Goal: Task Accomplishment & Management: Manage account settings

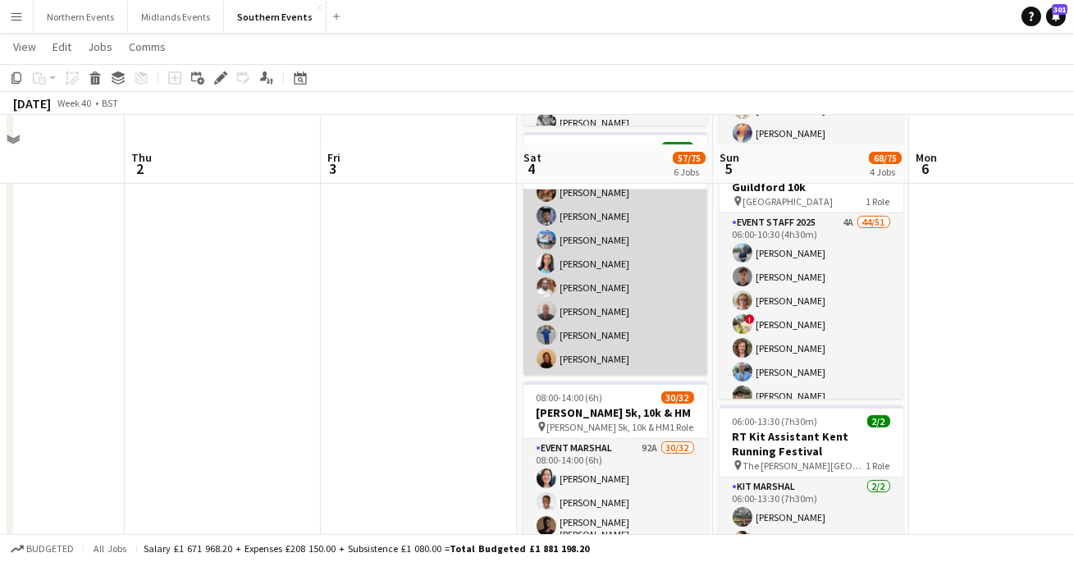
scroll to position [476, 0]
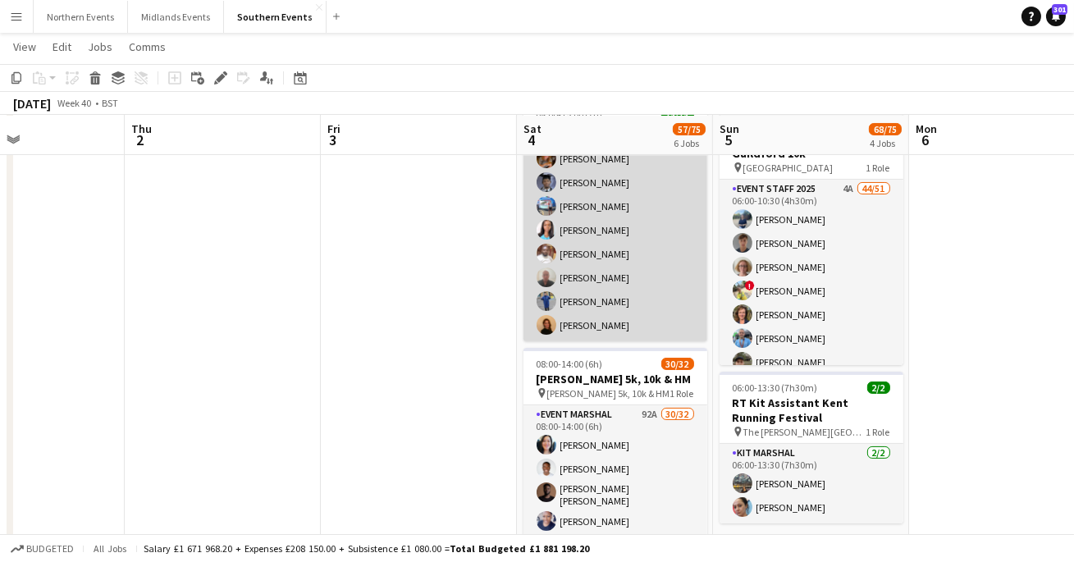
click at [606, 281] on app-card-role "Event Marshal 15/15 08:00-15:00 (7h) [PERSON_NAME] [PERSON_NAME] [PERSON_NAME] …" at bounding box center [616, 146] width 184 height 389
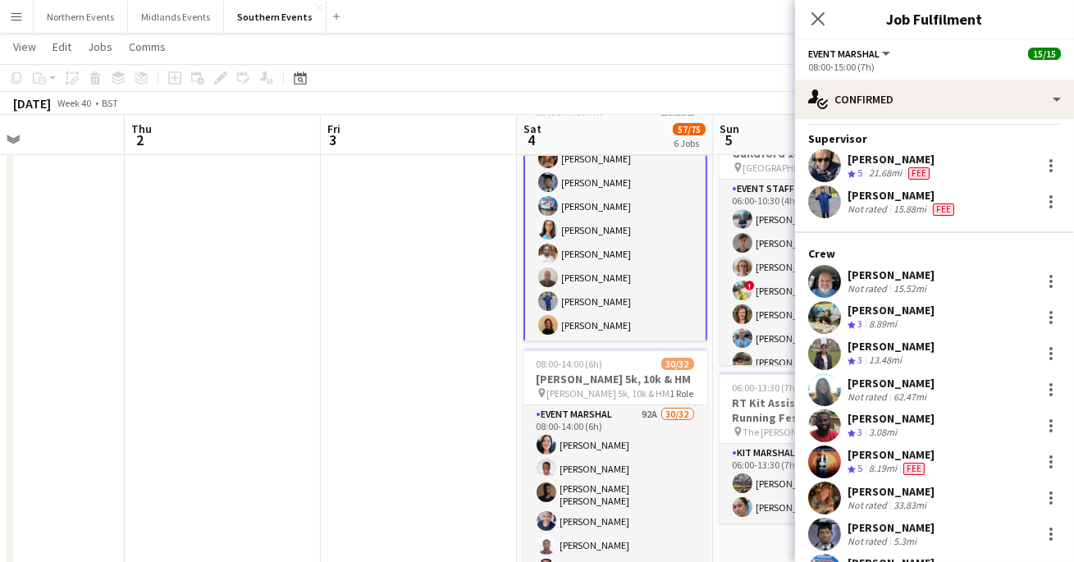
scroll to position [39, 0]
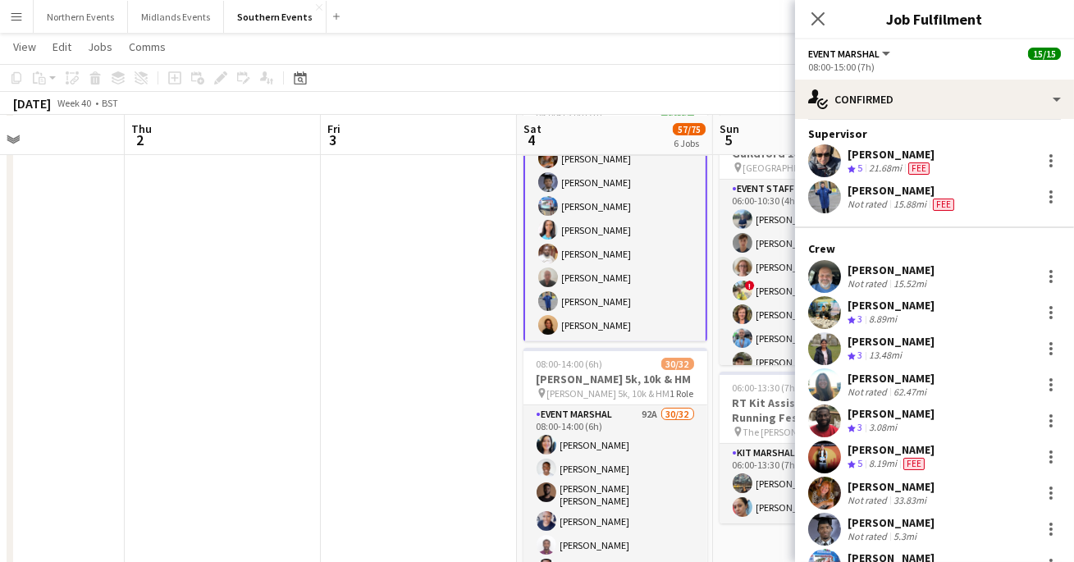
click at [827, 310] on app-user-avatar at bounding box center [824, 312] width 33 height 33
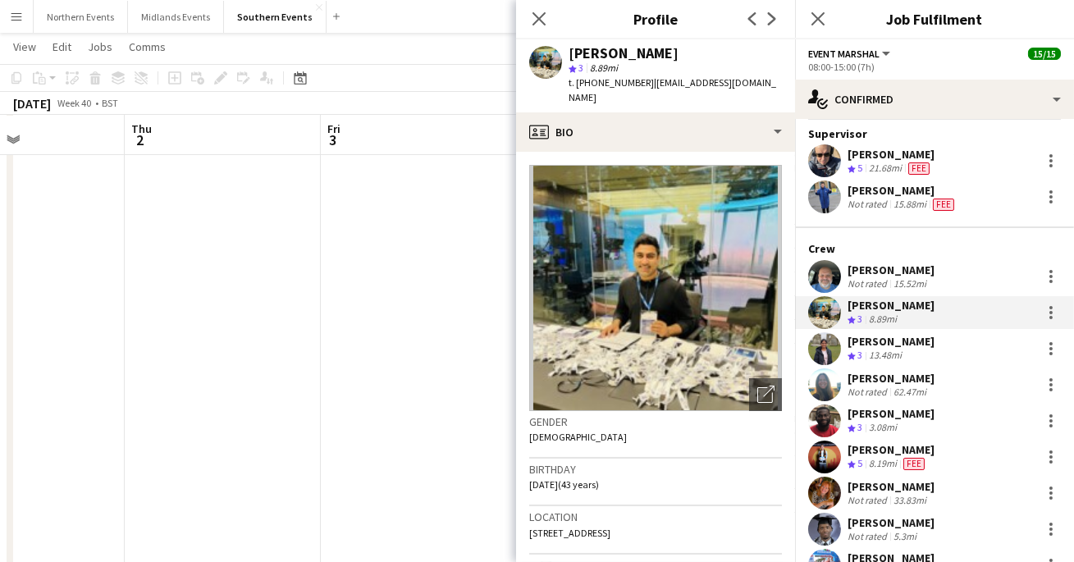
click at [544, 32] on div "Close pop-in" at bounding box center [539, 19] width 46 height 38
click at [1056, 313] on div at bounding box center [1051, 313] width 20 height 20
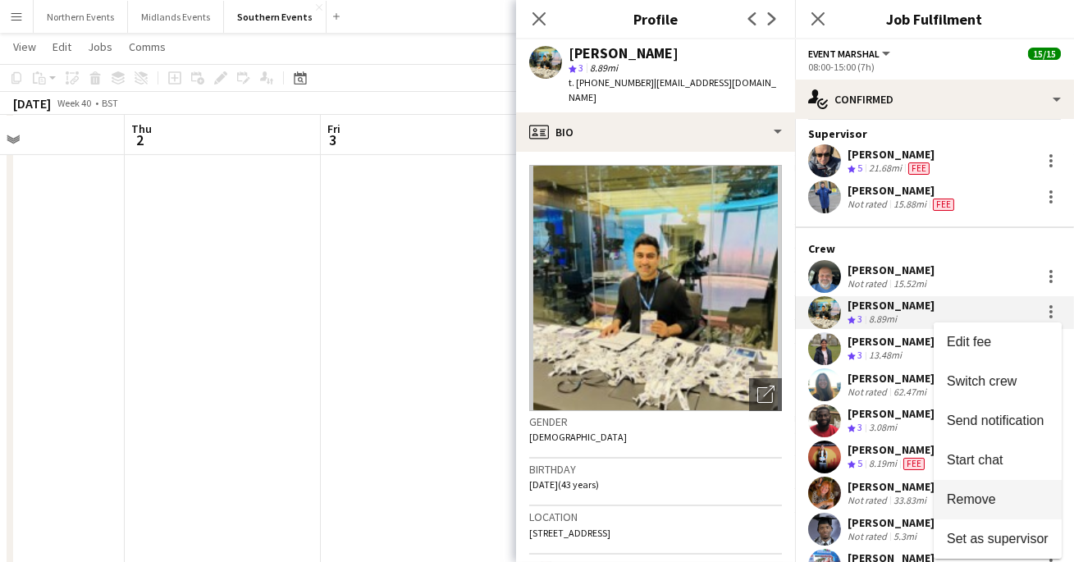
click at [983, 505] on span "Remove" at bounding box center [971, 499] width 49 height 14
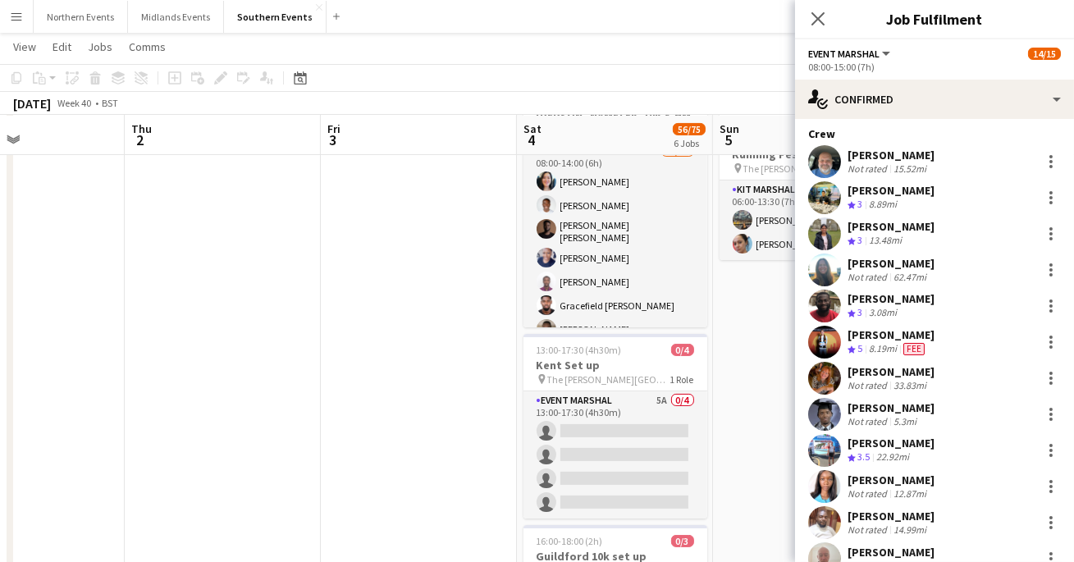
scroll to position [135, 0]
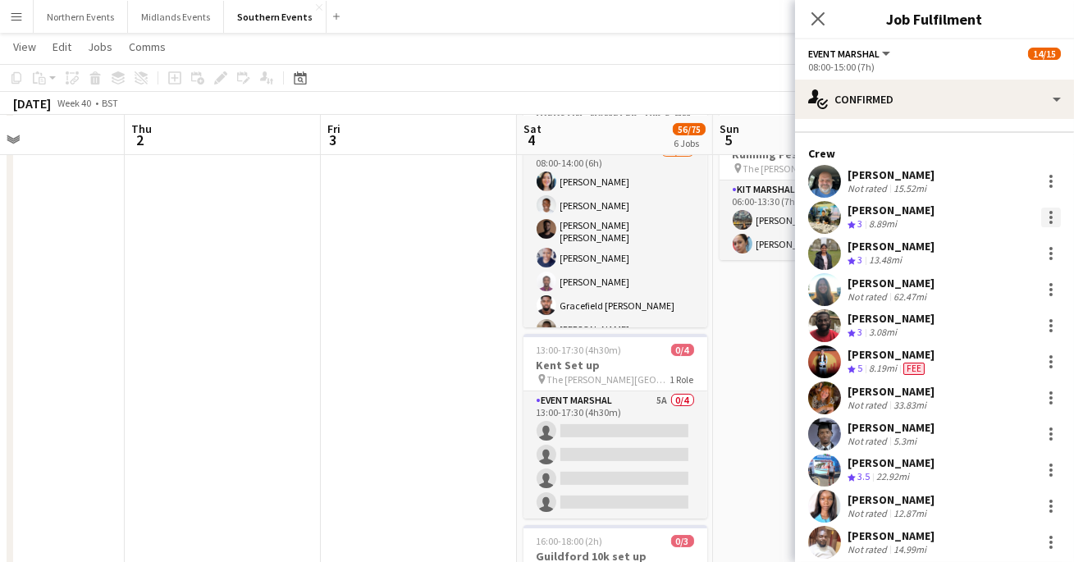
click at [1054, 217] on div at bounding box center [1051, 218] width 20 height 20
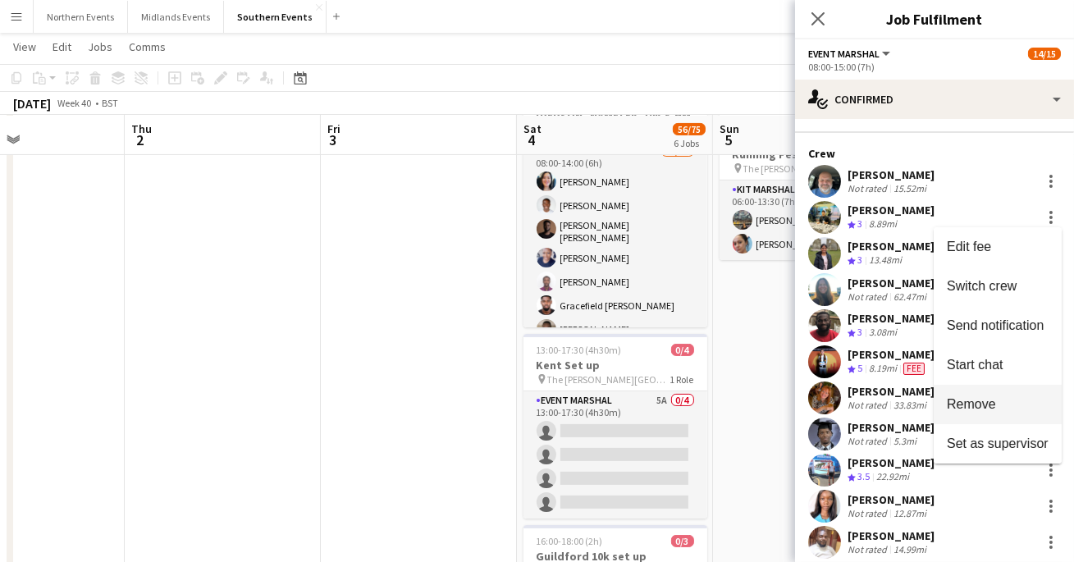
click at [967, 403] on span "Remove" at bounding box center [971, 404] width 49 height 14
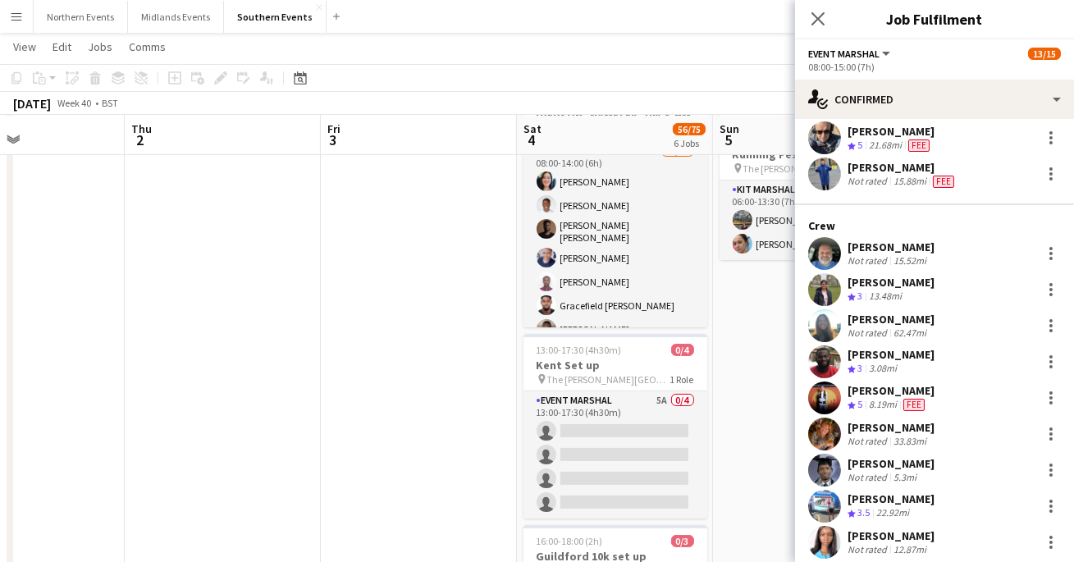
scroll to position [0, 0]
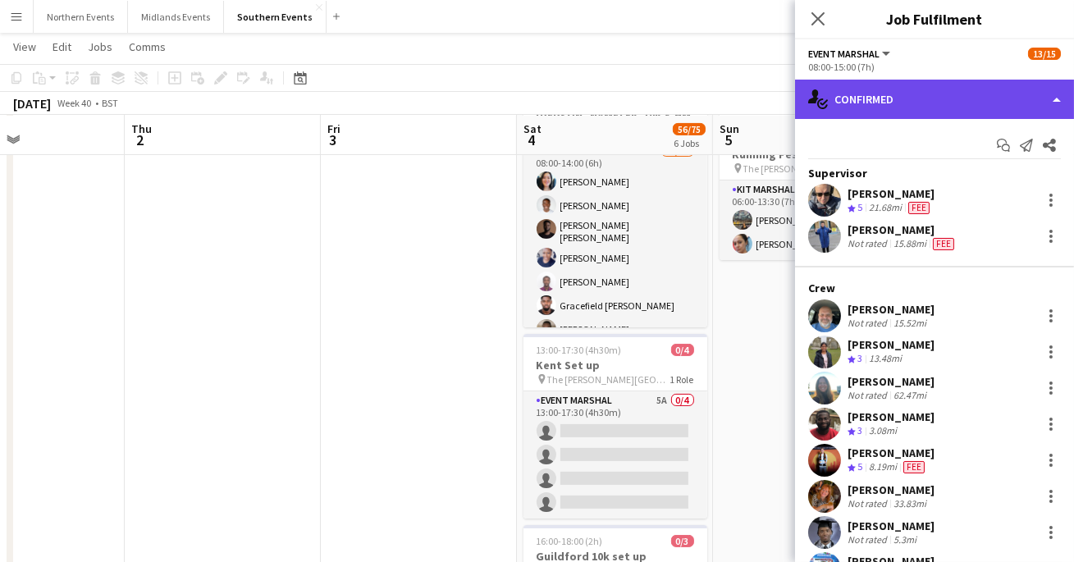
click at [912, 101] on div "single-neutral-actions-check-2 Confirmed" at bounding box center [934, 99] width 279 height 39
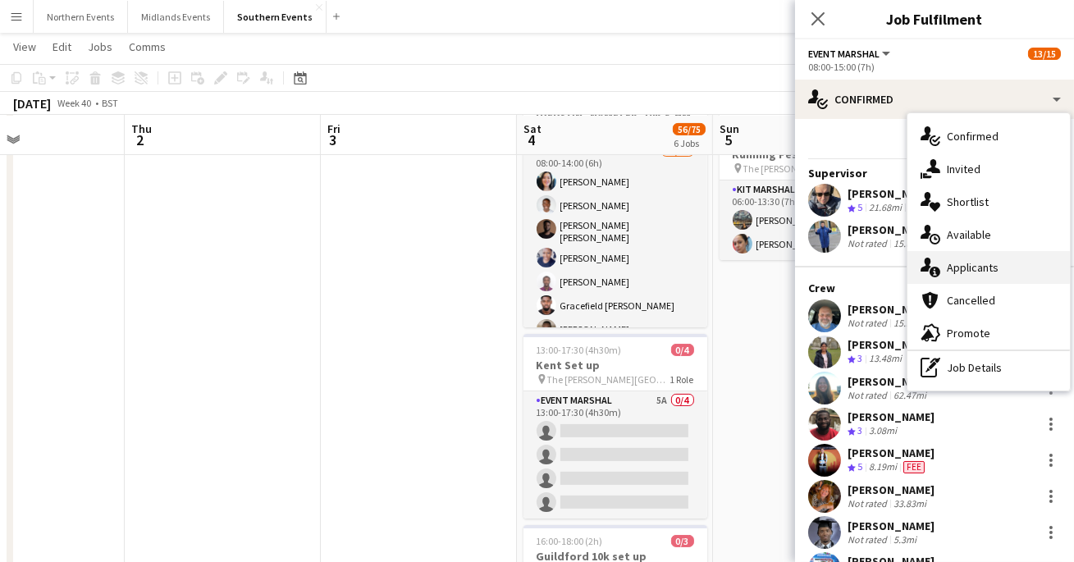
click at [954, 263] on span "Applicants" at bounding box center [973, 267] width 52 height 15
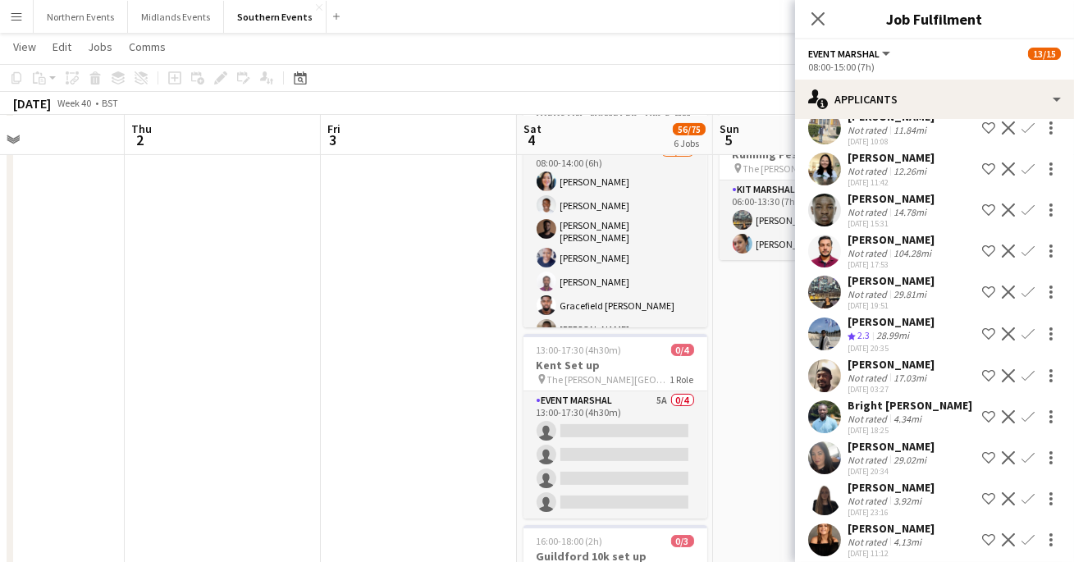
scroll to position [1065, 0]
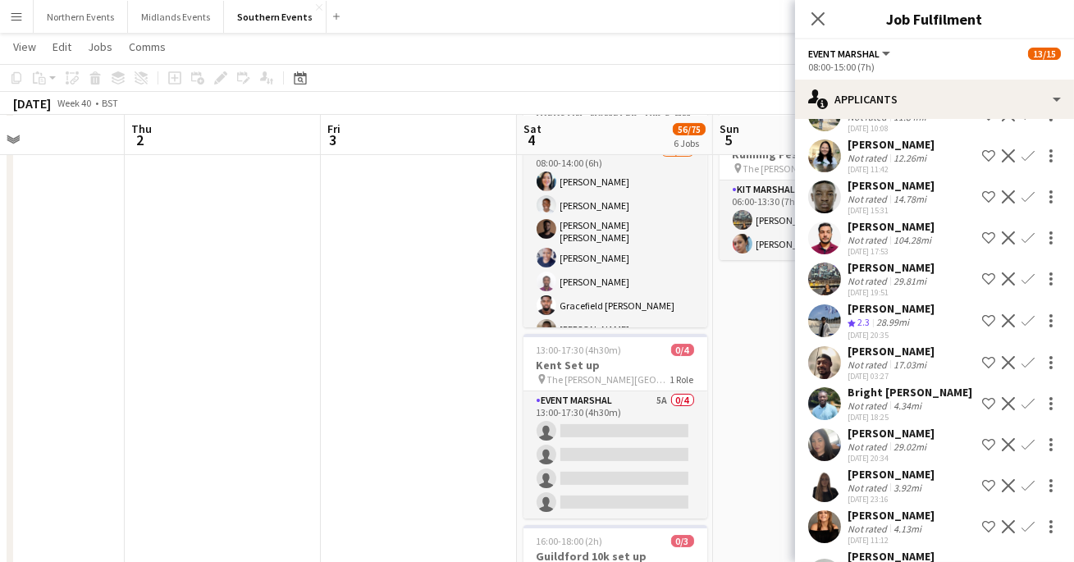
click at [829, 304] on app-user-avatar at bounding box center [824, 320] width 33 height 33
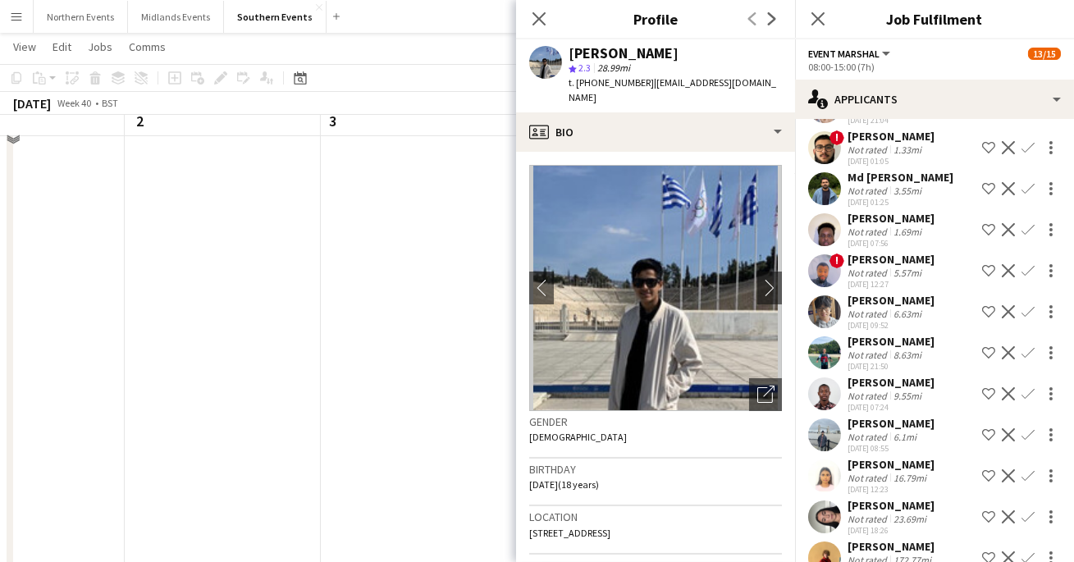
scroll to position [841, 0]
click at [819, 501] on app-user-avatar at bounding box center [824, 517] width 33 height 33
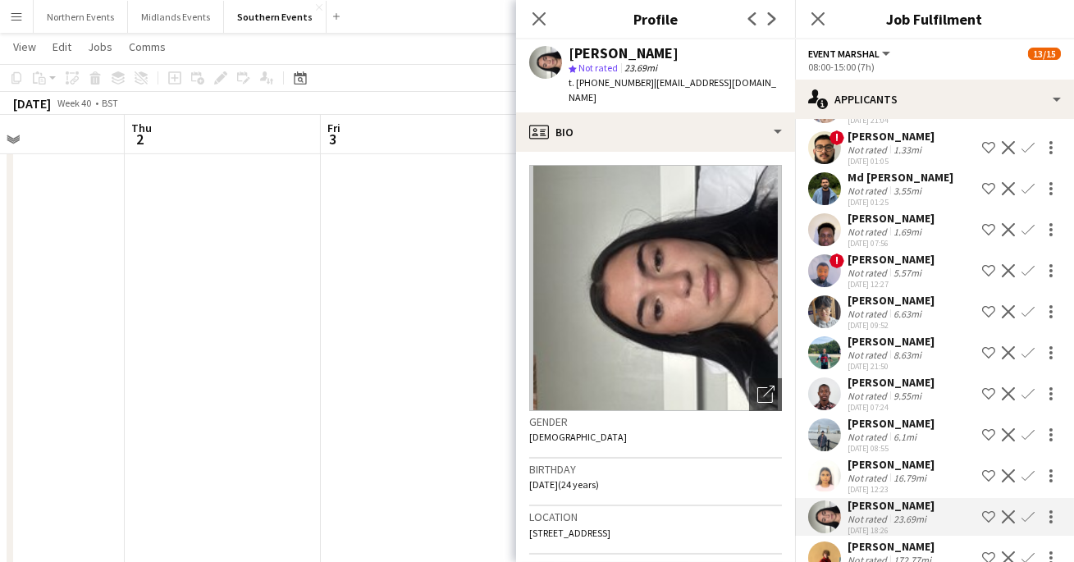
click at [821, 542] on app-user-avatar at bounding box center [824, 558] width 33 height 33
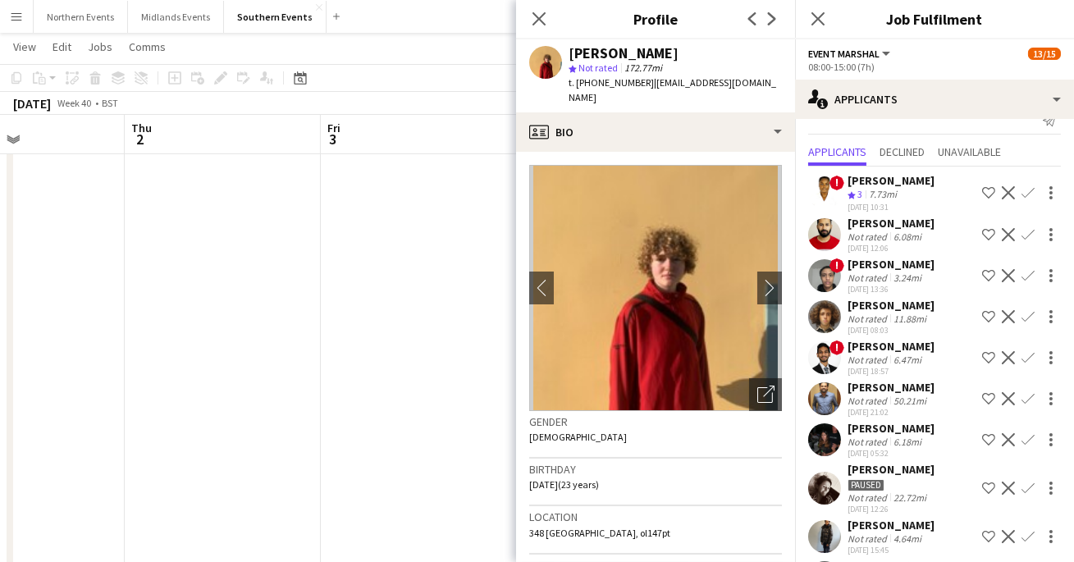
scroll to position [0, 0]
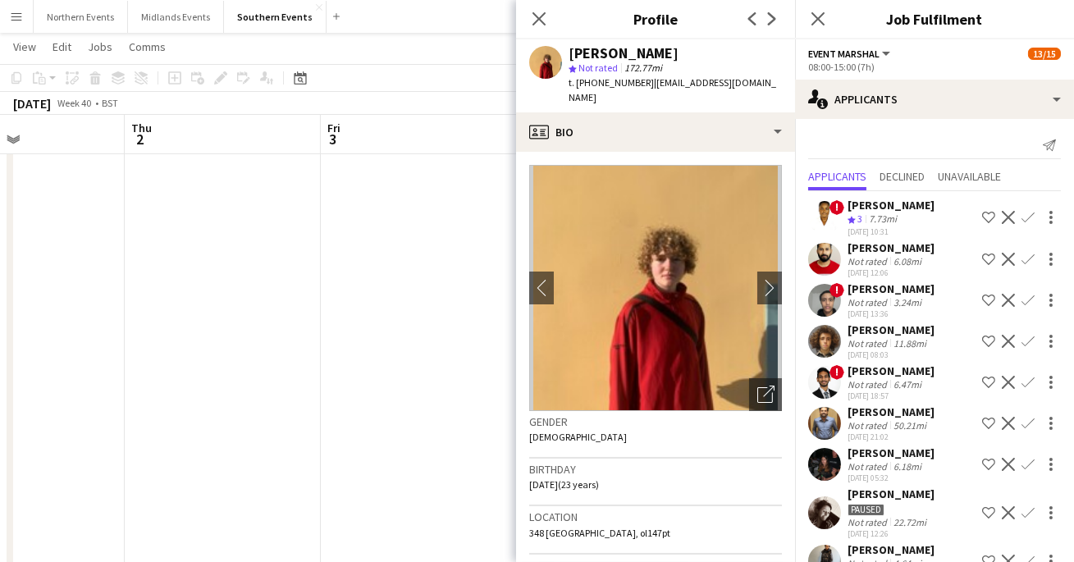
click at [818, 204] on app-user-avatar at bounding box center [824, 217] width 33 height 33
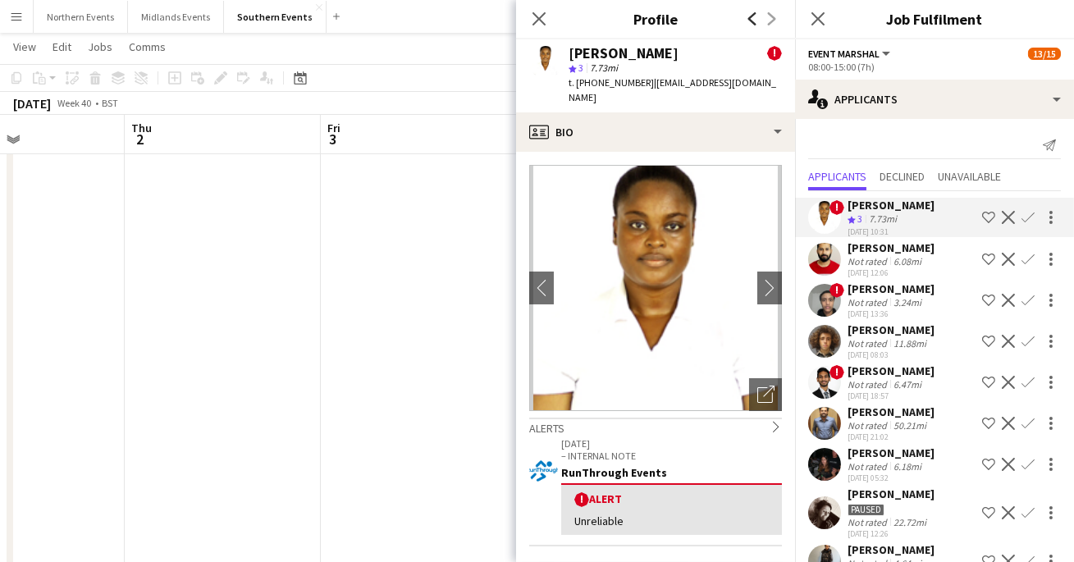
click at [752, 16] on icon at bounding box center [752, 18] width 8 height 13
click at [874, 272] on div "[DATE] 12:06" at bounding box center [891, 273] width 87 height 11
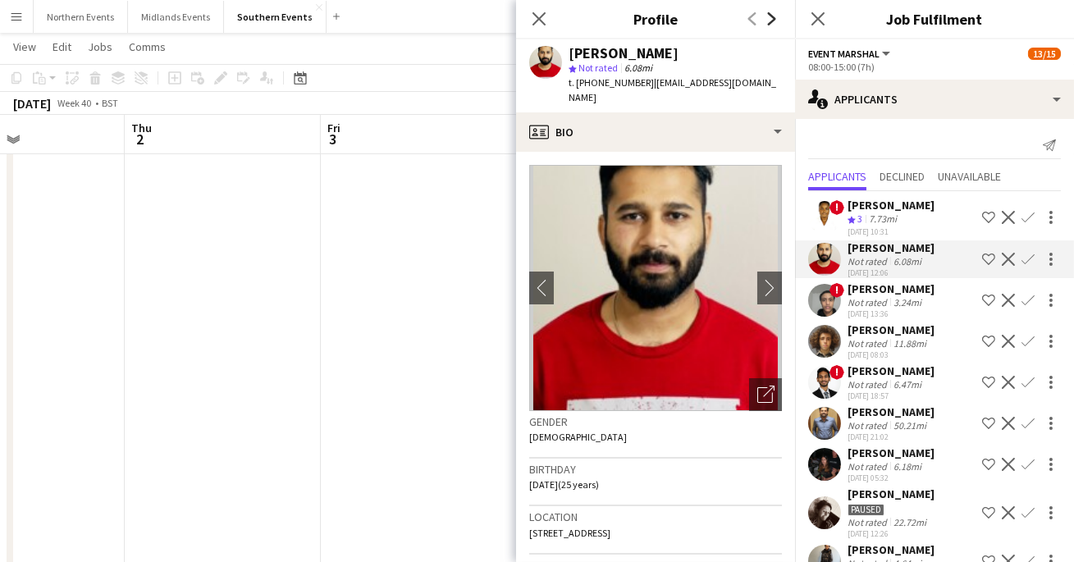
click at [773, 24] on icon "Next" at bounding box center [772, 18] width 13 height 13
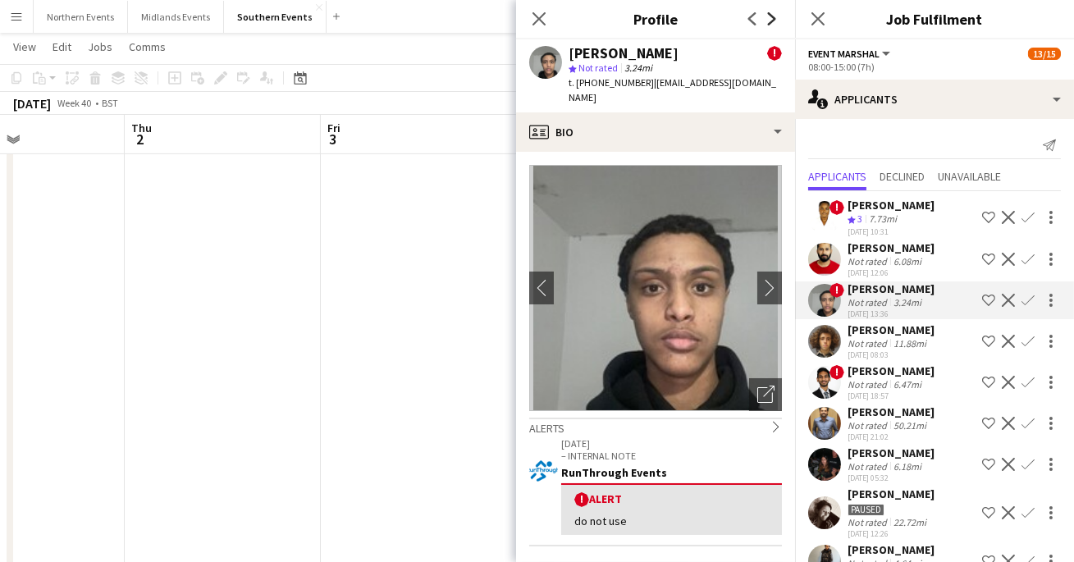
click at [766, 21] on icon "Next" at bounding box center [772, 18] width 13 height 13
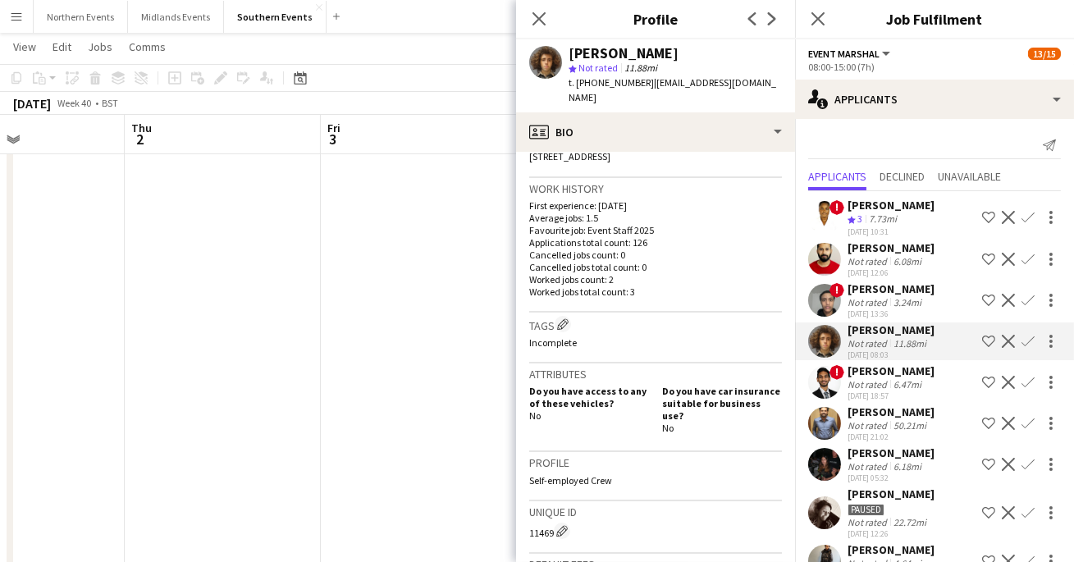
scroll to position [364, 0]
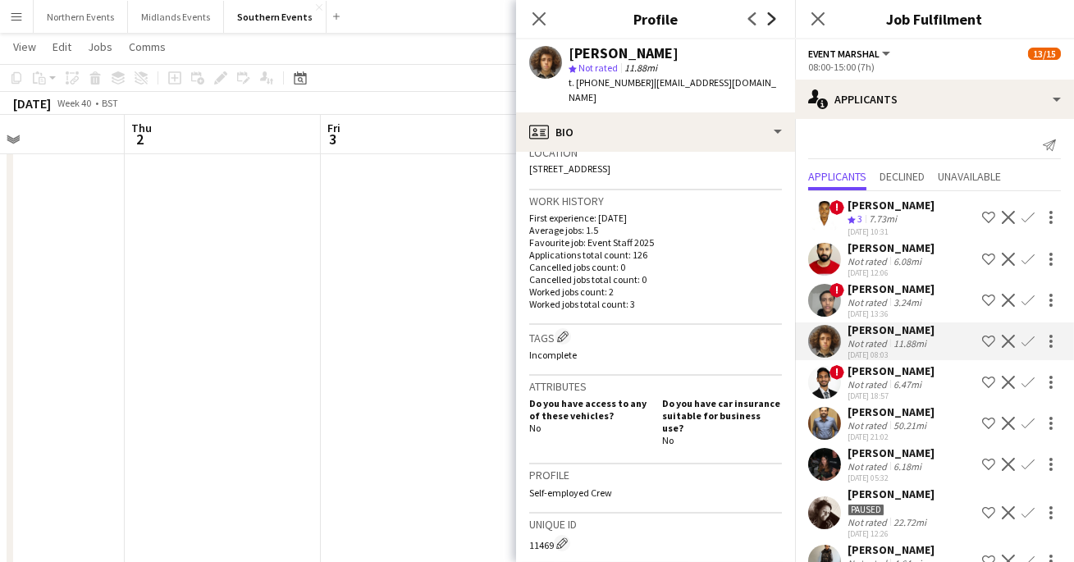
click at [775, 19] on icon at bounding box center [772, 18] width 8 height 13
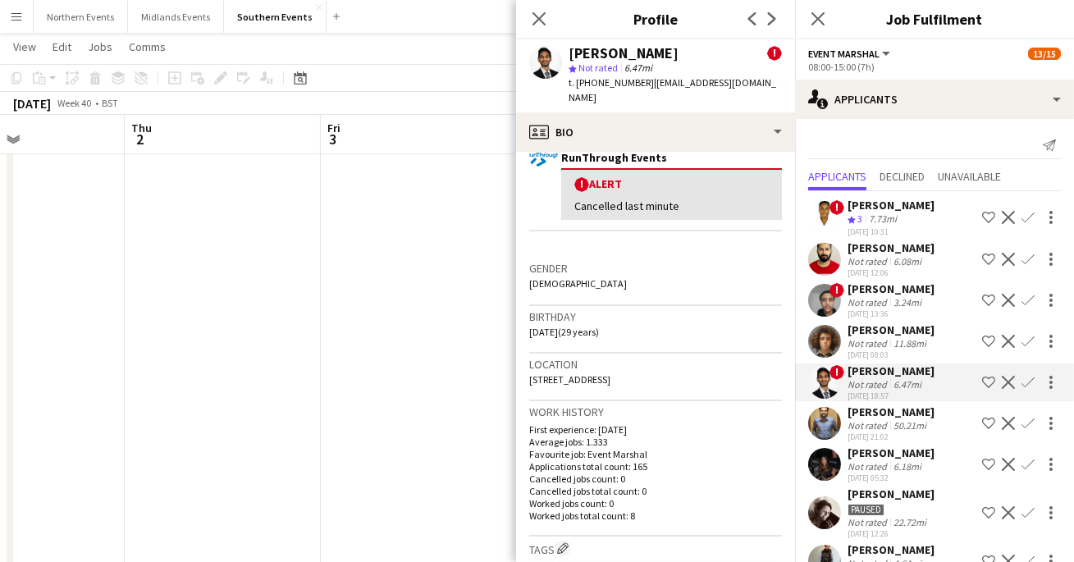
scroll to position [156, 0]
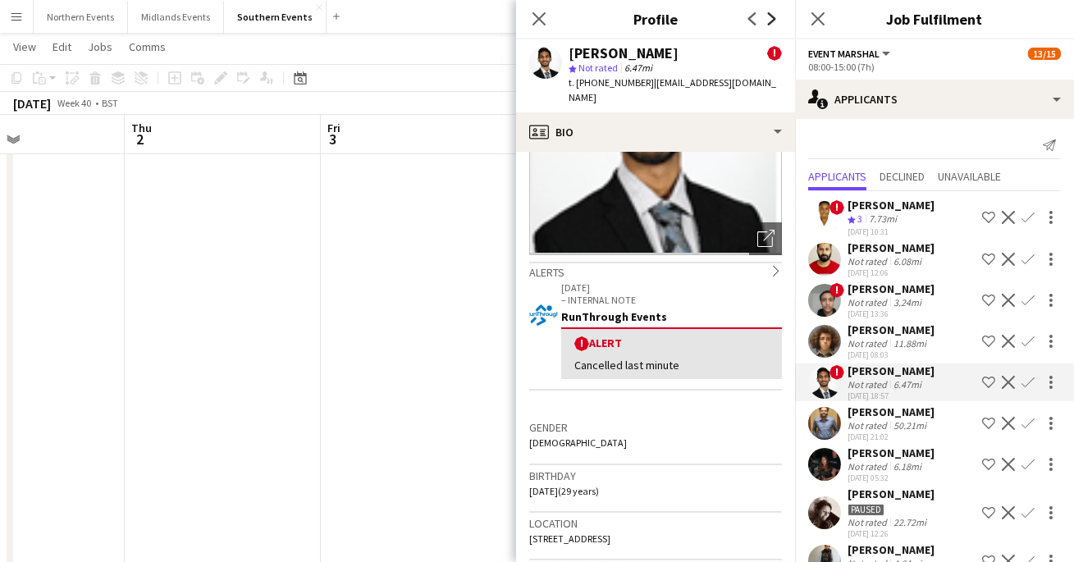
click at [771, 18] on icon "Next" at bounding box center [772, 18] width 13 height 13
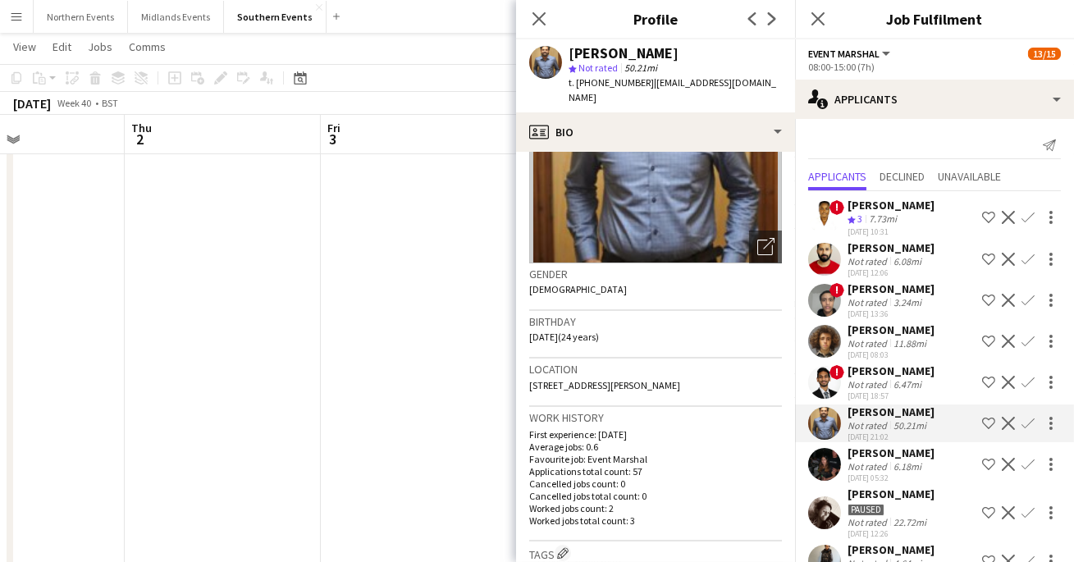
scroll to position [0, 0]
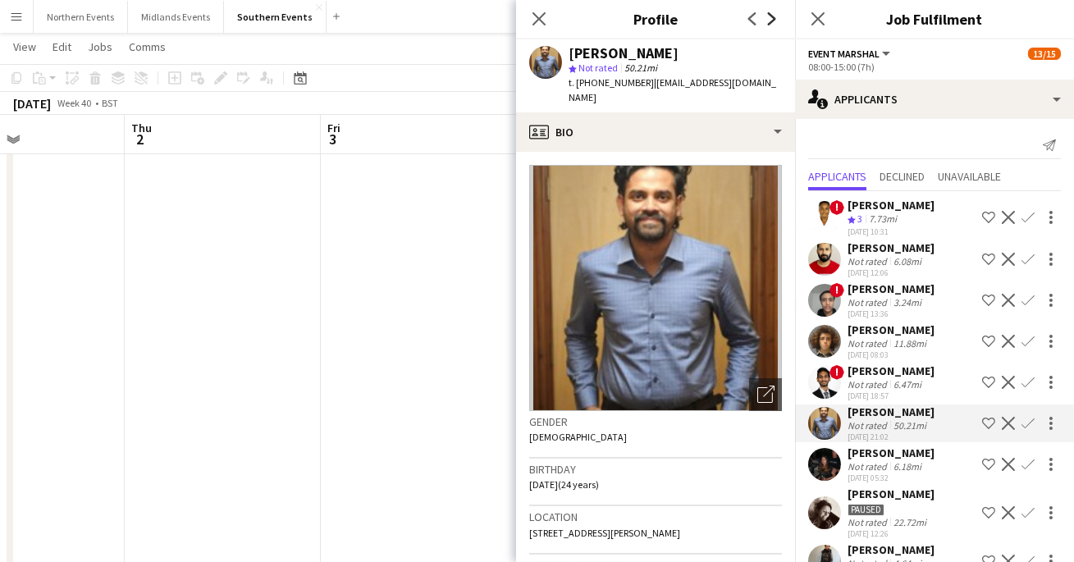
click at [768, 21] on icon "Next" at bounding box center [772, 18] width 13 height 13
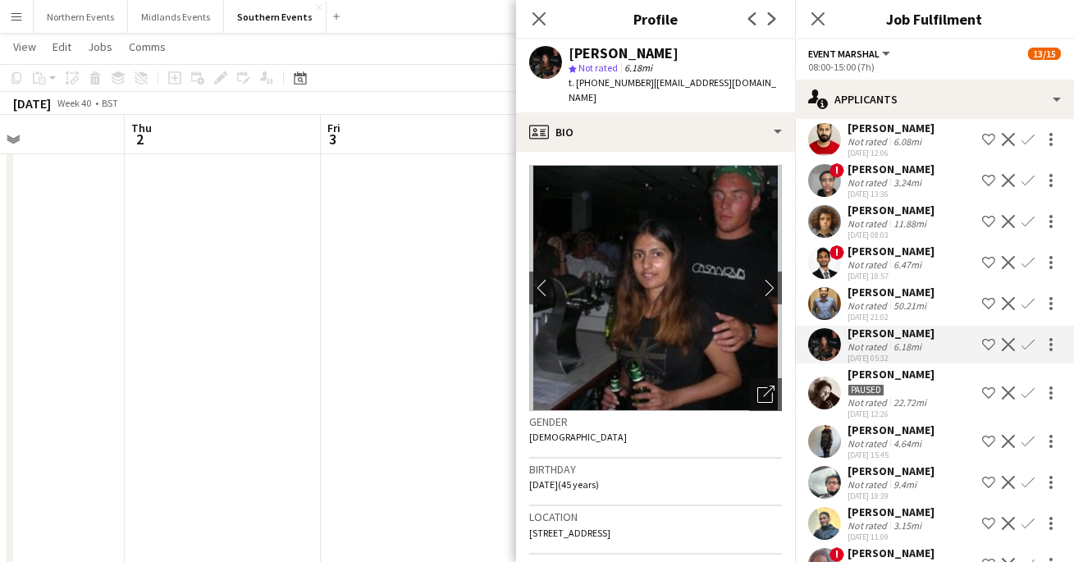
scroll to position [121, 0]
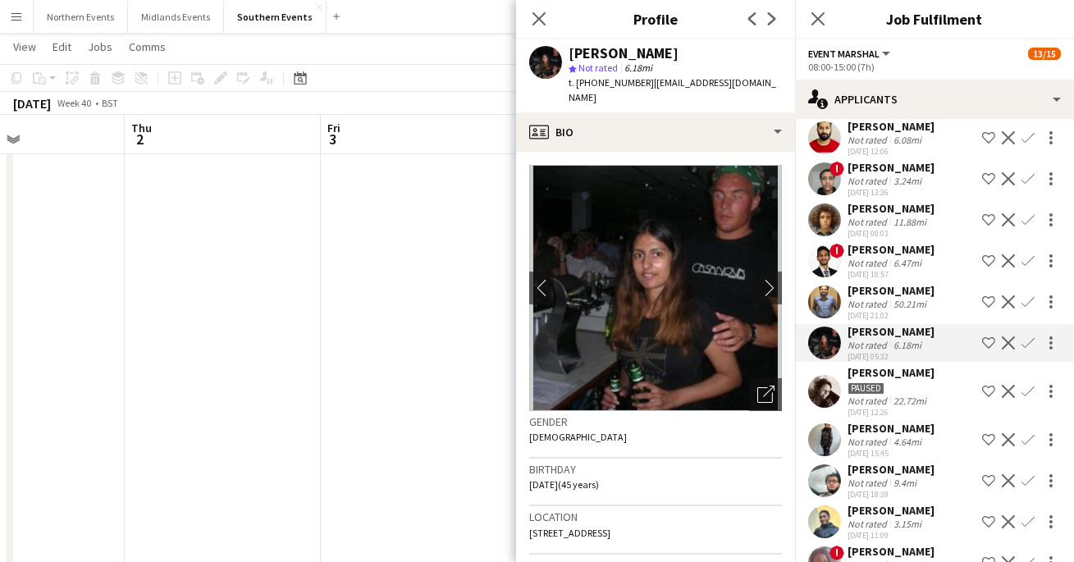
click at [774, 11] on app-icon "Next" at bounding box center [772, 19] width 20 height 20
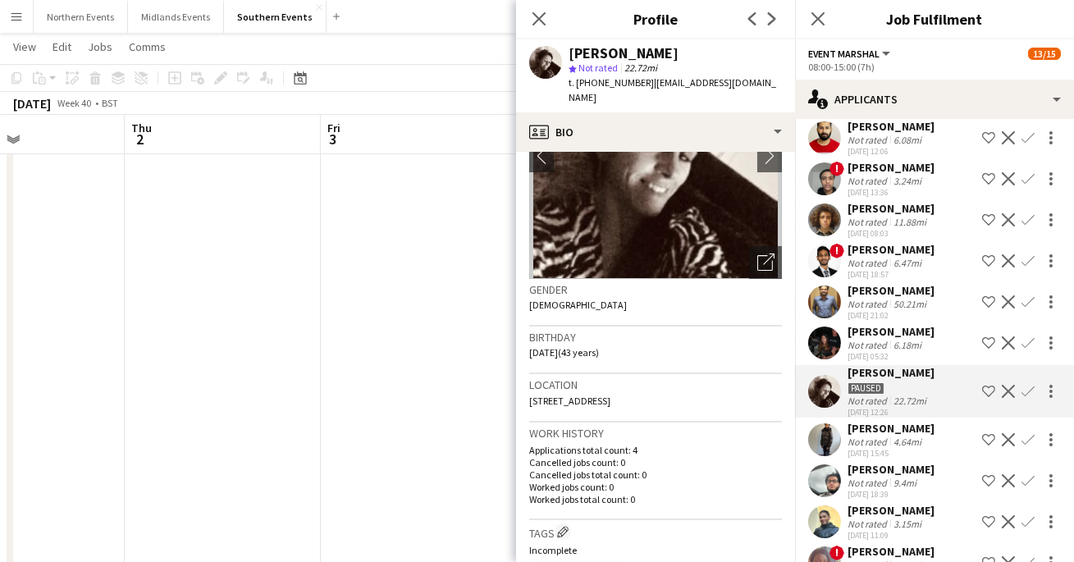
scroll to position [0, 0]
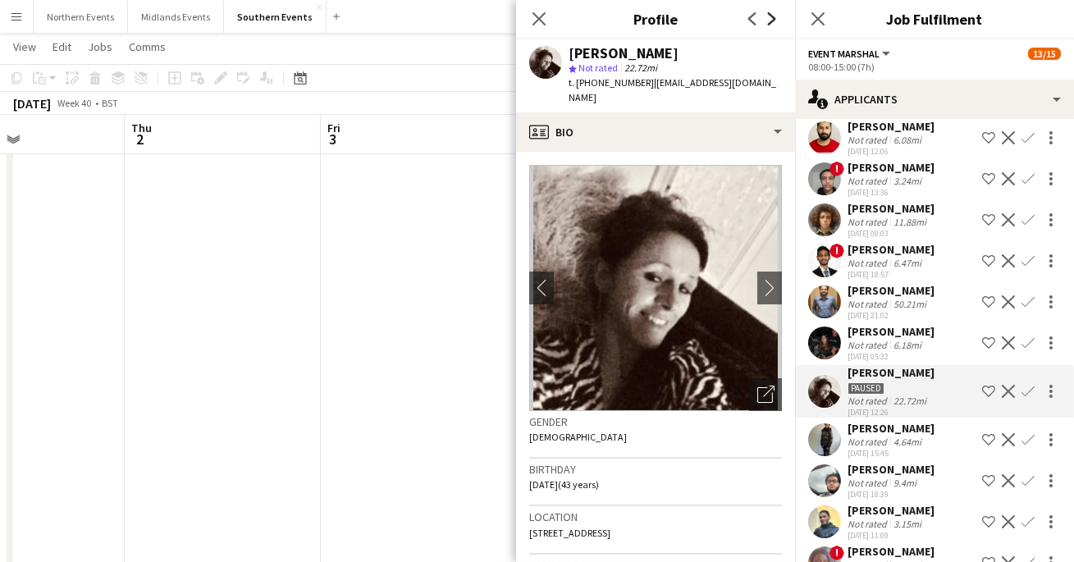
click at [769, 25] on icon at bounding box center [772, 18] width 8 height 13
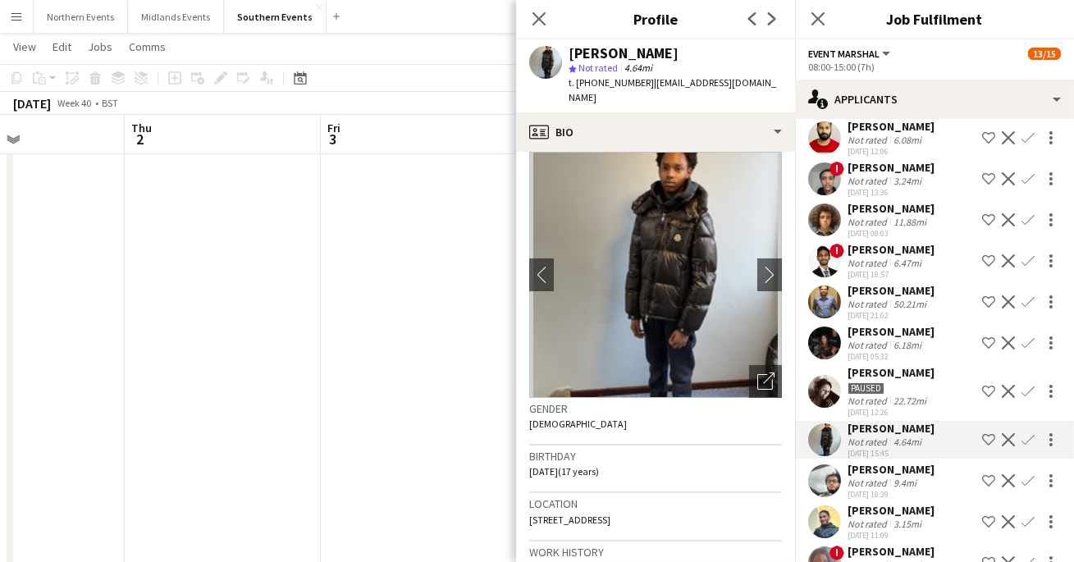
scroll to position [6, 0]
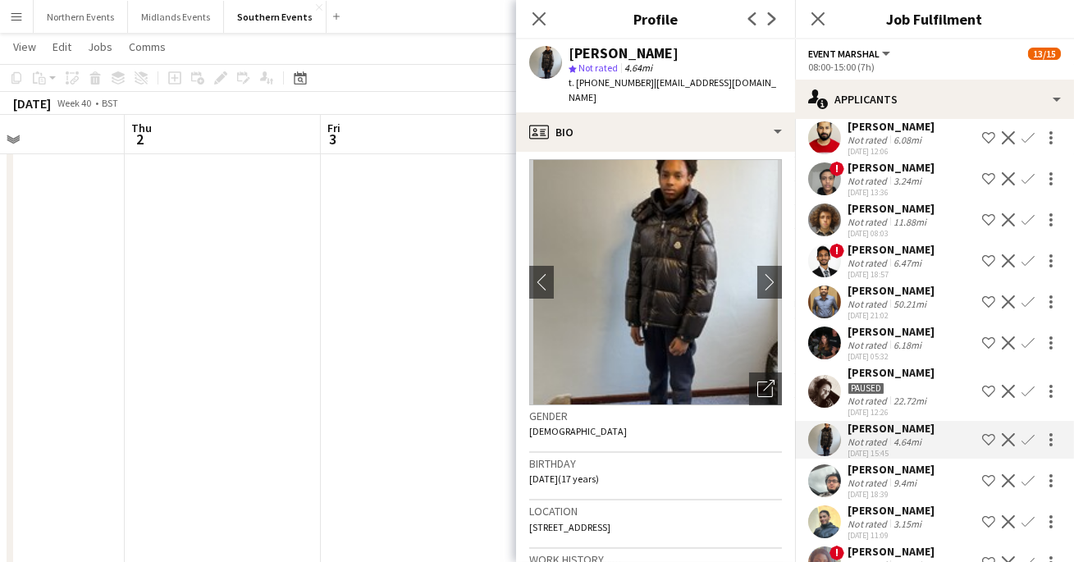
click at [771, 27] on app-icon "Next" at bounding box center [772, 19] width 20 height 20
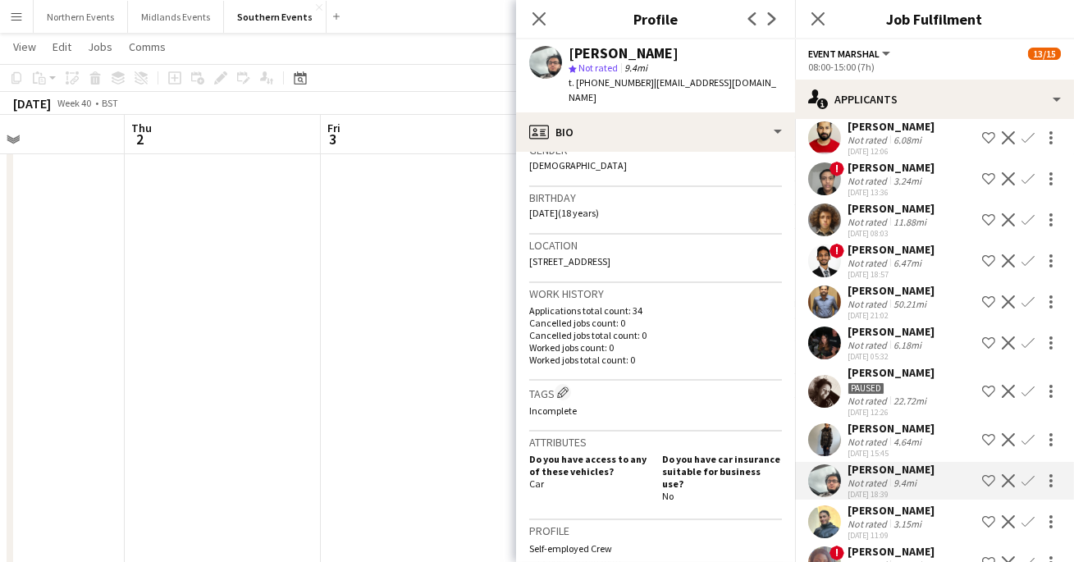
scroll to position [281, 0]
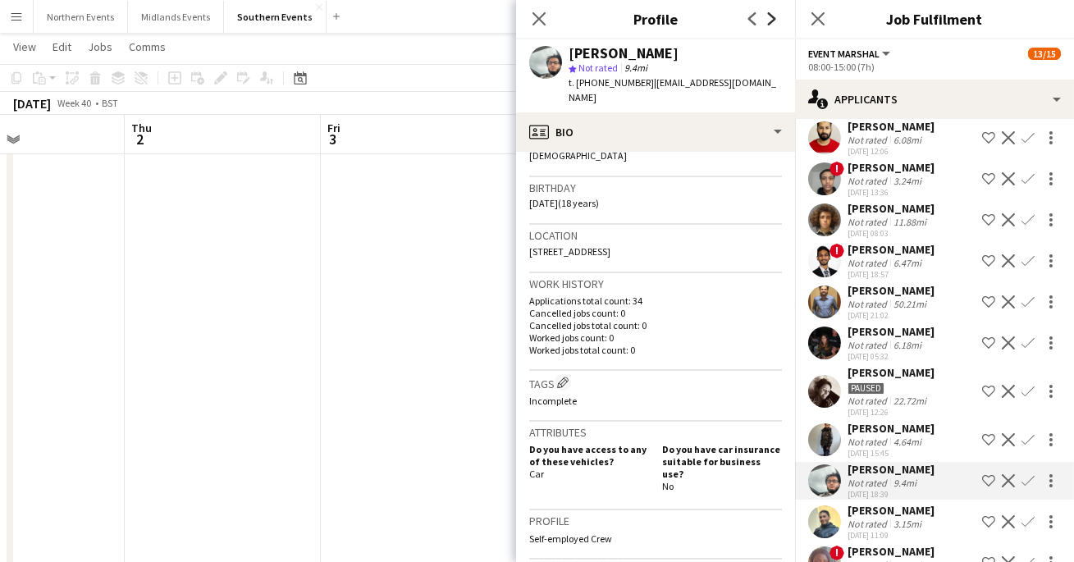
click at [773, 22] on icon "Next" at bounding box center [772, 18] width 13 height 13
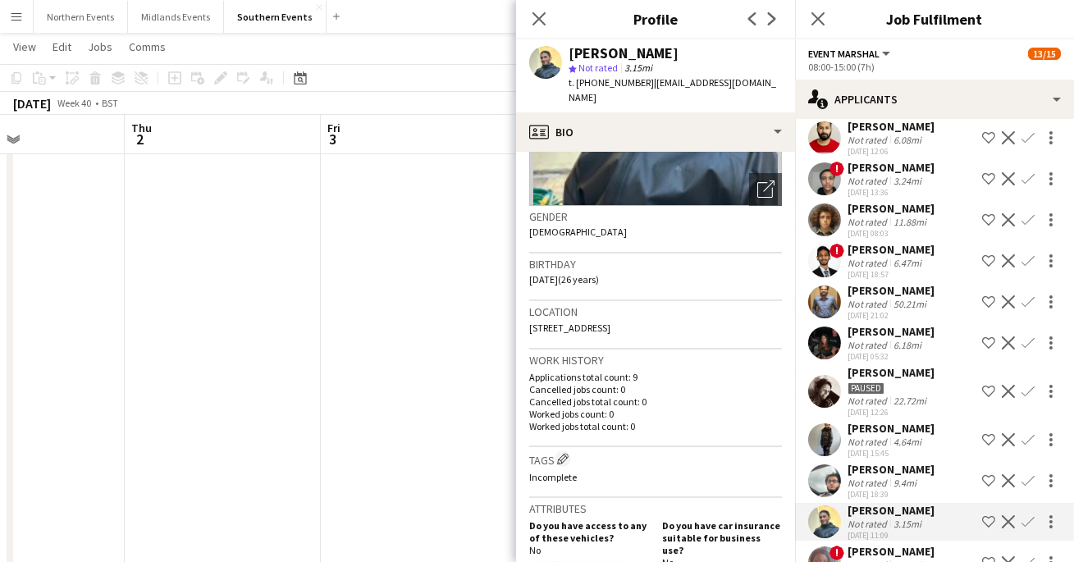
scroll to position [65, 0]
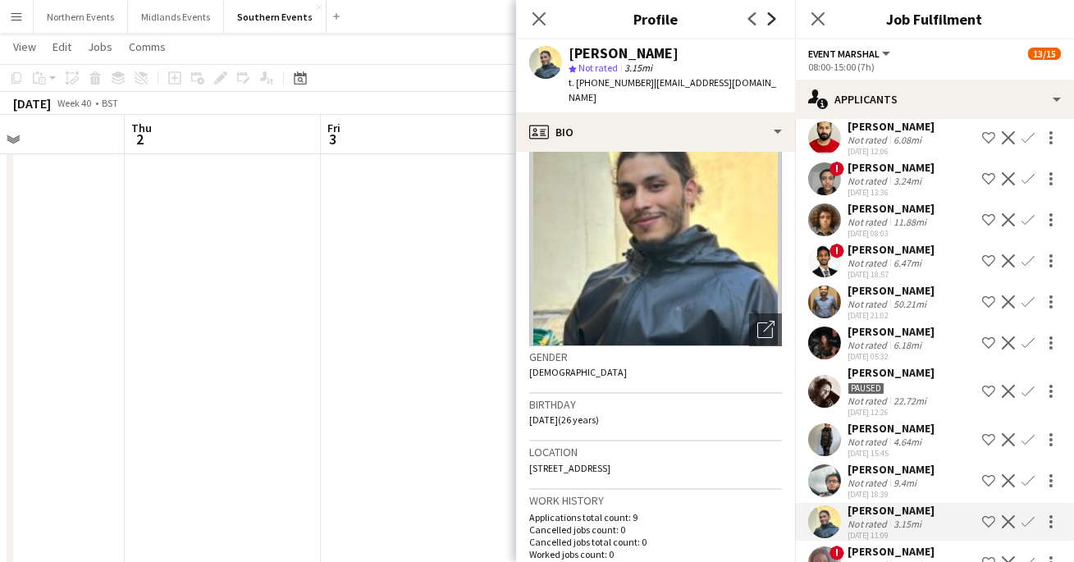
click at [777, 17] on icon "Next" at bounding box center [772, 18] width 13 height 13
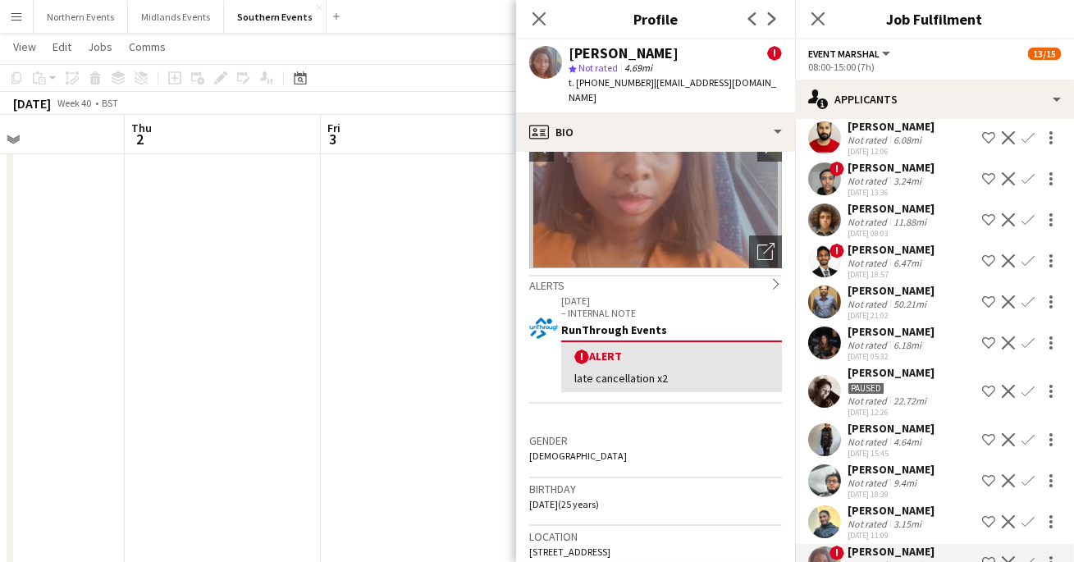
scroll to position [154, 0]
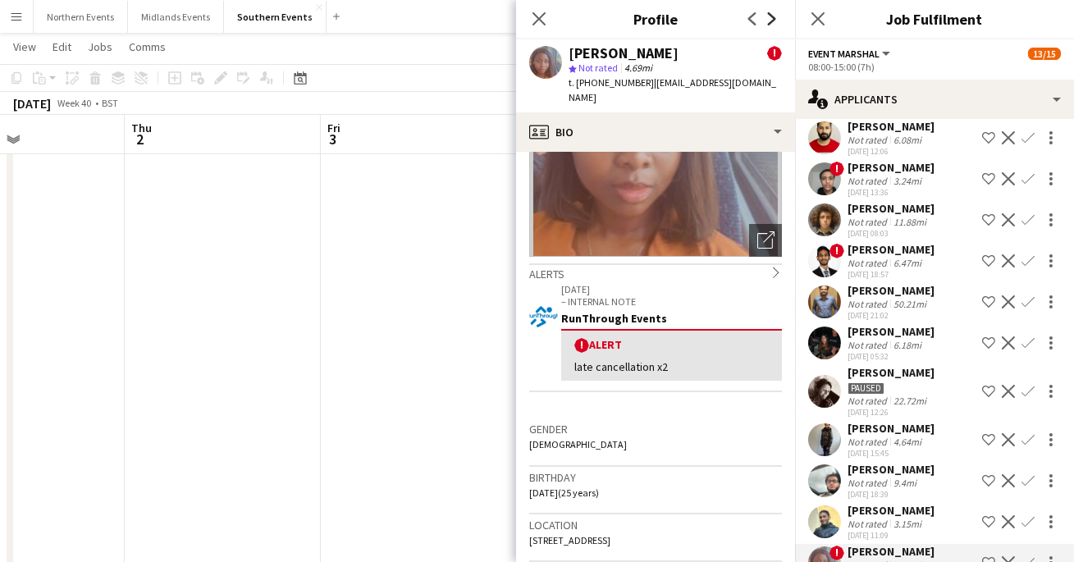
click at [774, 16] on icon at bounding box center [772, 18] width 8 height 13
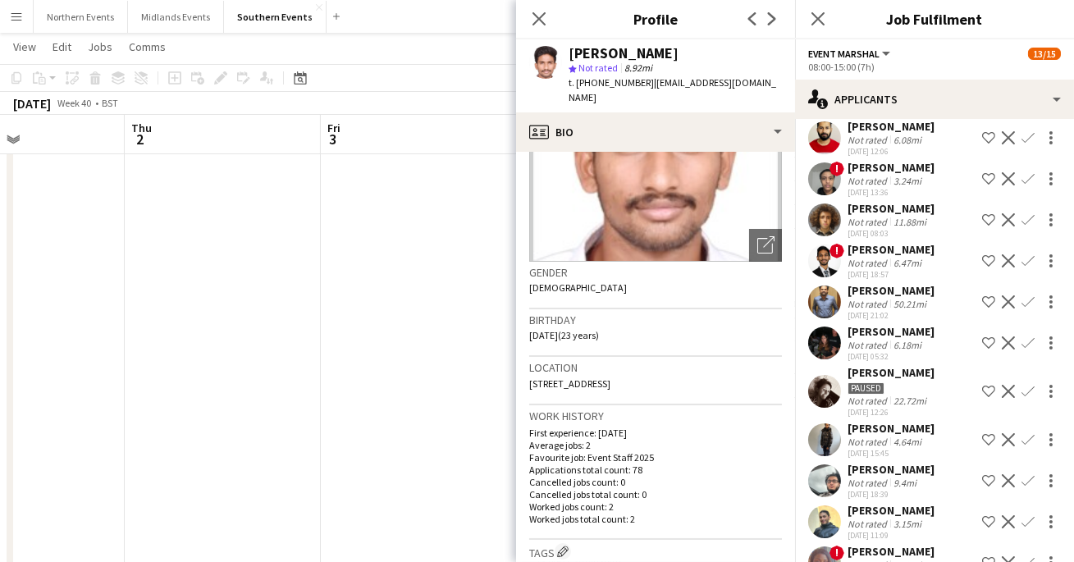
scroll to position [163, 0]
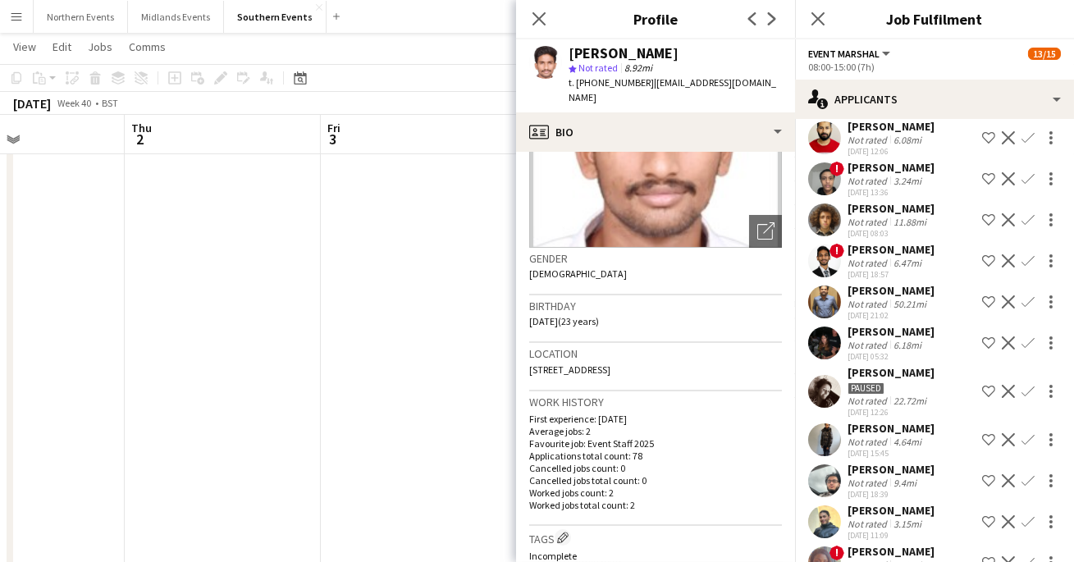
click at [776, 28] on app-icon "Next" at bounding box center [772, 19] width 20 height 20
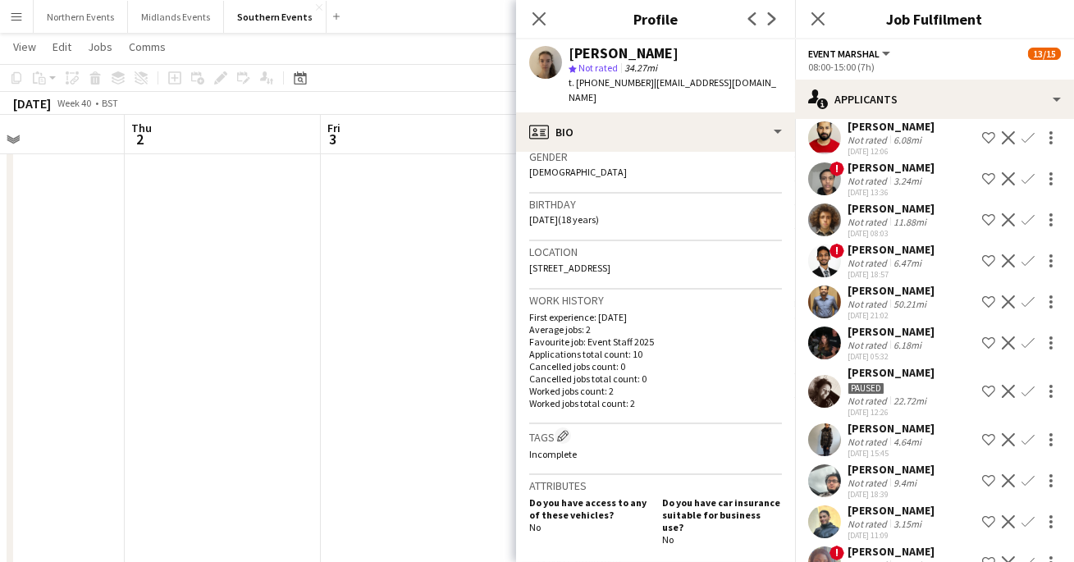
scroll to position [267, 0]
click at [777, 18] on icon "Next" at bounding box center [772, 18] width 13 height 13
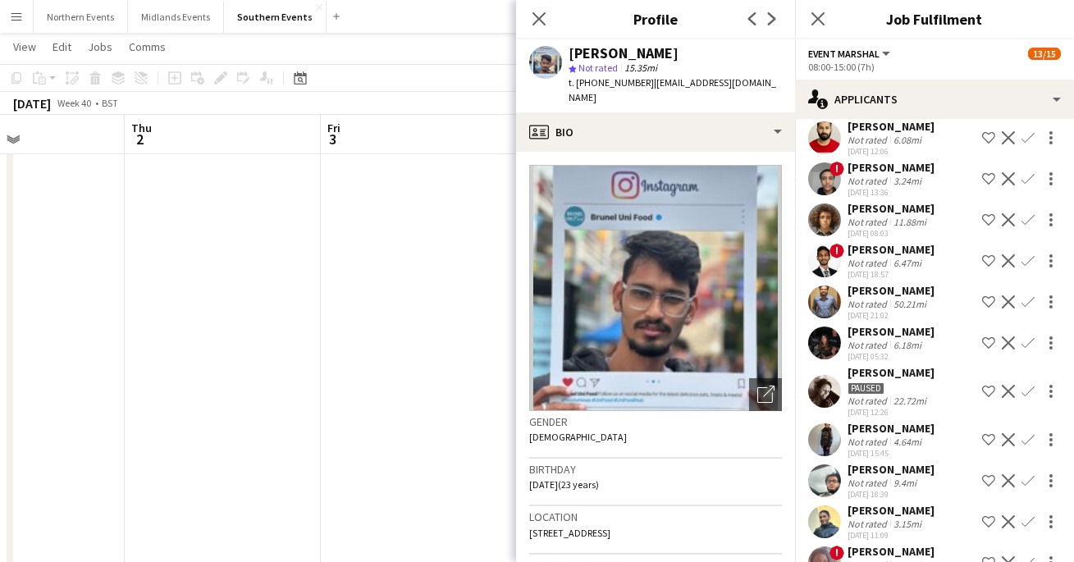
scroll to position [108, 0]
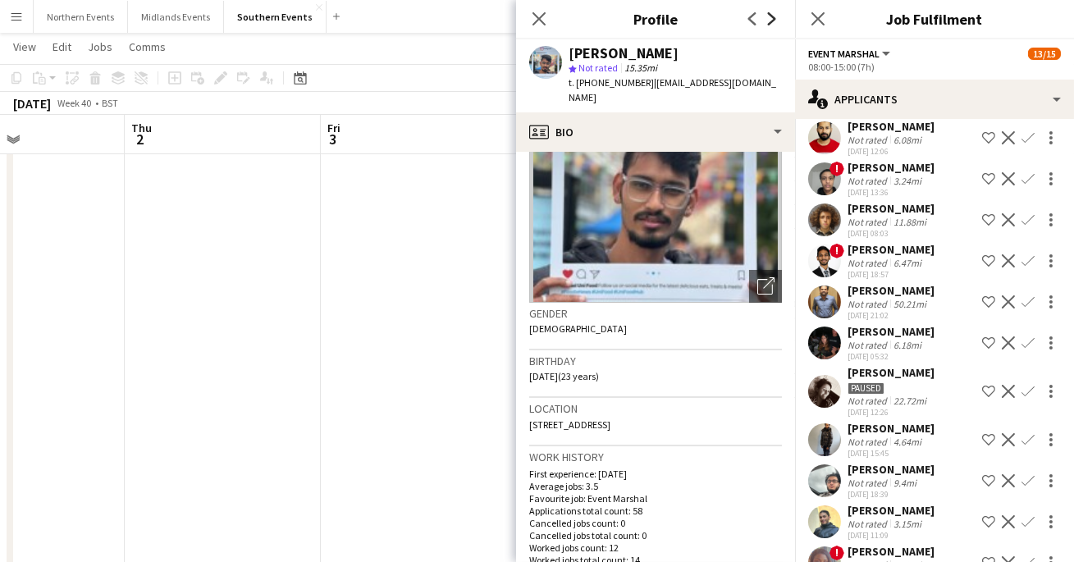
click at [771, 24] on icon "Next" at bounding box center [772, 18] width 13 height 13
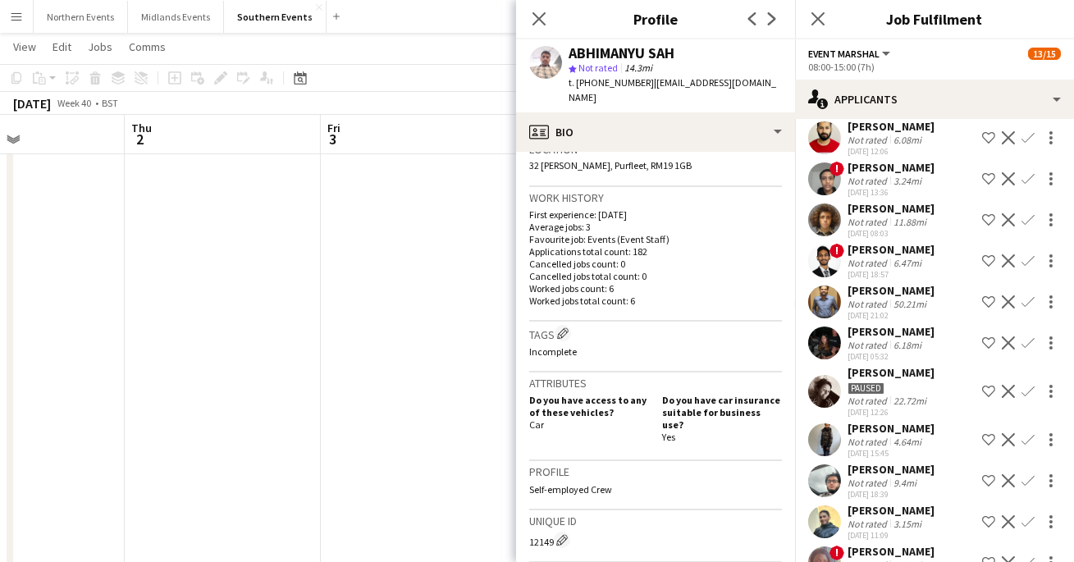
scroll to position [368, 0]
click at [775, 21] on icon "Next" at bounding box center [772, 18] width 13 height 13
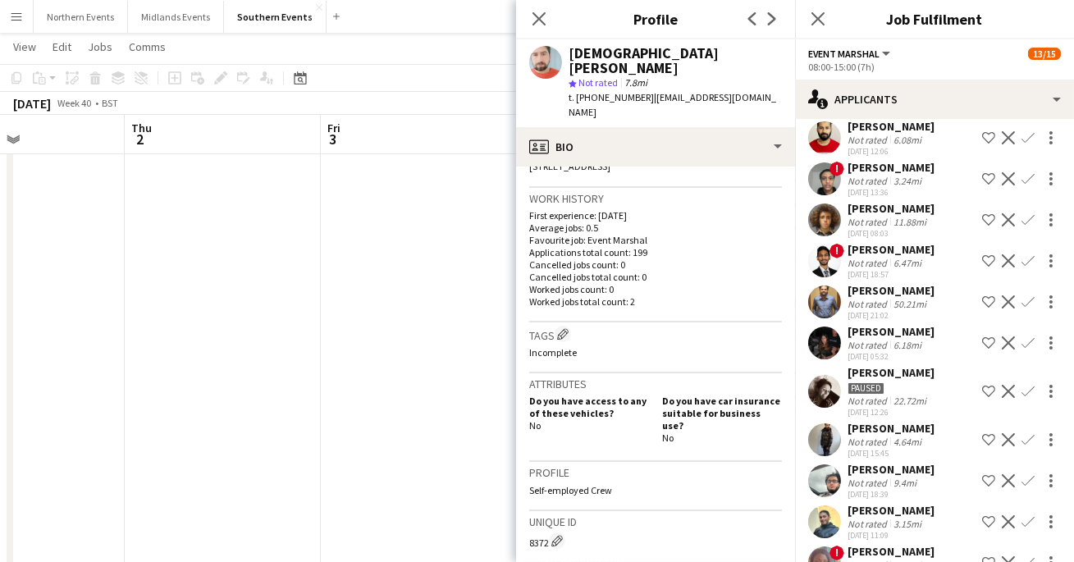
scroll to position [384, 0]
click at [775, 22] on icon "Next" at bounding box center [772, 18] width 13 height 13
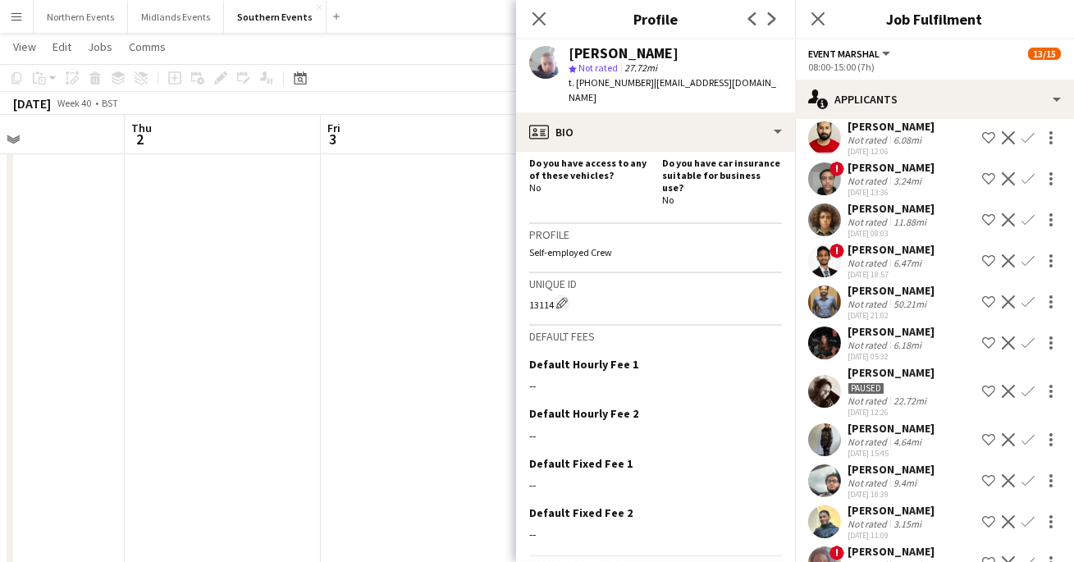
scroll to position [591, 0]
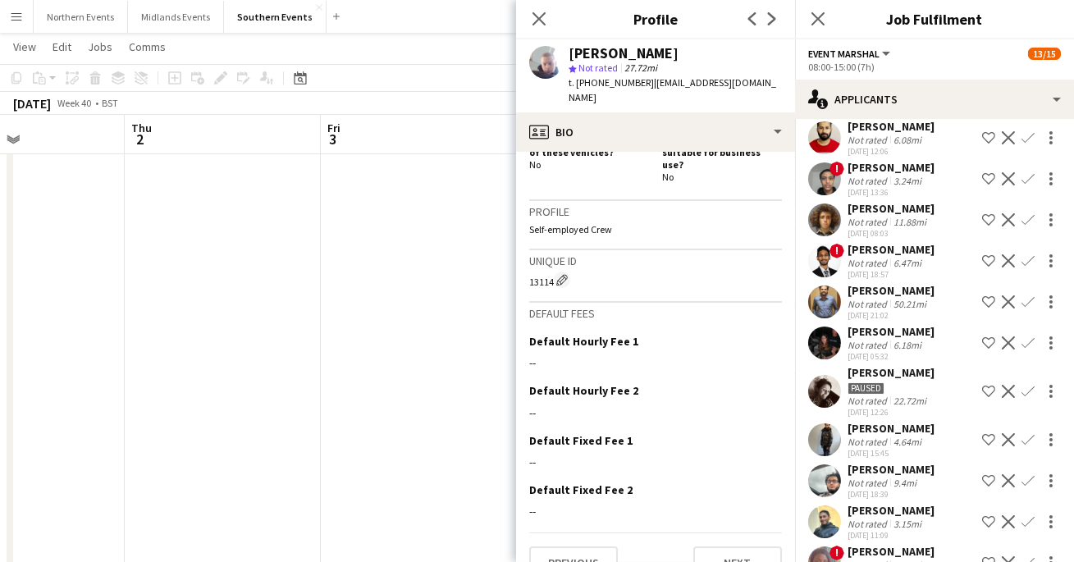
click at [777, 27] on app-icon "Next" at bounding box center [772, 19] width 20 height 20
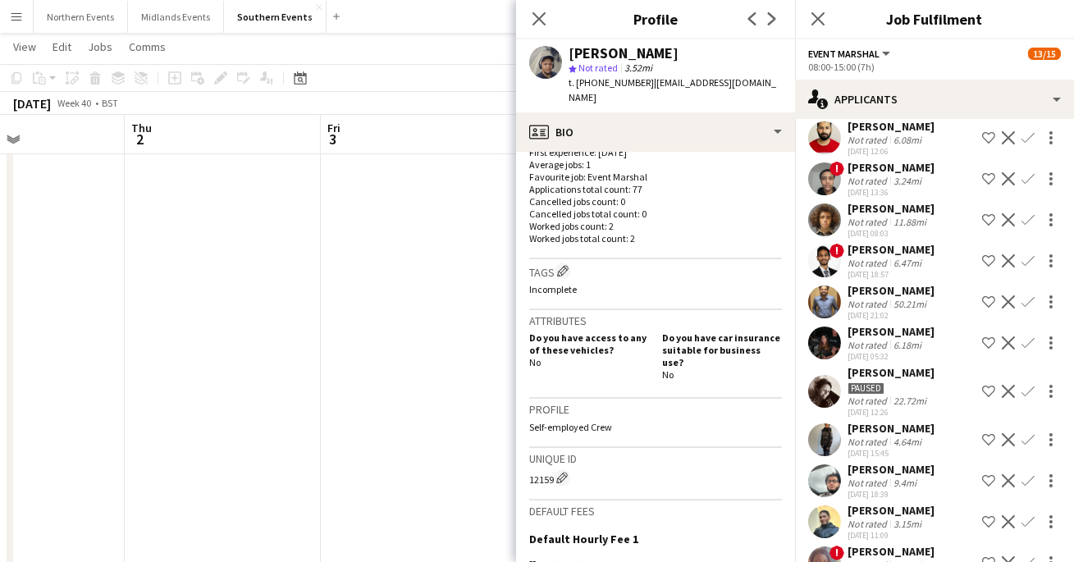
scroll to position [437, 0]
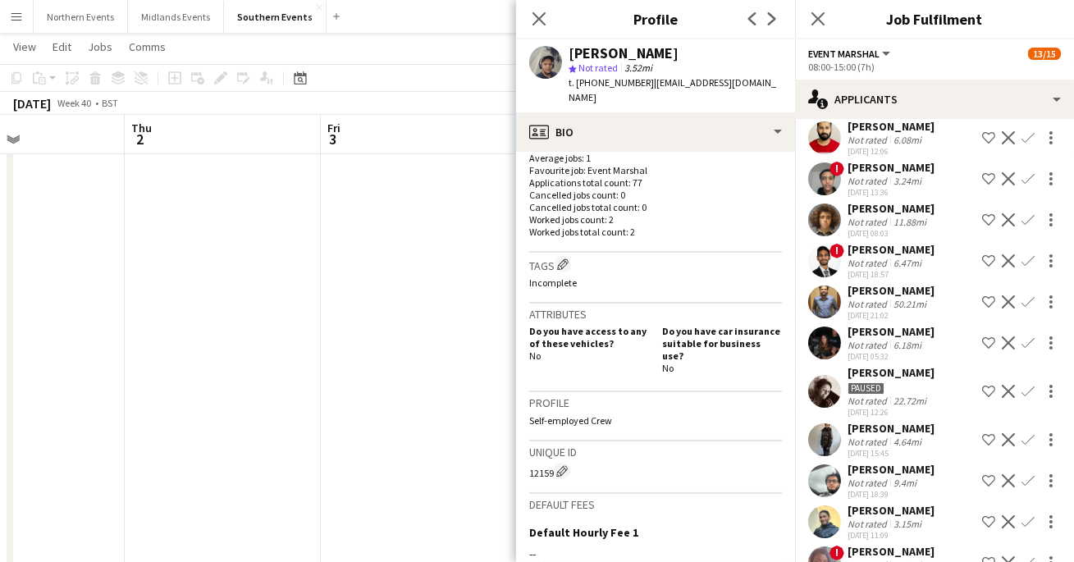
click at [772, 28] on app-icon "Next" at bounding box center [772, 19] width 20 height 20
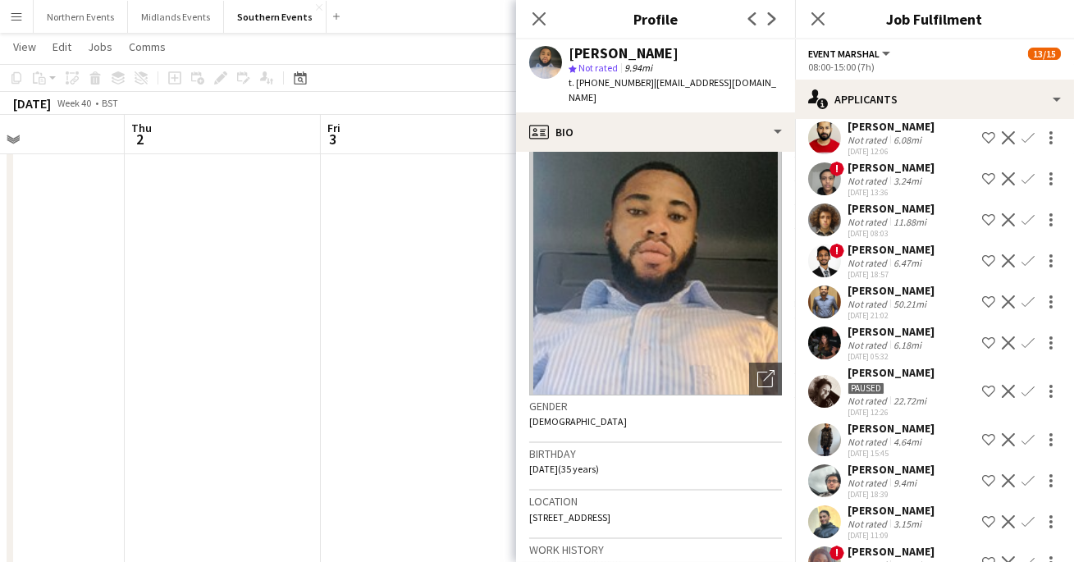
scroll to position [15, 0]
click at [770, 25] on icon "Next" at bounding box center [772, 18] width 13 height 13
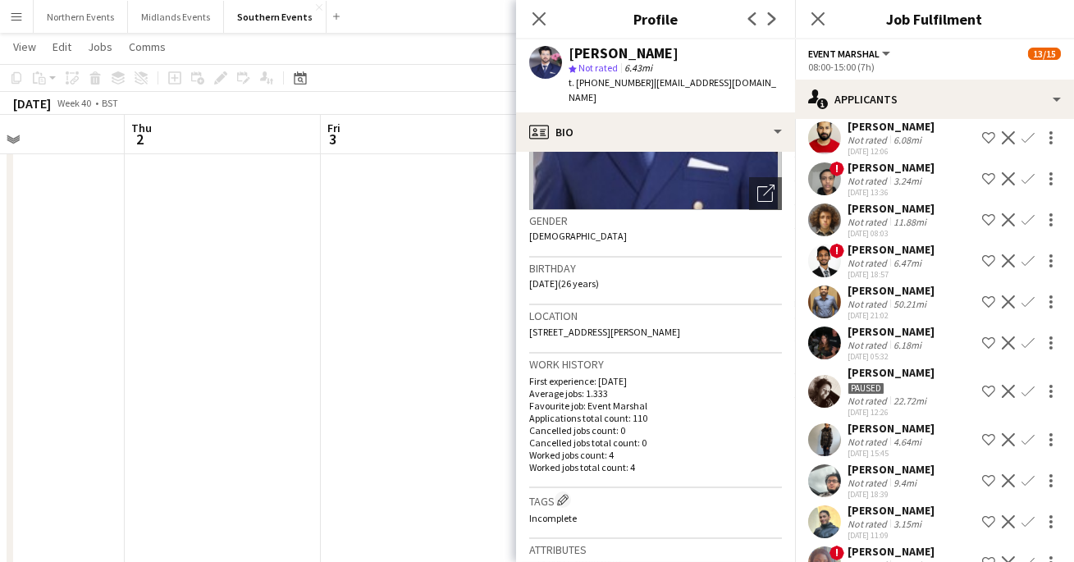
scroll to position [204, 0]
click at [769, 25] on icon at bounding box center [772, 18] width 8 height 13
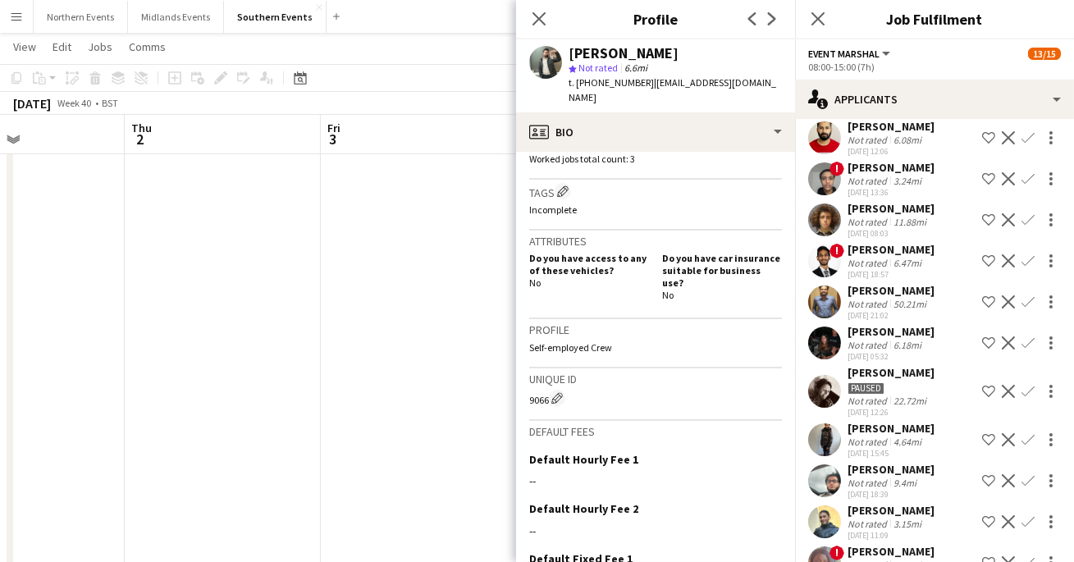
scroll to position [628, 0]
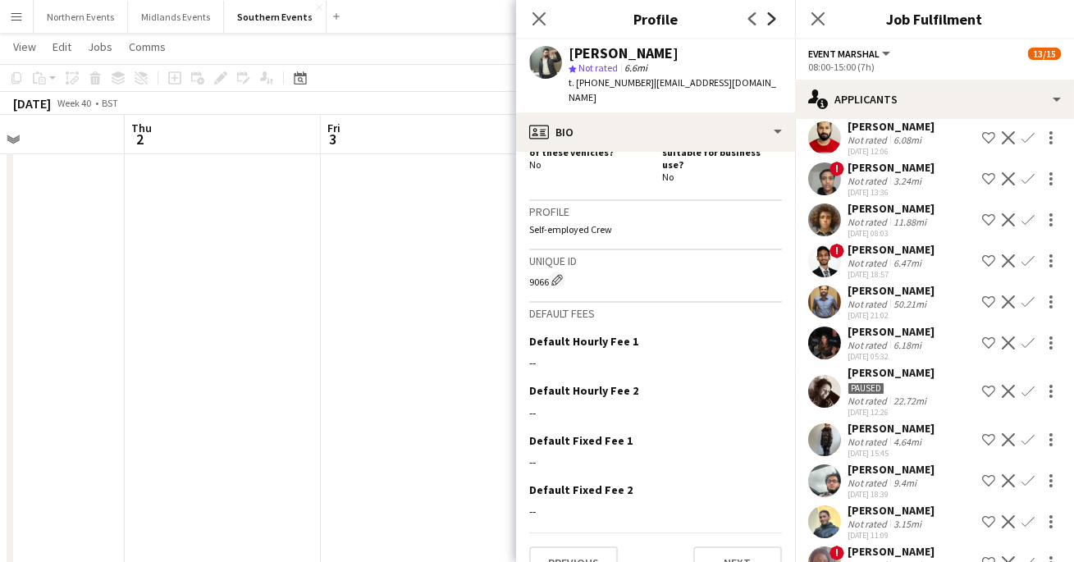
click at [776, 16] on icon "Next" at bounding box center [772, 18] width 13 height 13
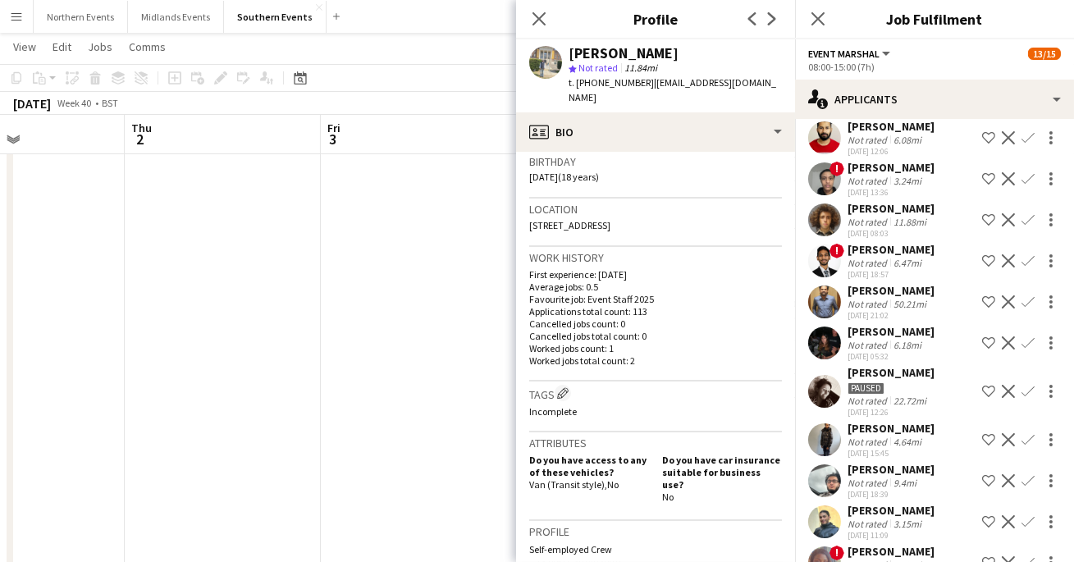
scroll to position [321, 0]
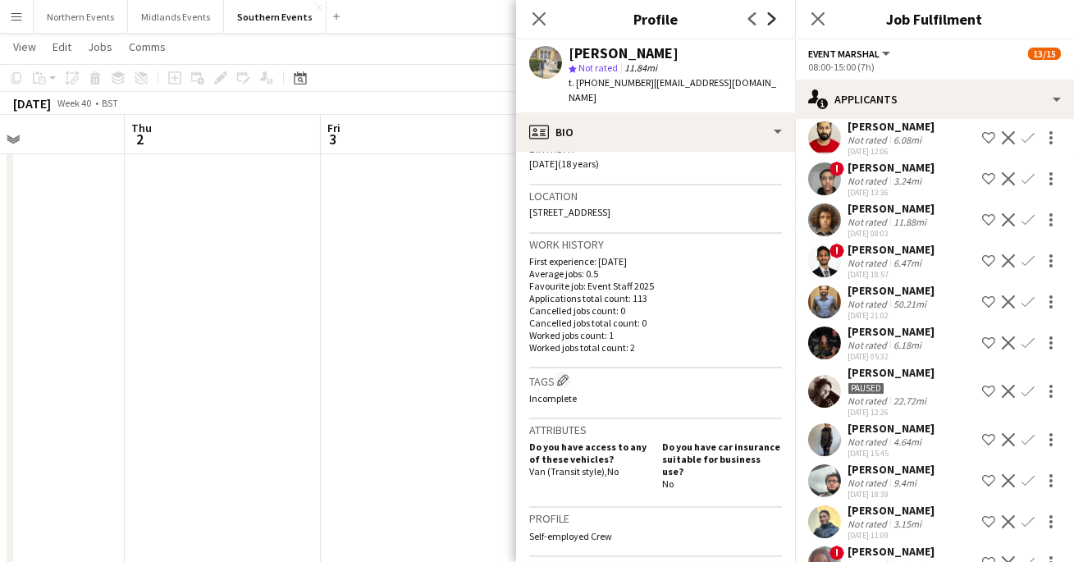
click at [776, 13] on icon "Next" at bounding box center [772, 18] width 13 height 13
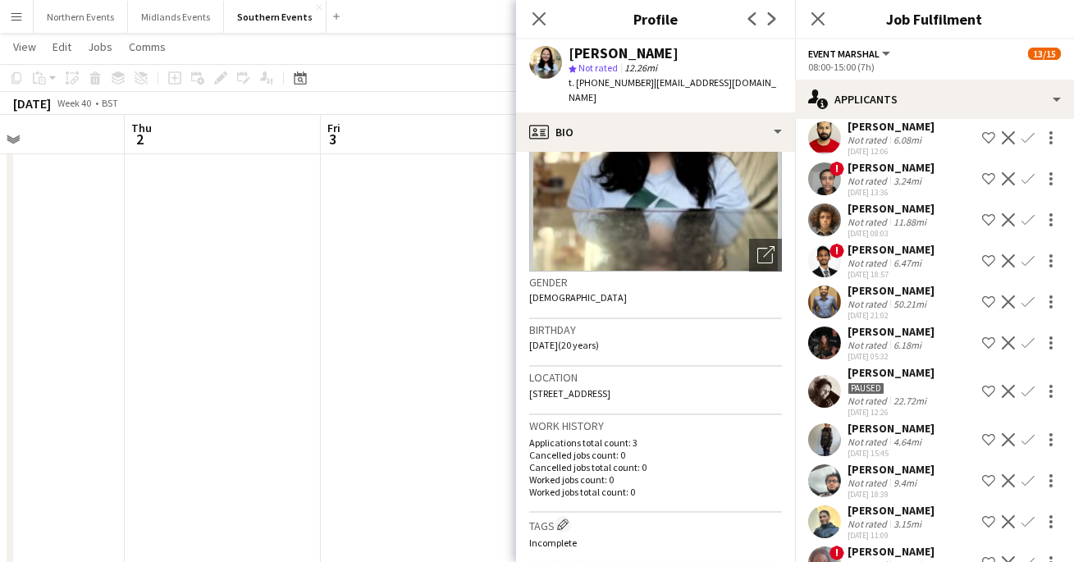
scroll to position [142, 0]
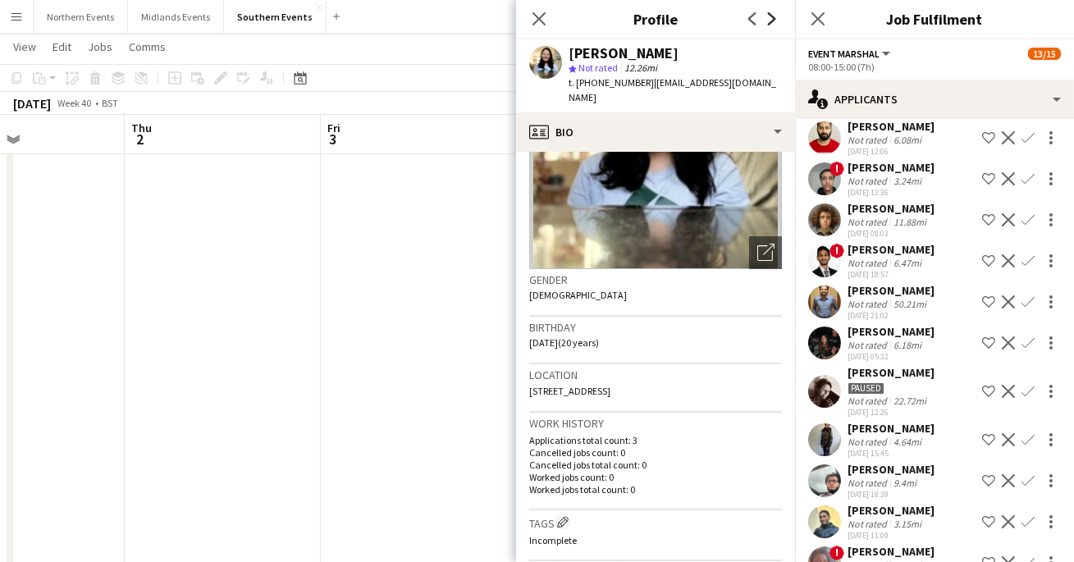
click at [773, 20] on icon at bounding box center [772, 18] width 8 height 13
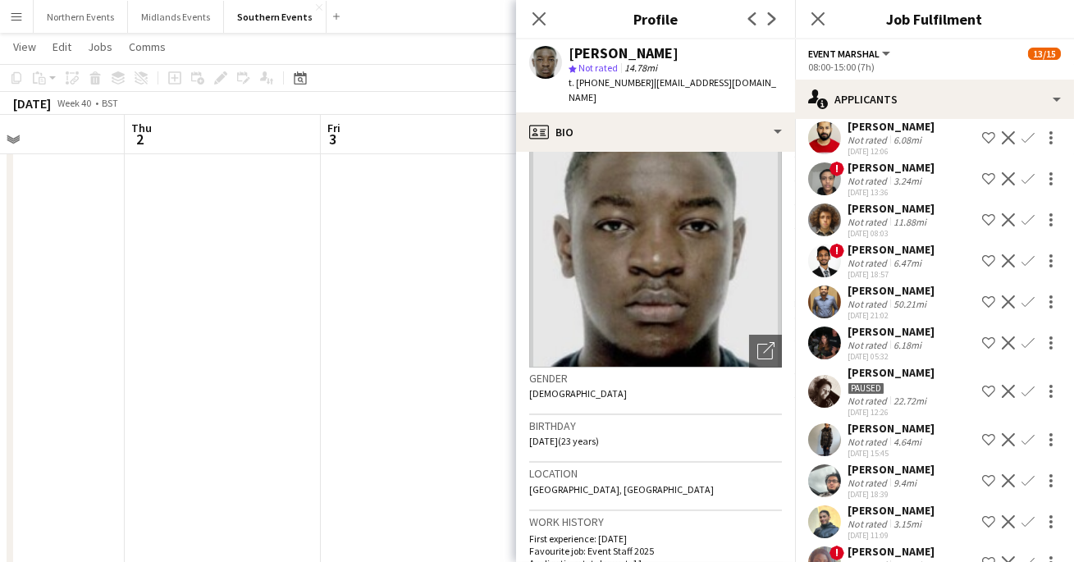
scroll to position [14, 0]
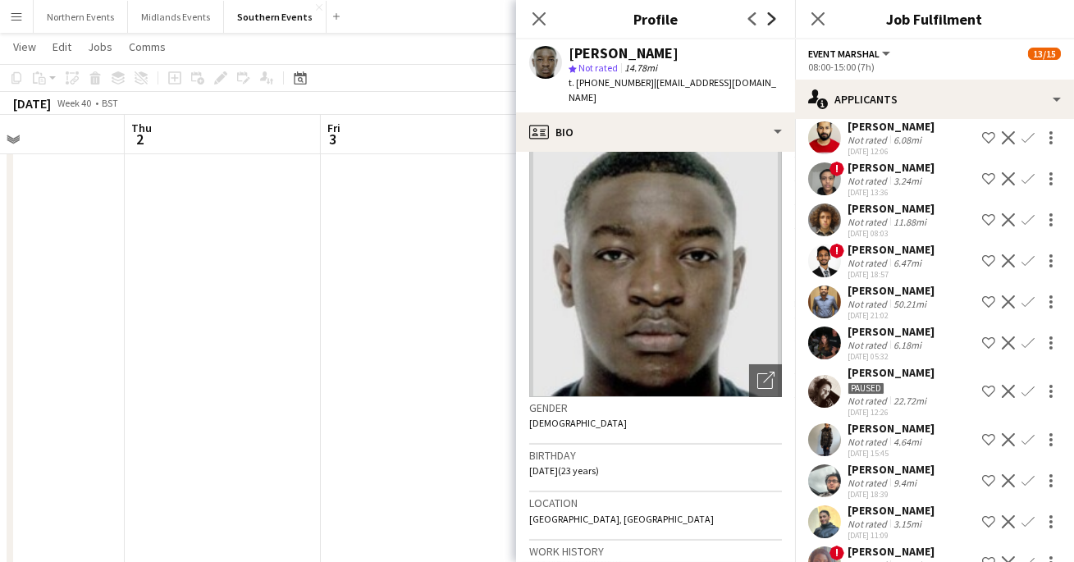
click at [771, 25] on icon "Next" at bounding box center [772, 18] width 13 height 13
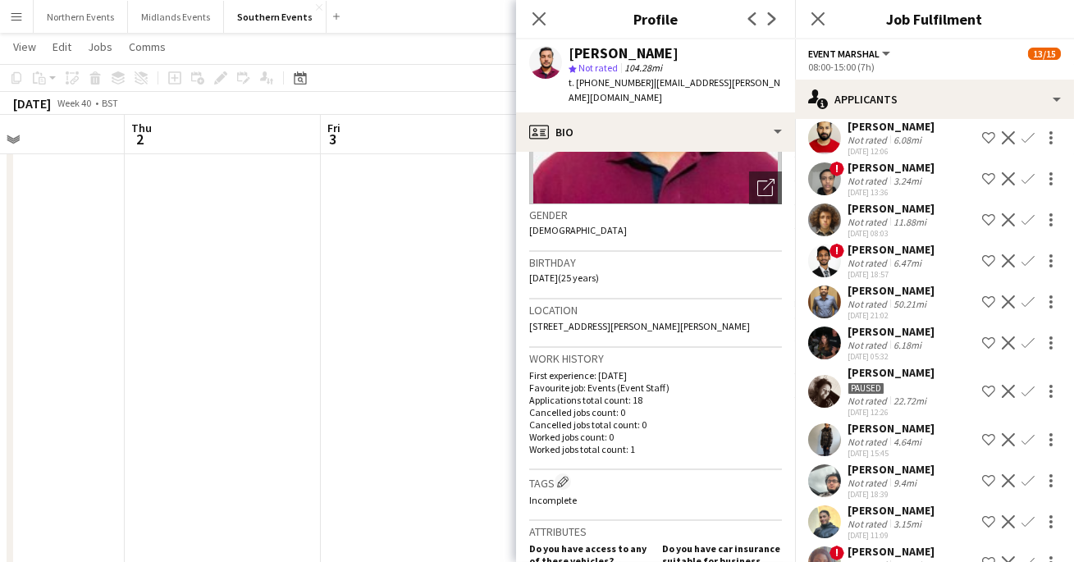
scroll to position [212, 0]
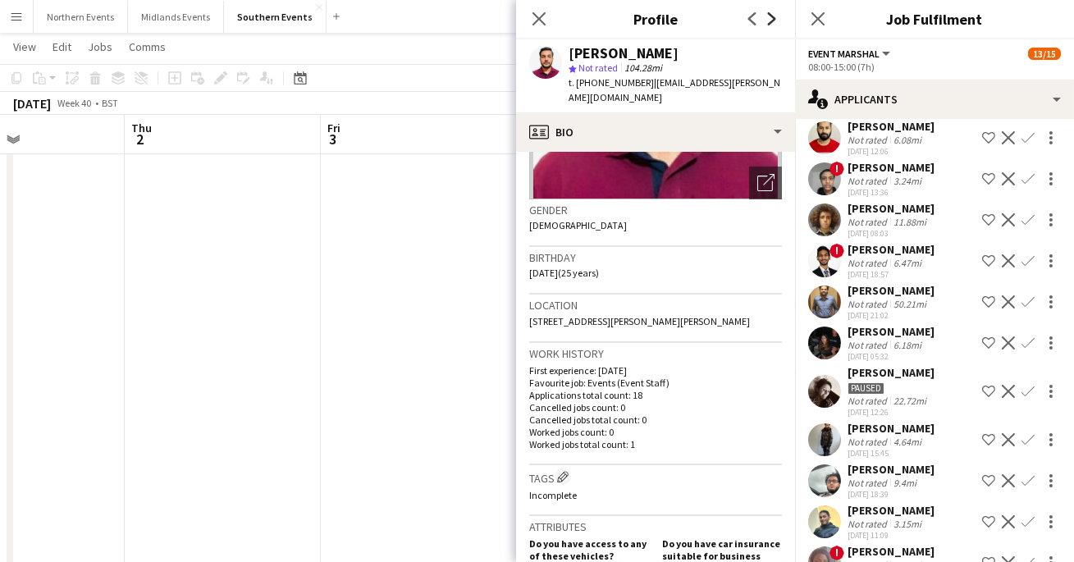
click at [771, 16] on icon "Next" at bounding box center [772, 18] width 13 height 13
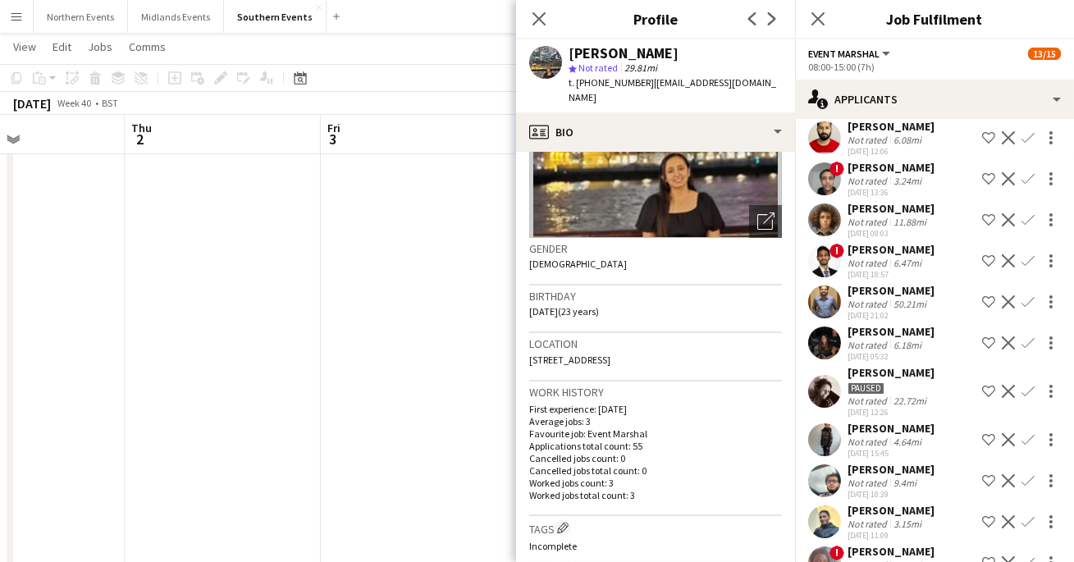
scroll to position [190, 0]
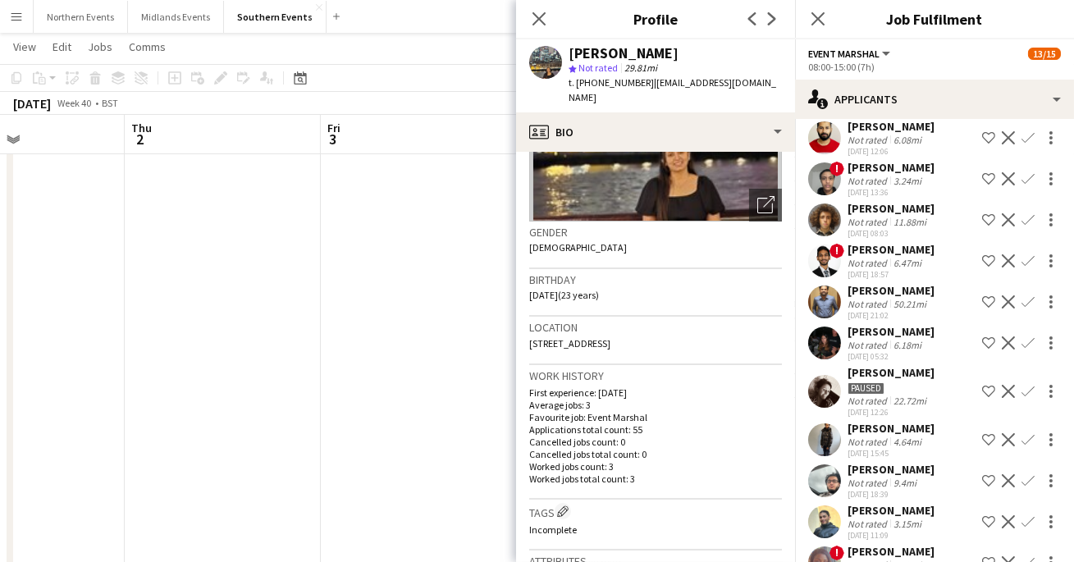
click at [774, 33] on div "Previous Next" at bounding box center [763, 19] width 66 height 38
click at [772, 21] on icon at bounding box center [772, 18] width 8 height 13
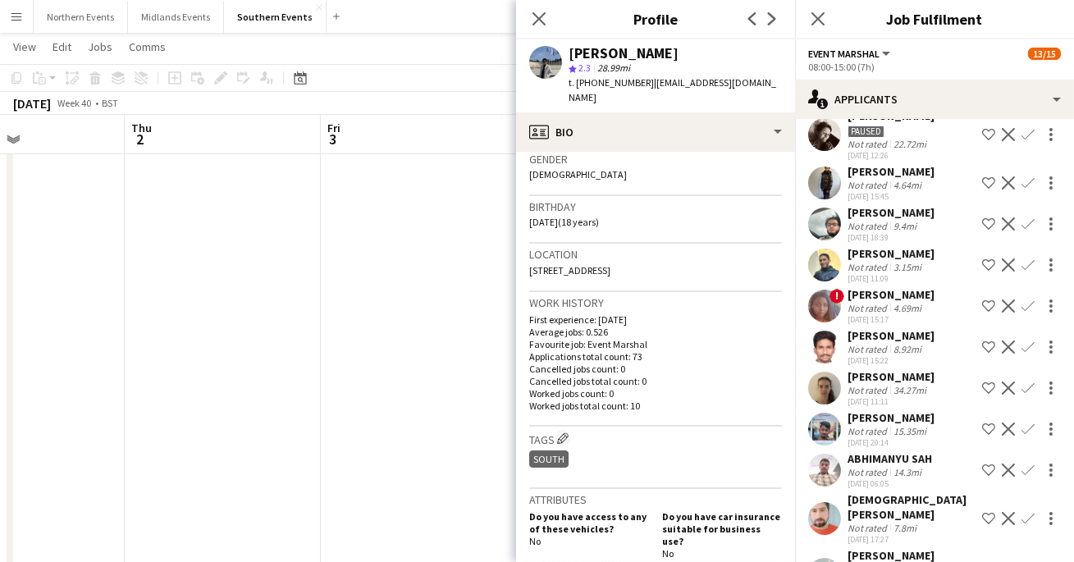
scroll to position [342, 0]
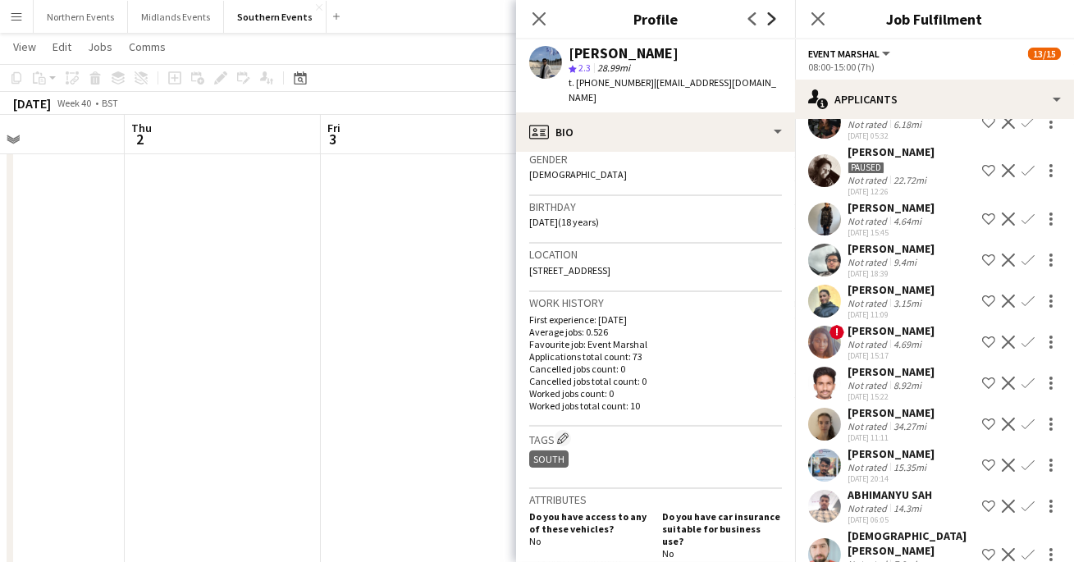
click at [775, 15] on icon "Next" at bounding box center [772, 18] width 13 height 13
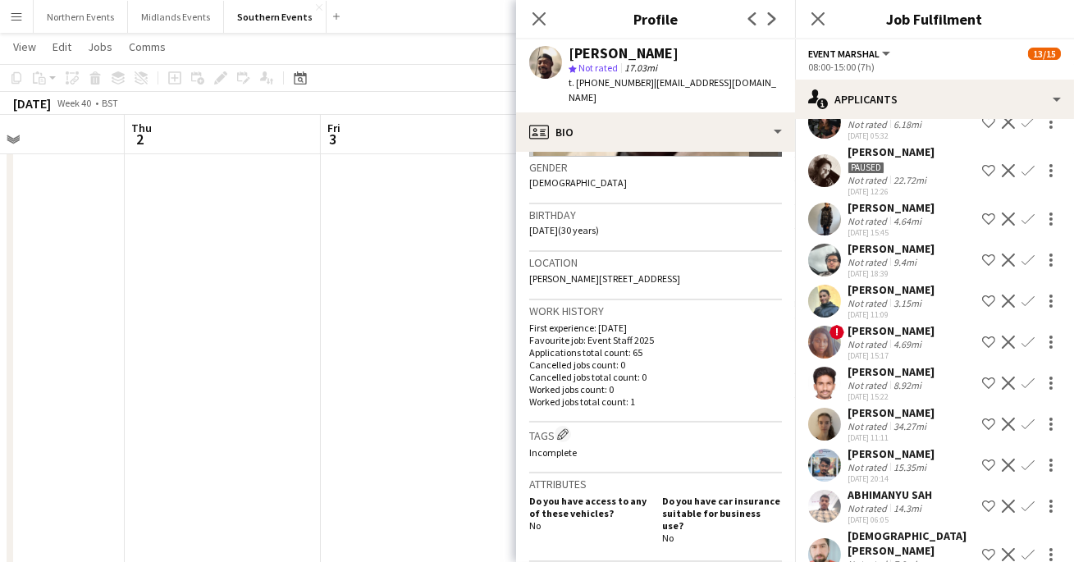
scroll to position [0, 0]
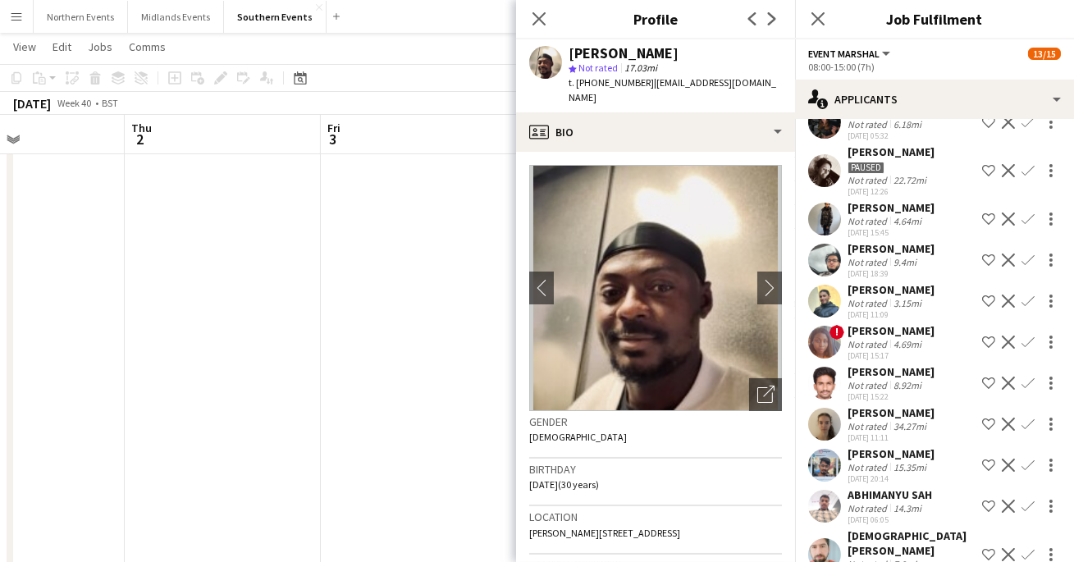
click at [777, 26] on app-icon "Next" at bounding box center [772, 19] width 20 height 20
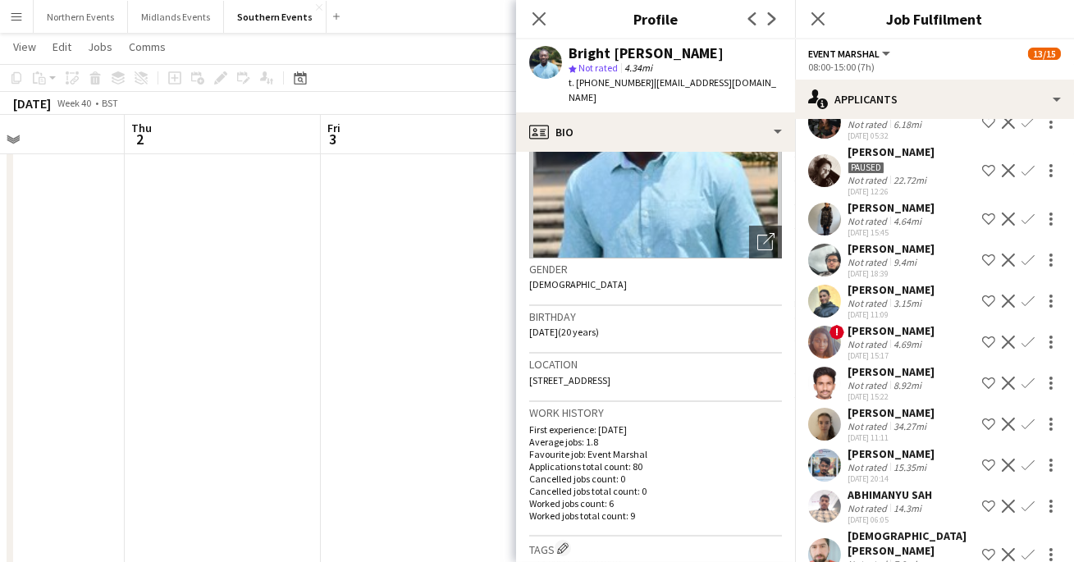
scroll to position [171, 0]
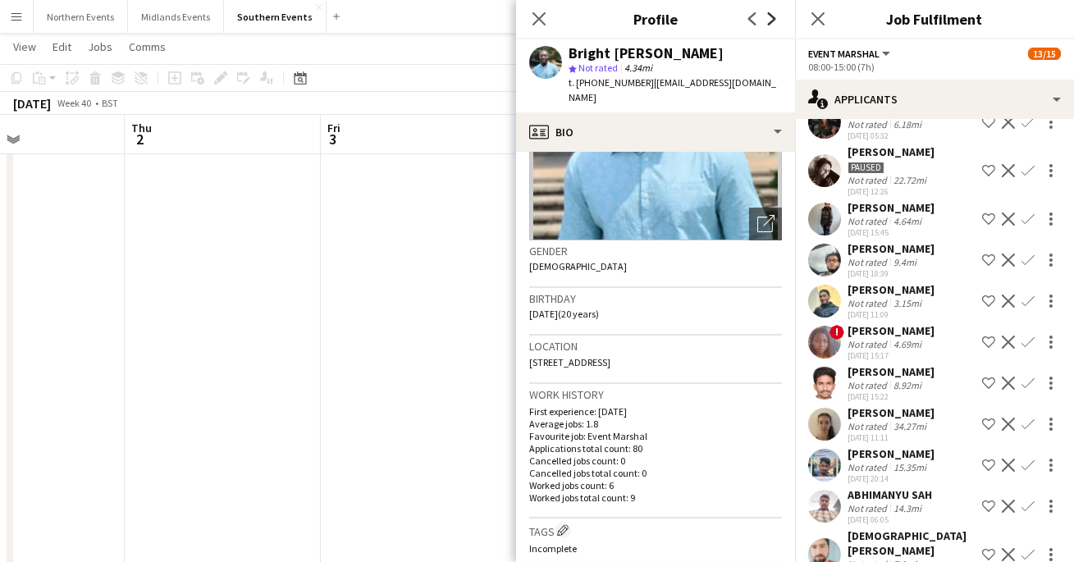
click at [776, 14] on icon "Next" at bounding box center [772, 18] width 13 height 13
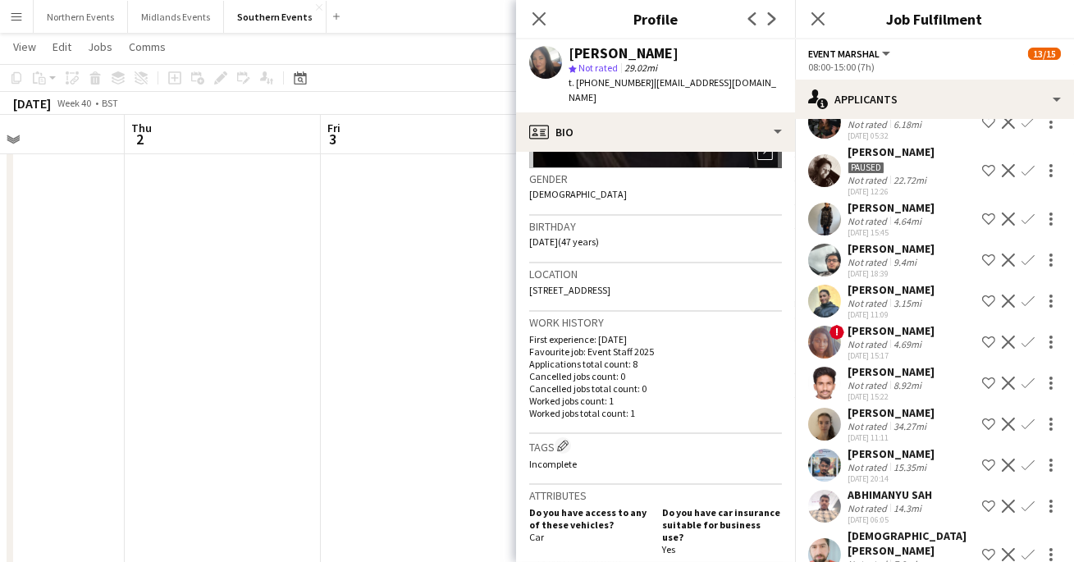
scroll to position [242, 0]
click at [769, 11] on app-icon "Next" at bounding box center [772, 19] width 20 height 20
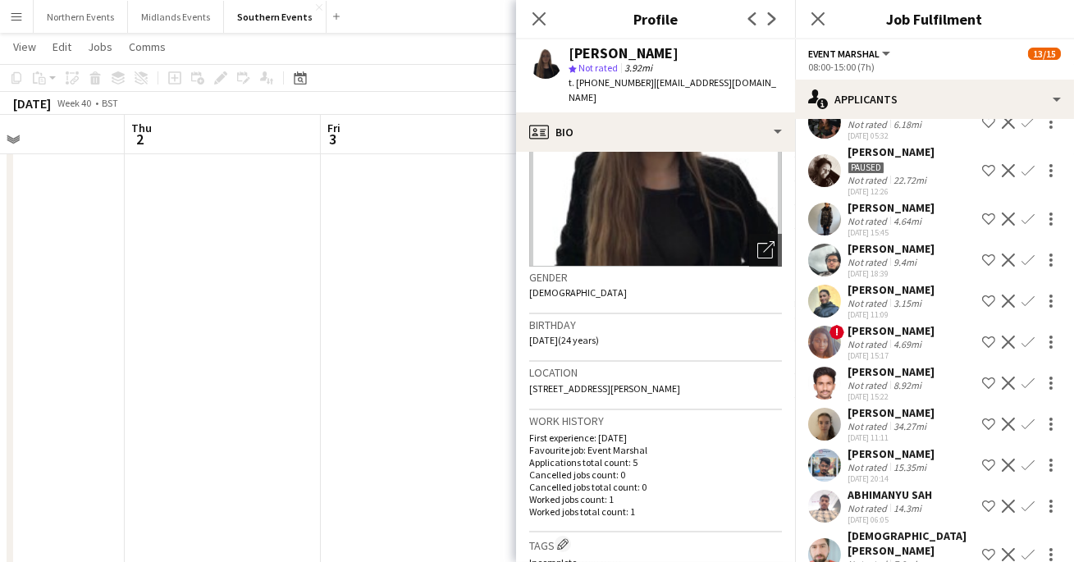
scroll to position [0, 0]
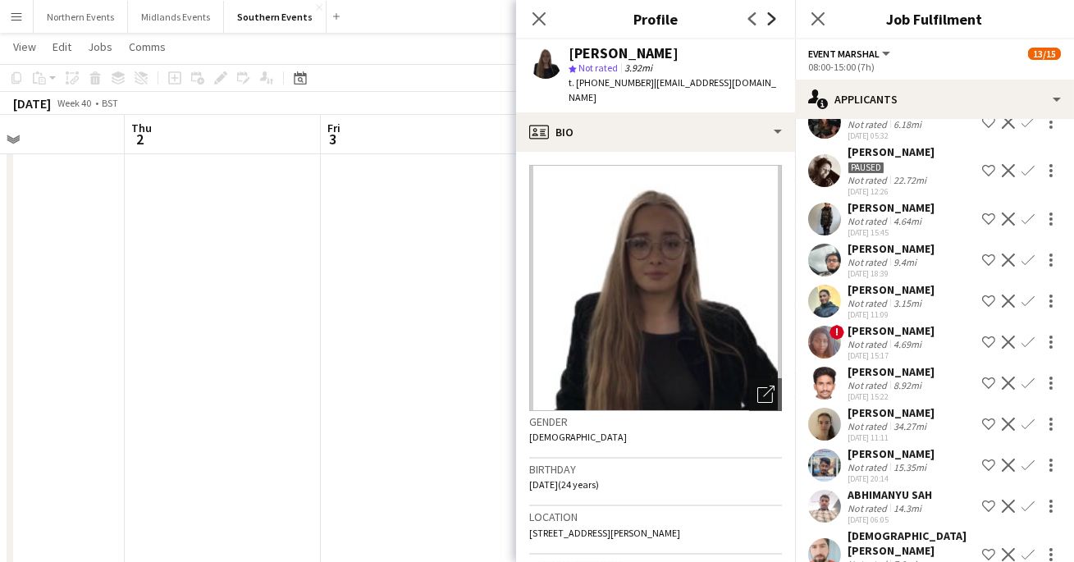
click at [775, 16] on icon "Next" at bounding box center [772, 18] width 13 height 13
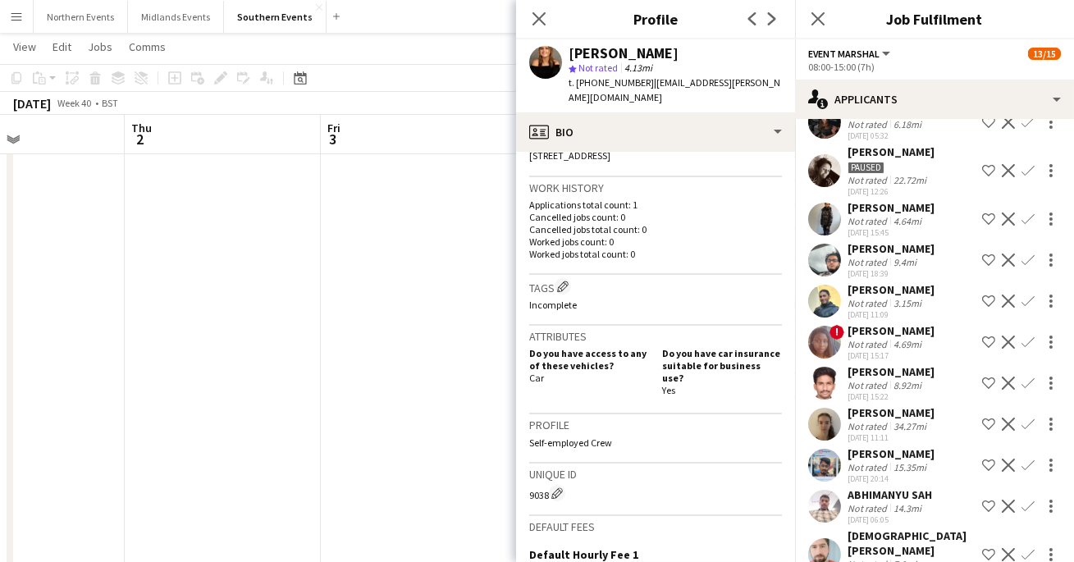
scroll to position [380, 0]
click at [777, 21] on icon "Next" at bounding box center [772, 18] width 13 height 13
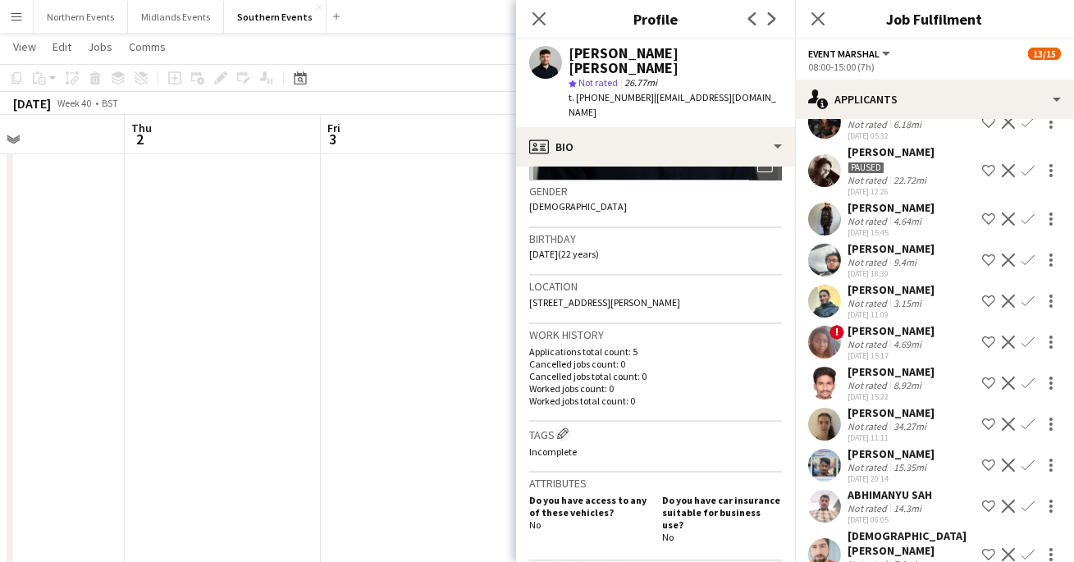
scroll to position [254, 0]
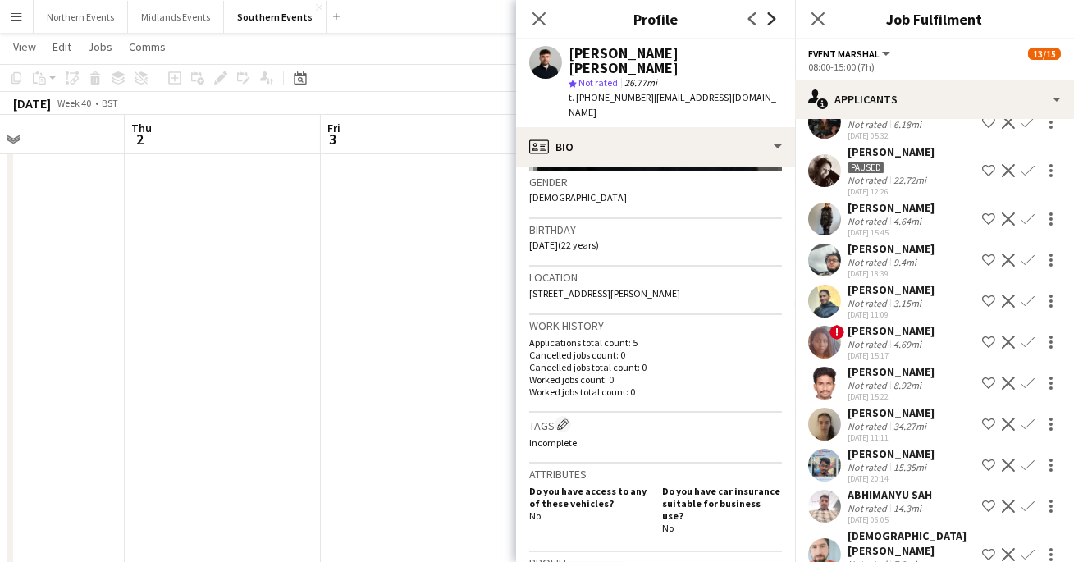
click at [772, 15] on icon "Next" at bounding box center [772, 18] width 13 height 13
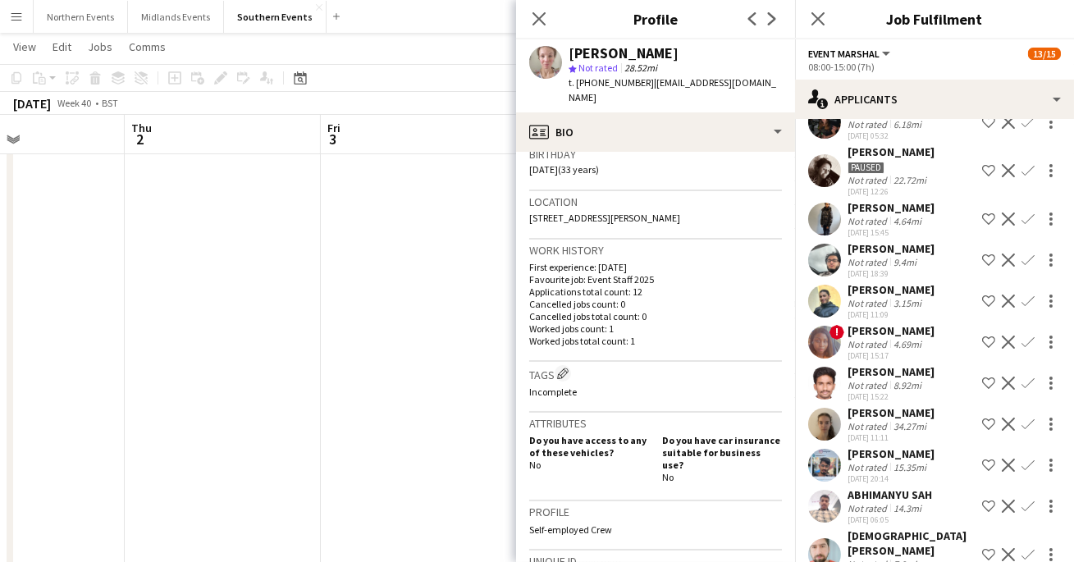
scroll to position [316, 0]
click at [772, 17] on icon at bounding box center [772, 18] width 8 height 13
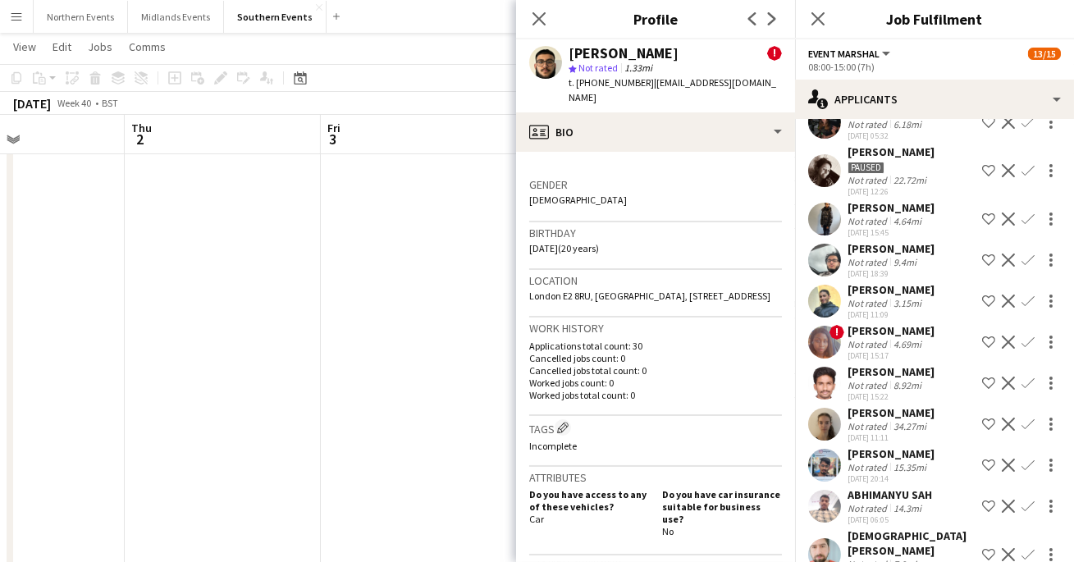
scroll to position [419, 0]
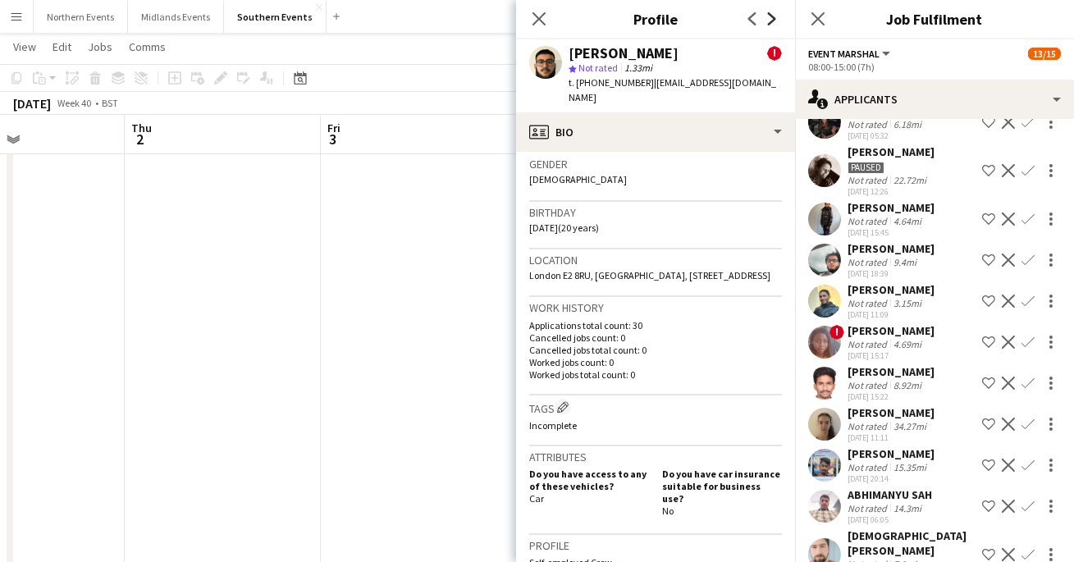
click at [773, 20] on icon at bounding box center [772, 18] width 8 height 13
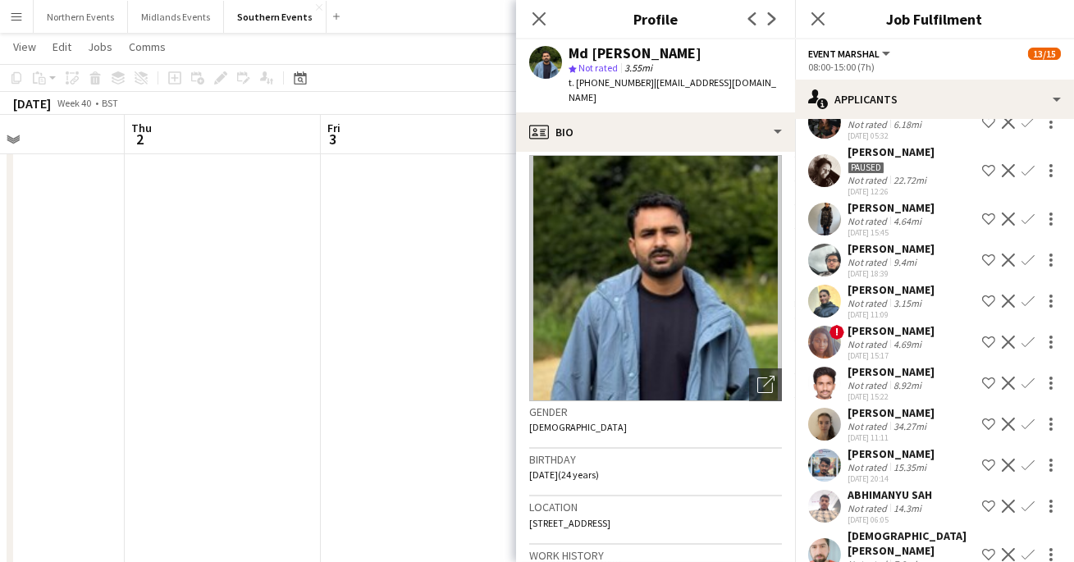
scroll to position [16, 0]
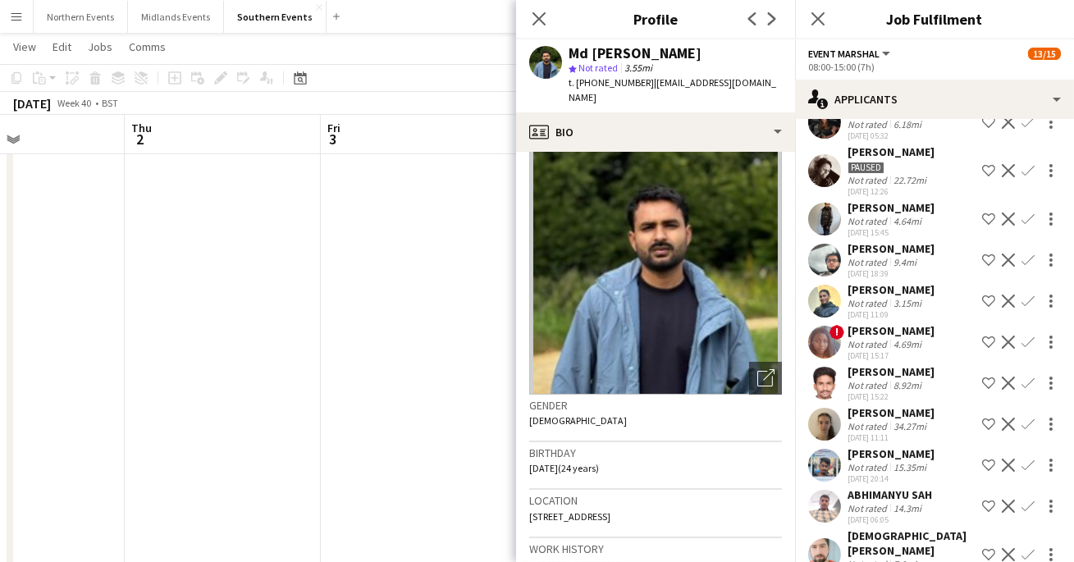
click at [741, 11] on div "Previous Next" at bounding box center [763, 19] width 66 height 38
click at [745, 12] on app-icon "Previous" at bounding box center [753, 19] width 20 height 20
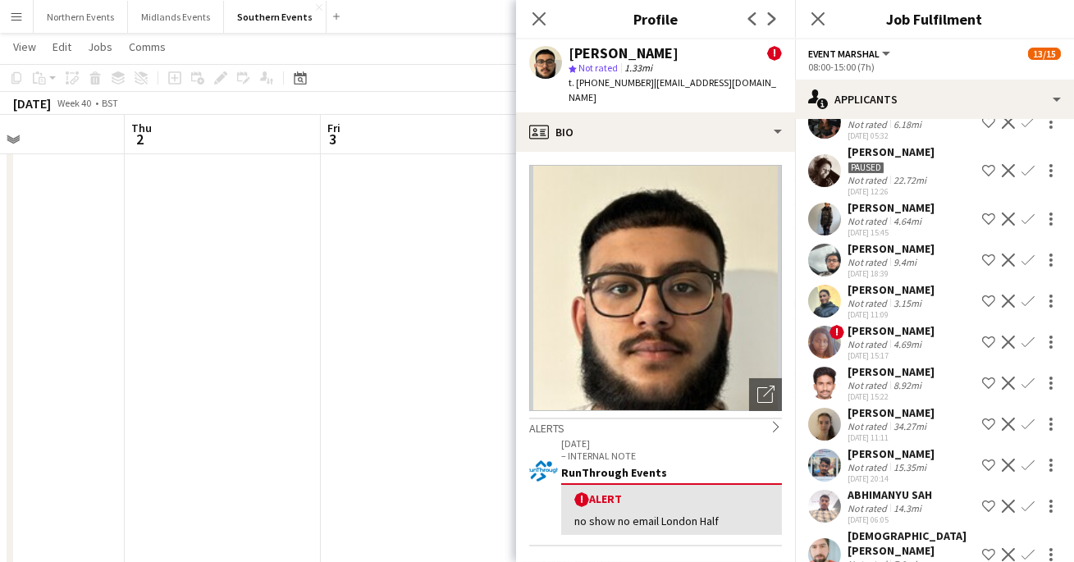
scroll to position [12, 0]
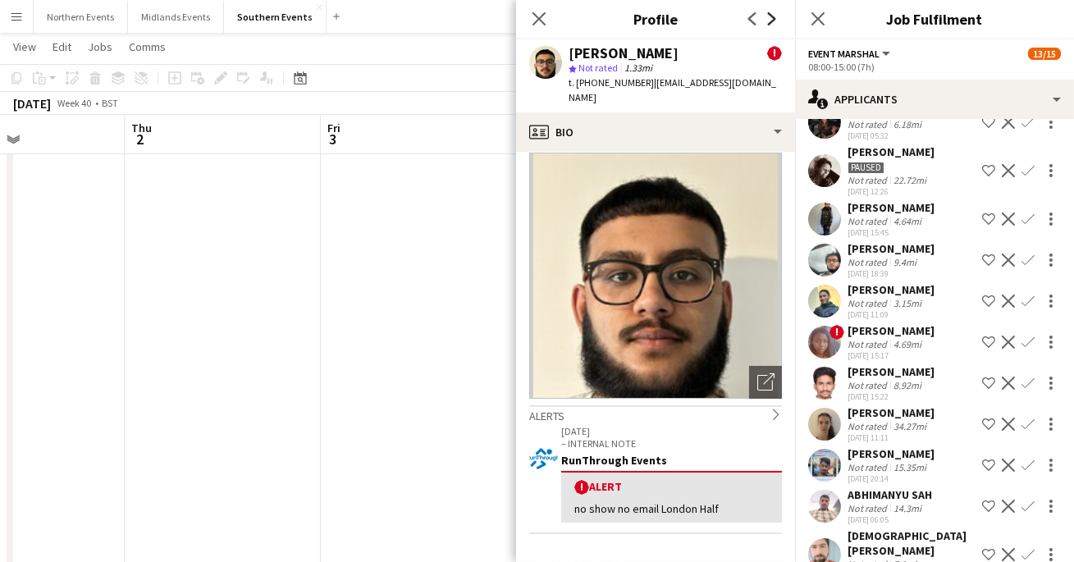
click at [767, 22] on icon "Next" at bounding box center [772, 18] width 13 height 13
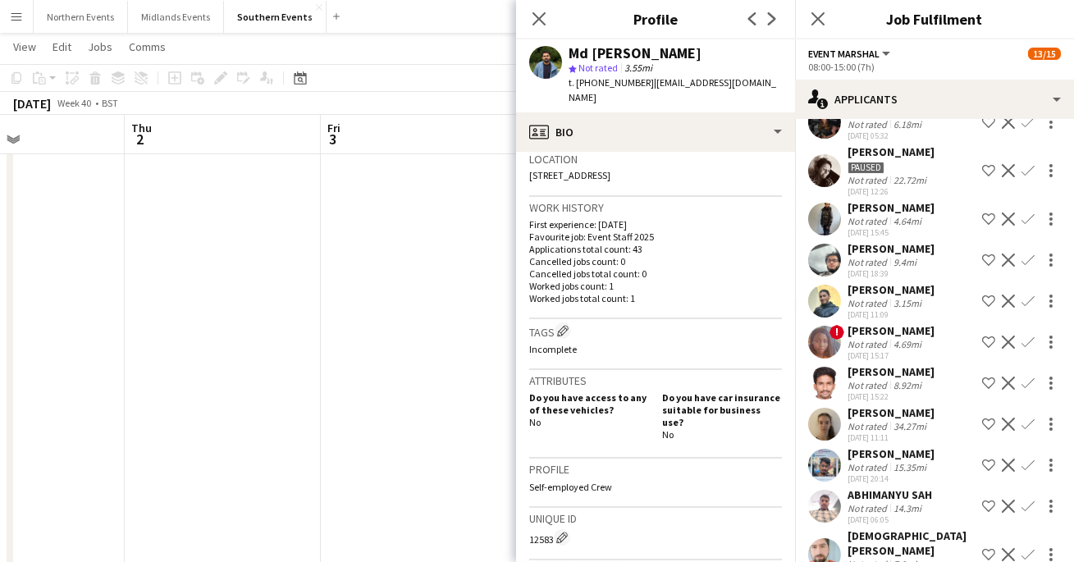
scroll to position [374, 0]
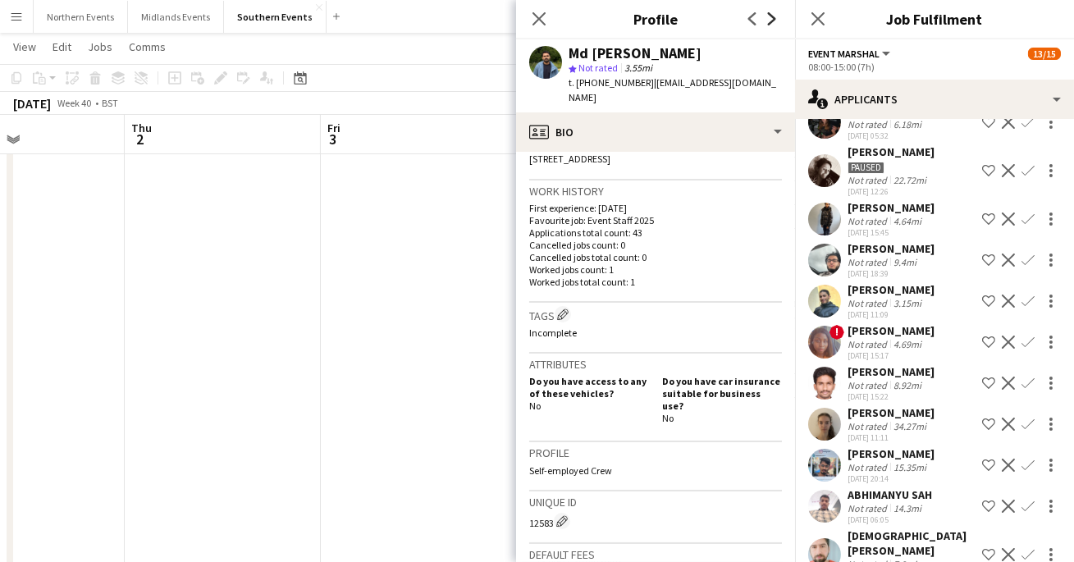
click at [768, 19] on icon "Next" at bounding box center [772, 18] width 13 height 13
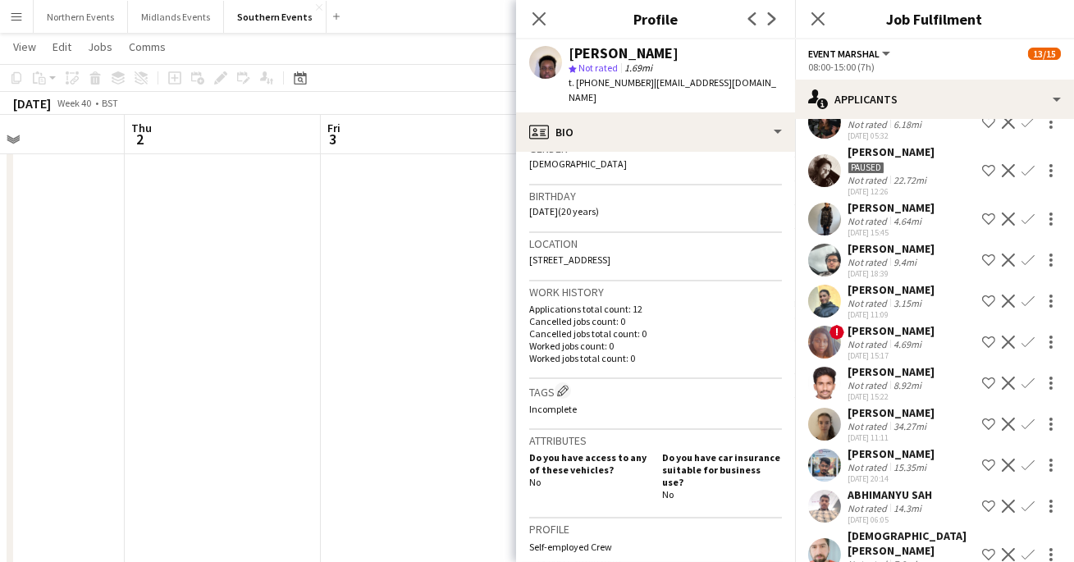
scroll to position [274, 0]
click at [780, 23] on app-icon "Next" at bounding box center [772, 19] width 20 height 20
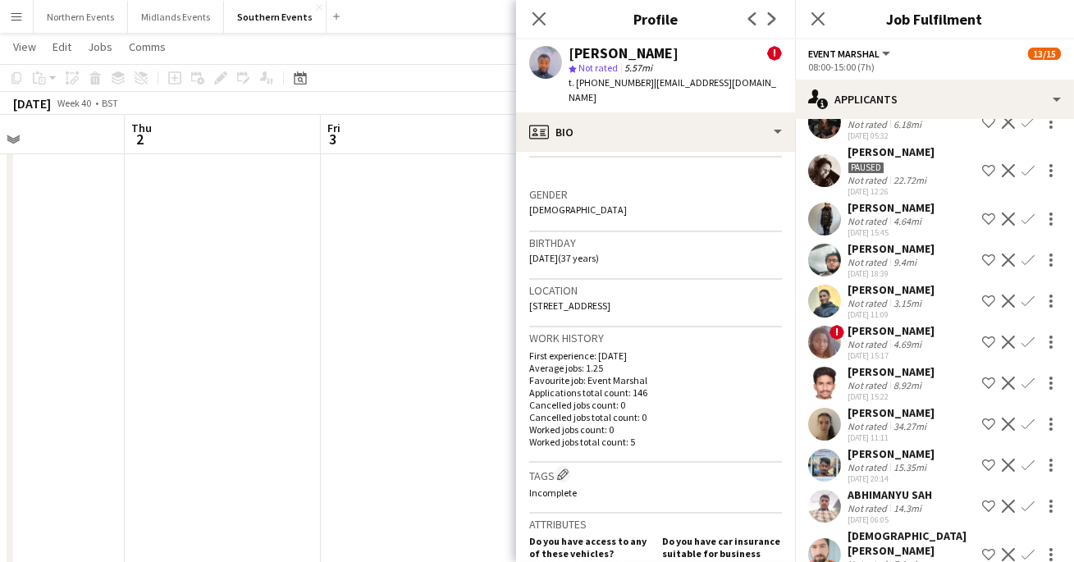
scroll to position [400, 0]
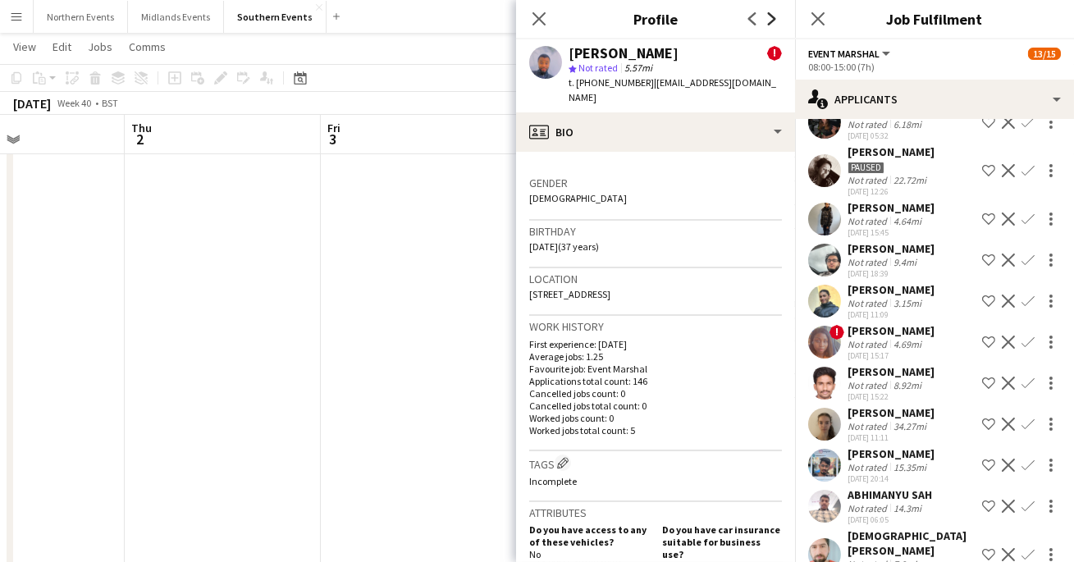
click at [775, 18] on icon at bounding box center [772, 18] width 8 height 13
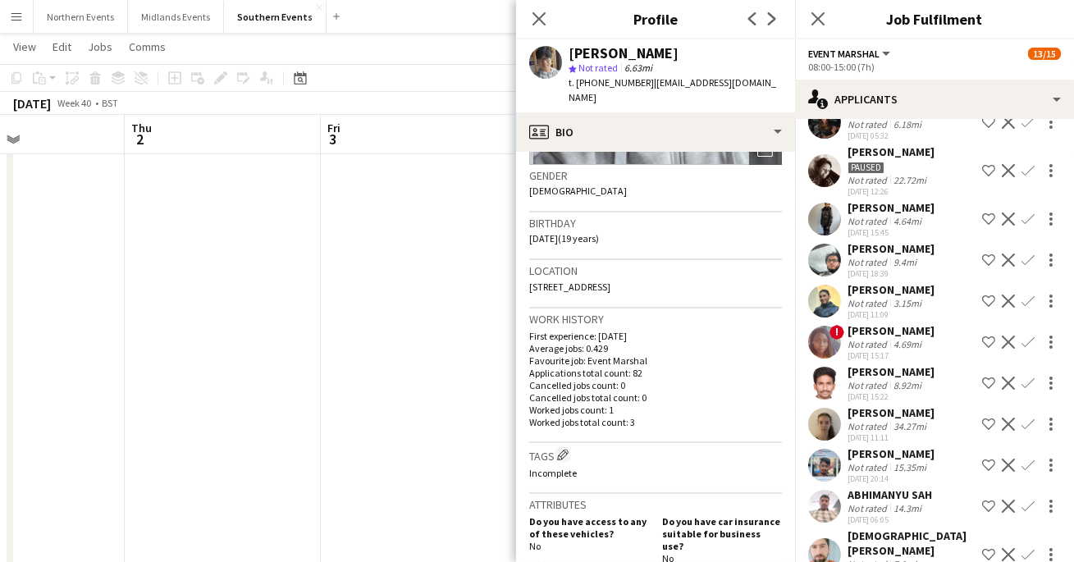
scroll to position [254, 0]
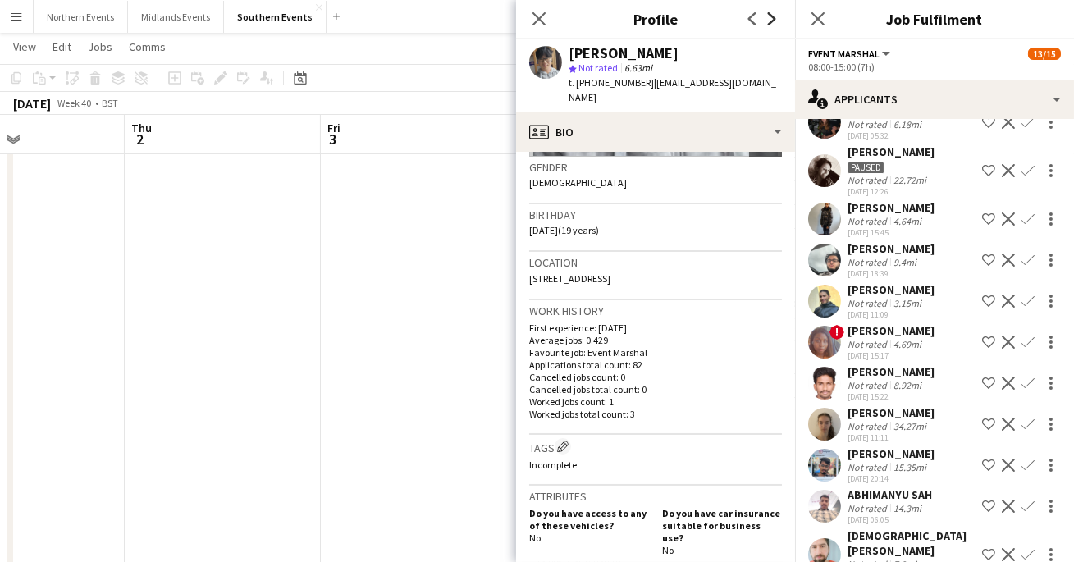
click at [775, 15] on icon "Next" at bounding box center [772, 18] width 13 height 13
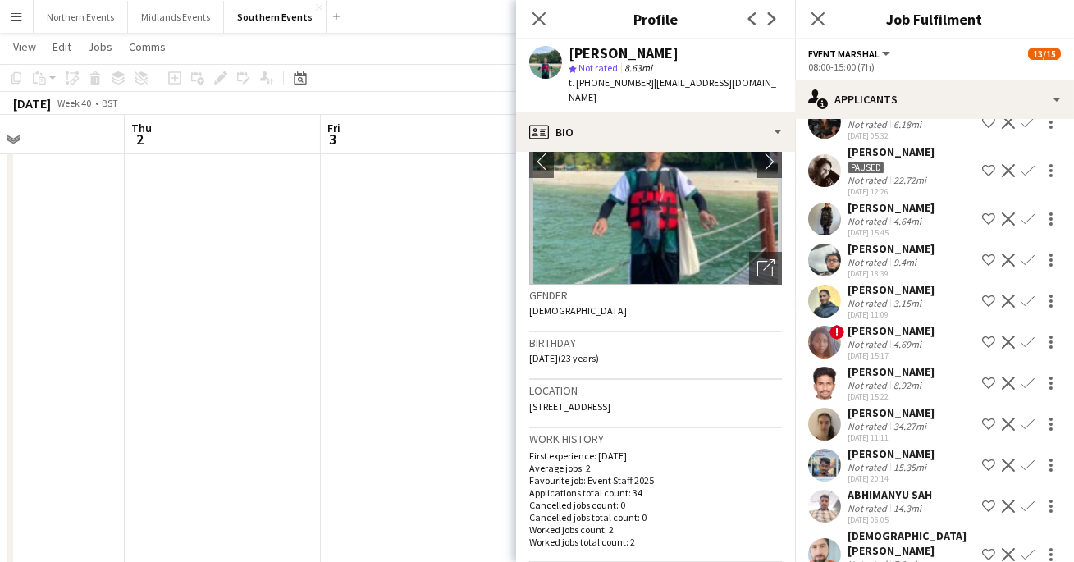
scroll to position [138, 0]
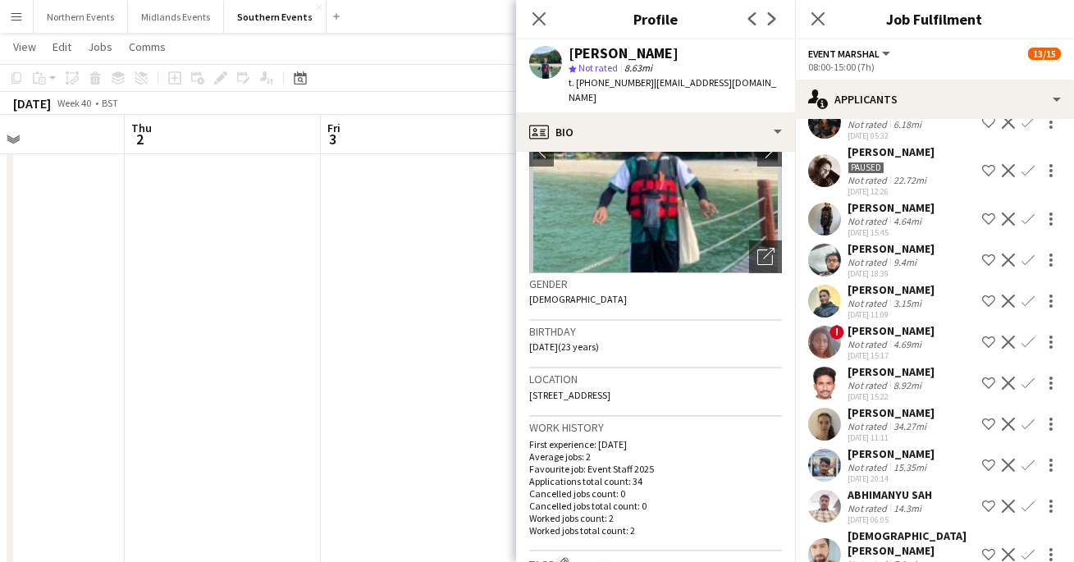
click at [779, 18] on app-icon "Next" at bounding box center [772, 19] width 20 height 20
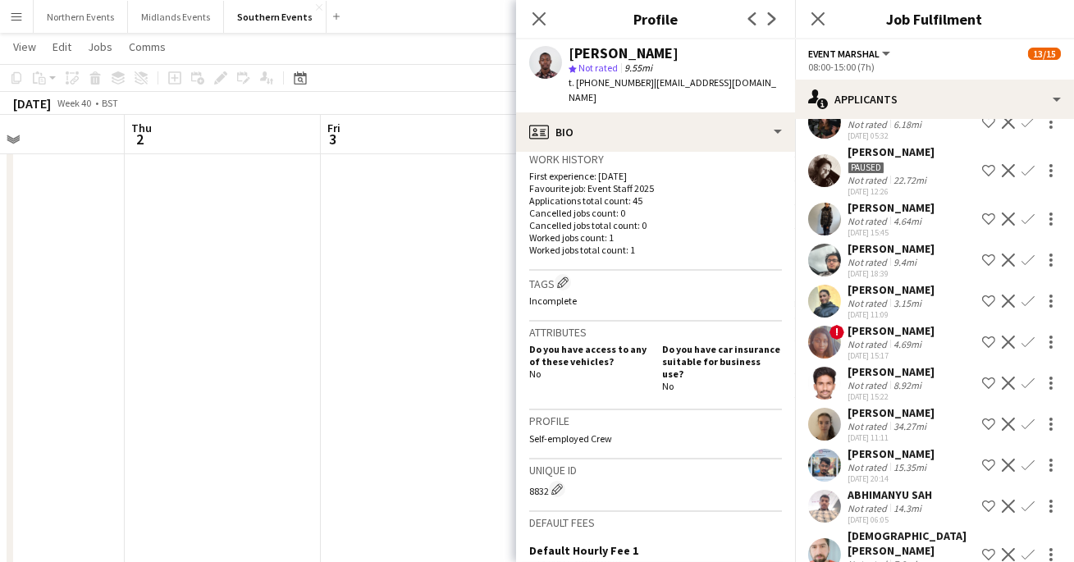
scroll to position [421, 0]
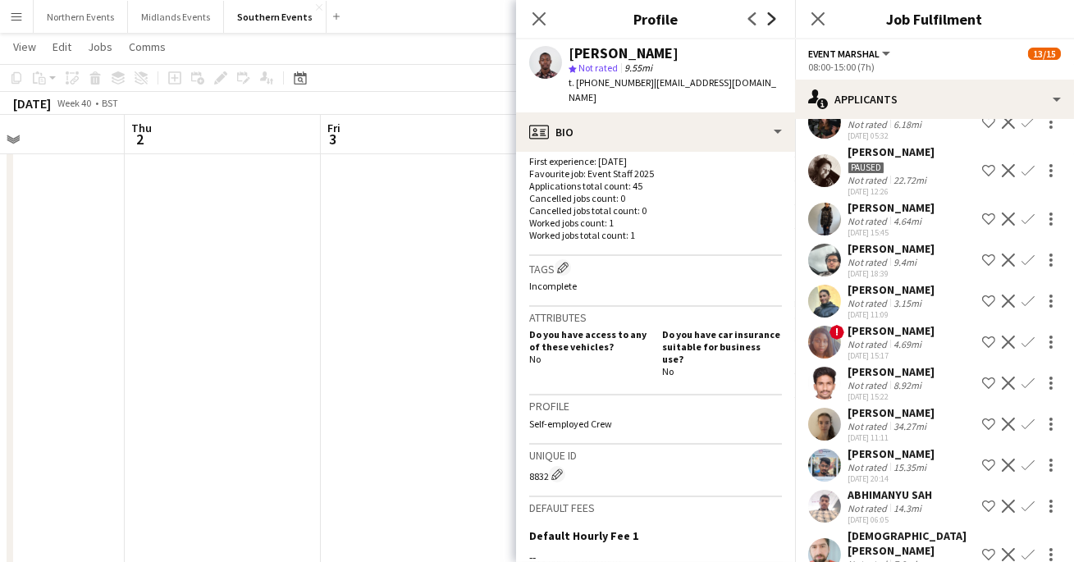
click at [778, 16] on icon "Next" at bounding box center [772, 18] width 13 height 13
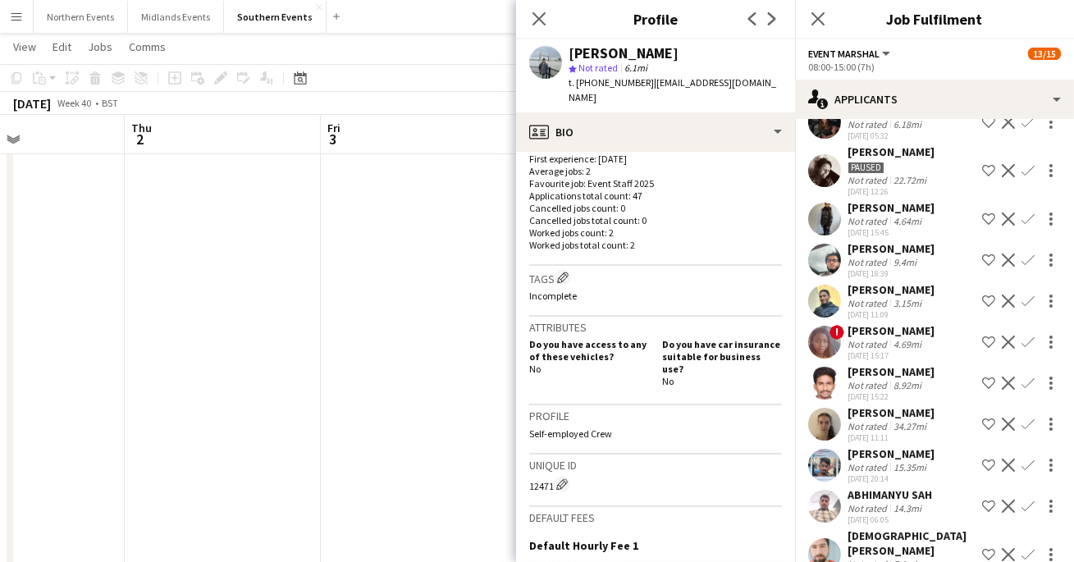
scroll to position [499, 0]
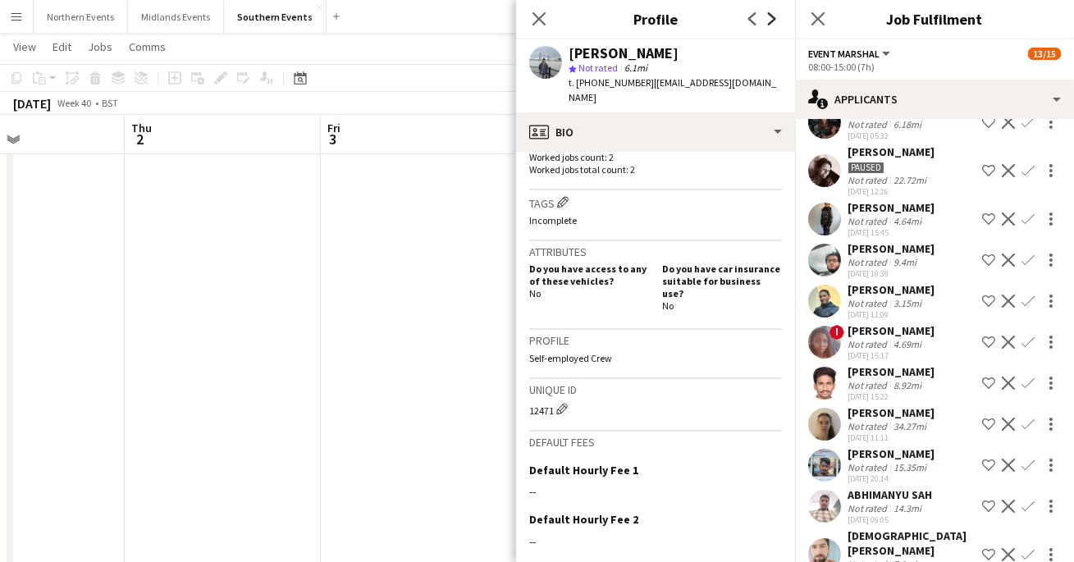
click at [771, 12] on icon "Next" at bounding box center [772, 18] width 13 height 13
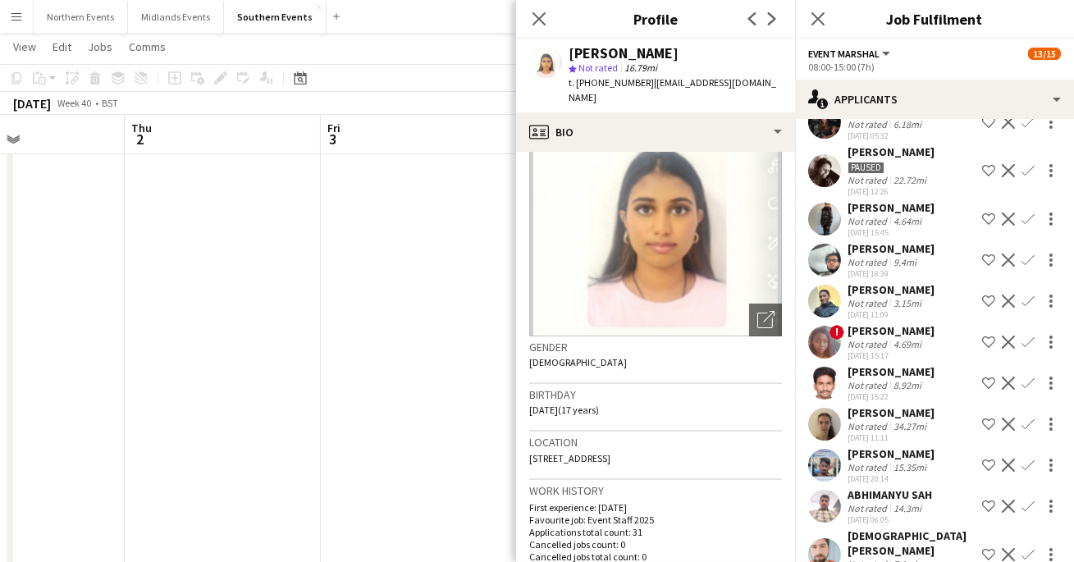
scroll to position [41, 0]
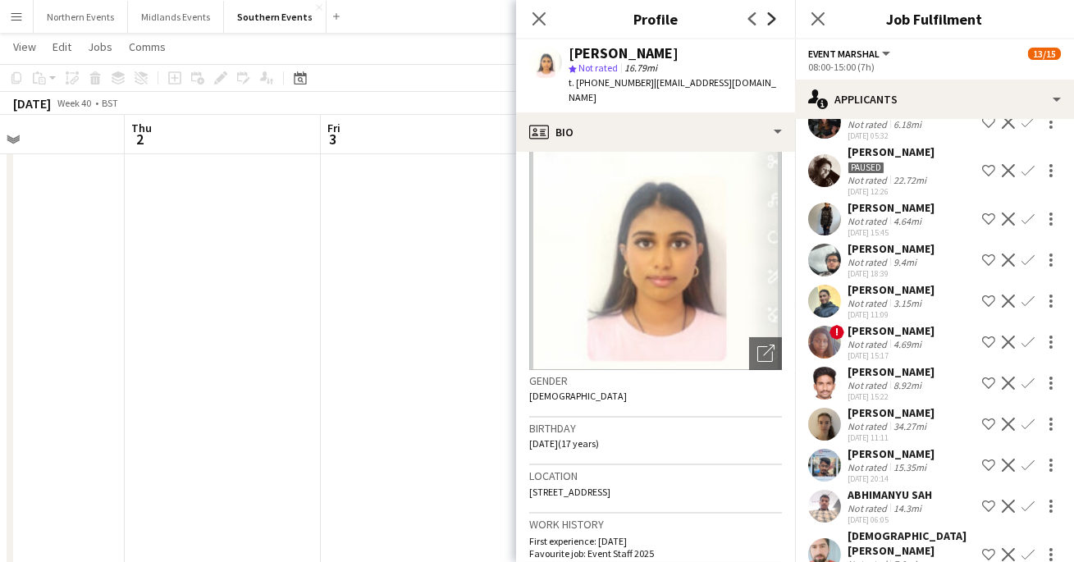
click at [769, 23] on icon at bounding box center [772, 18] width 8 height 13
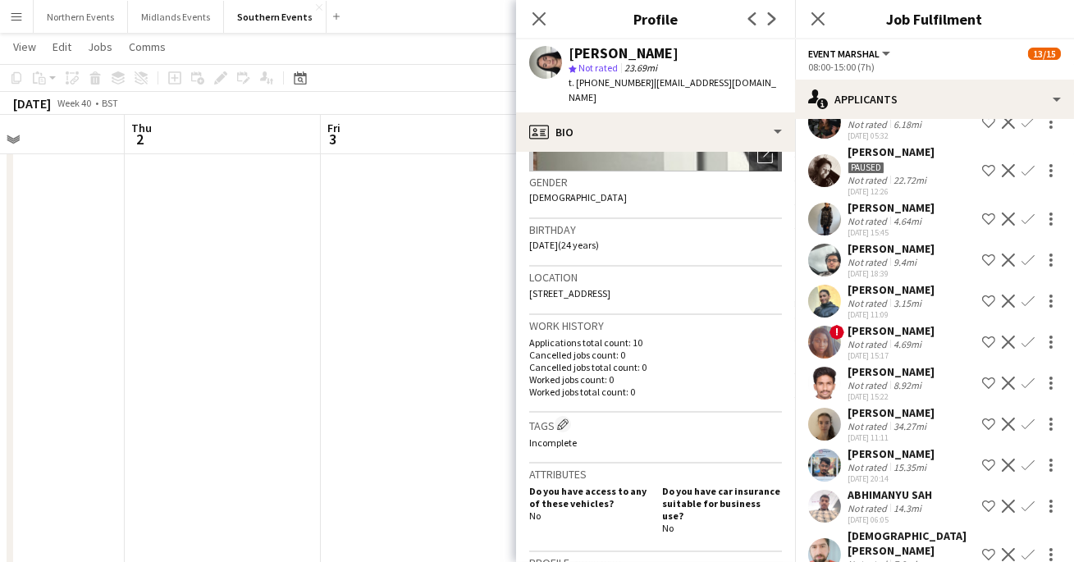
scroll to position [242, 0]
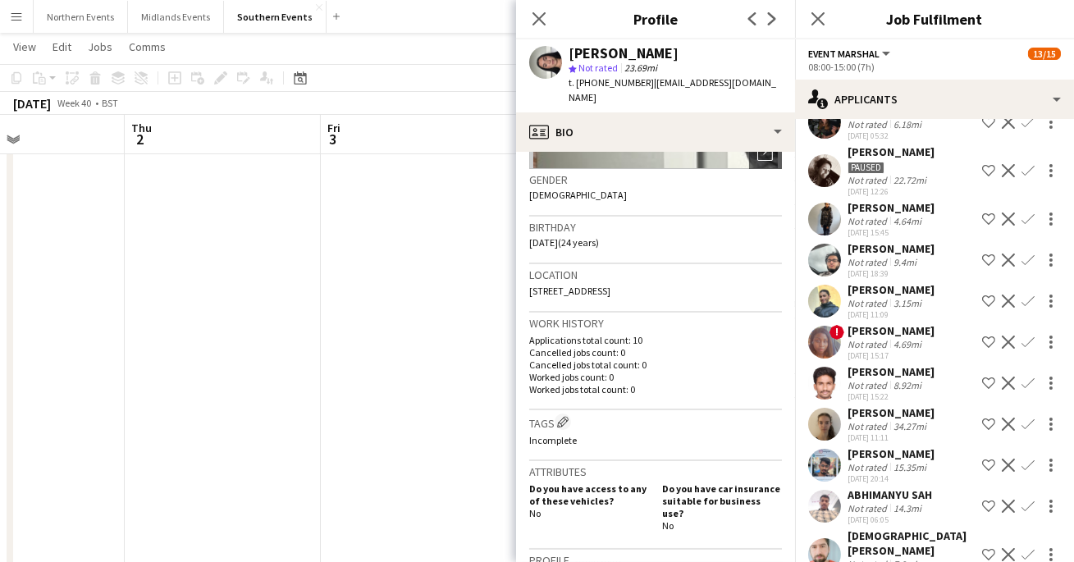
click at [771, 27] on app-icon "Next" at bounding box center [772, 19] width 20 height 20
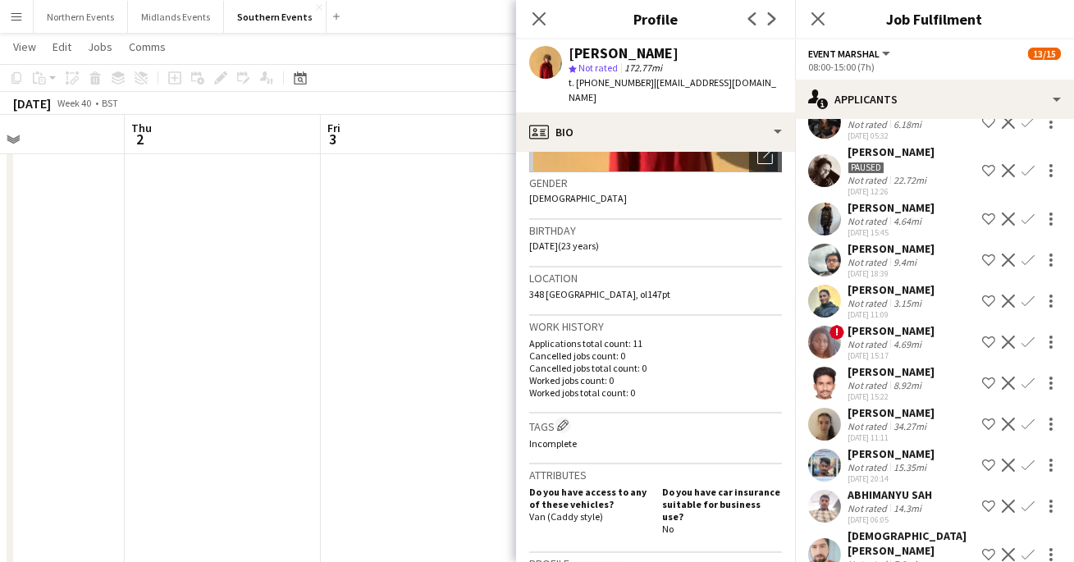
scroll to position [243, 0]
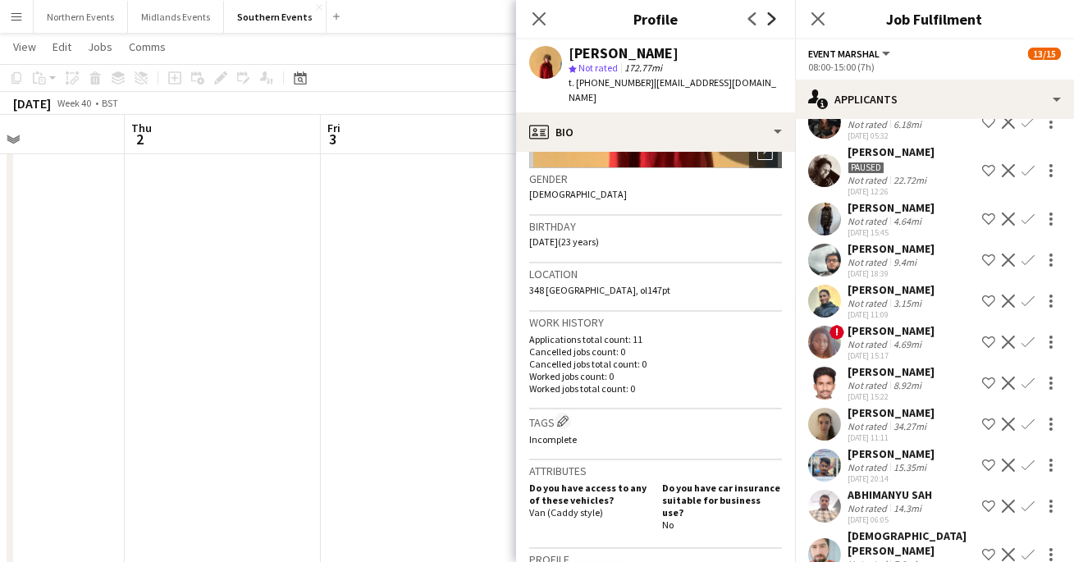
click at [773, 11] on app-icon "Next" at bounding box center [772, 19] width 20 height 20
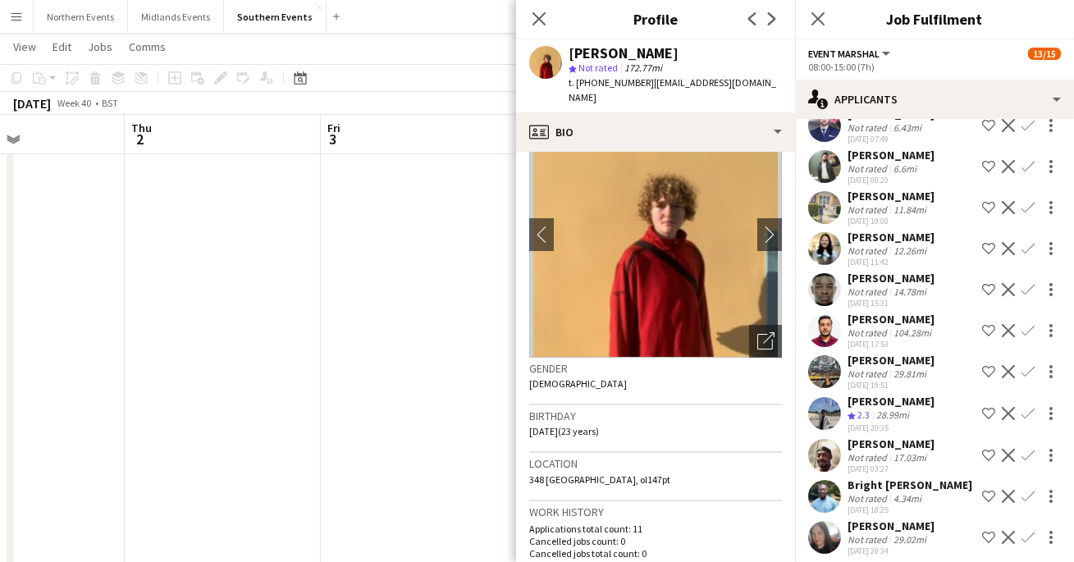
scroll to position [970, 0]
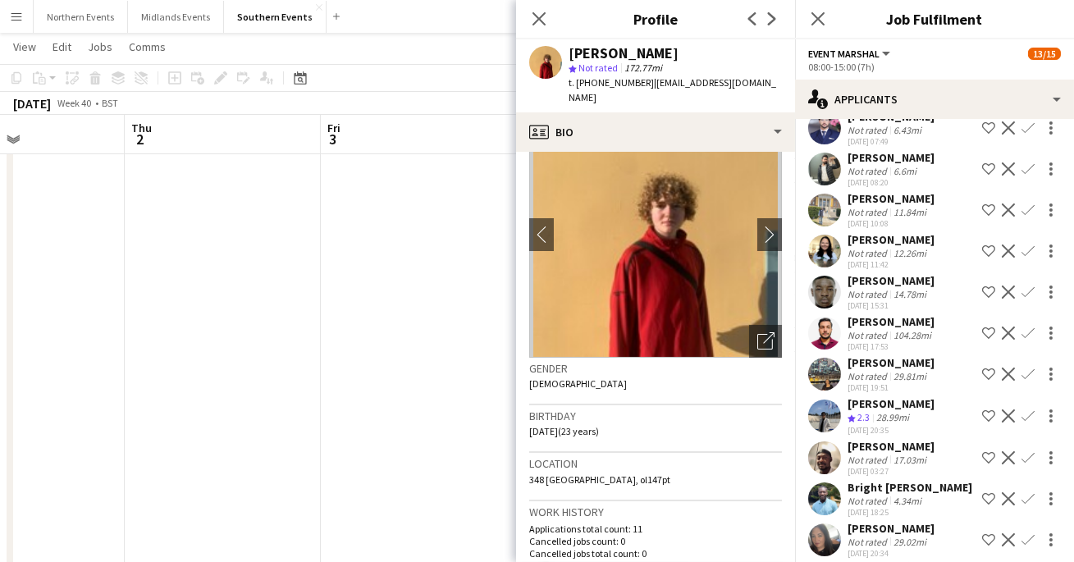
click at [832, 336] on div "! [PERSON_NAME] Crew rating 3 7.73mi [DATE] 10:31 Shortlist crew Decline Confir…" at bounding box center [934, 206] width 279 height 1971
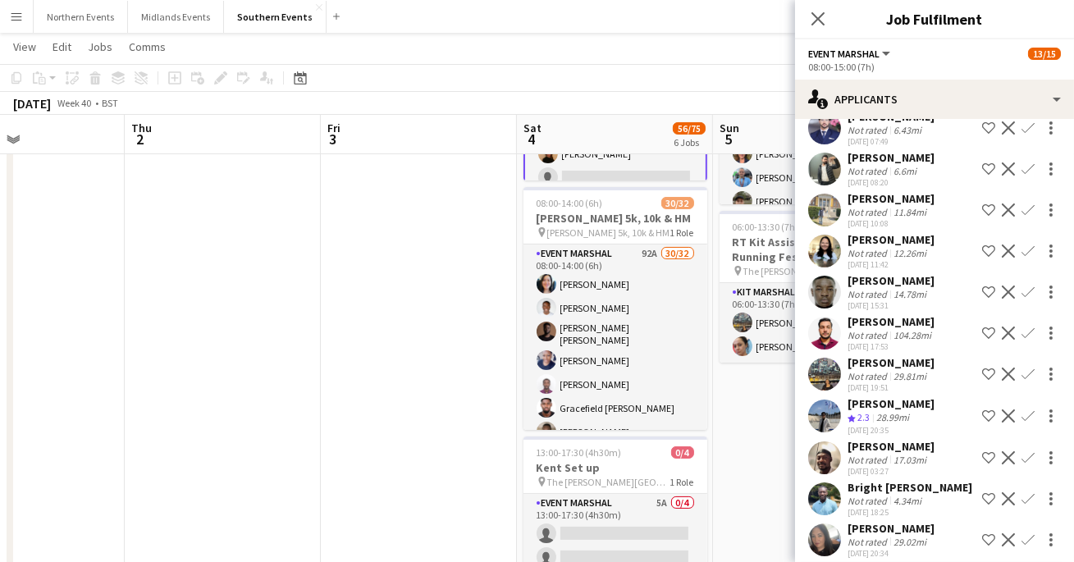
click at [830, 321] on app-user-avatar at bounding box center [824, 333] width 33 height 33
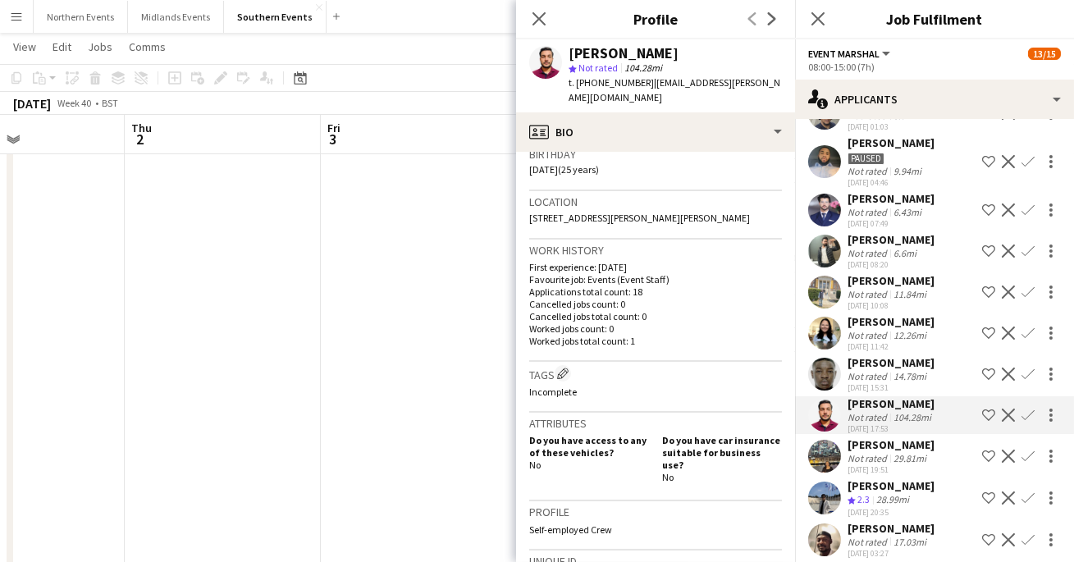
scroll to position [887, 0]
click at [821, 236] on app-user-avatar at bounding box center [824, 252] width 33 height 33
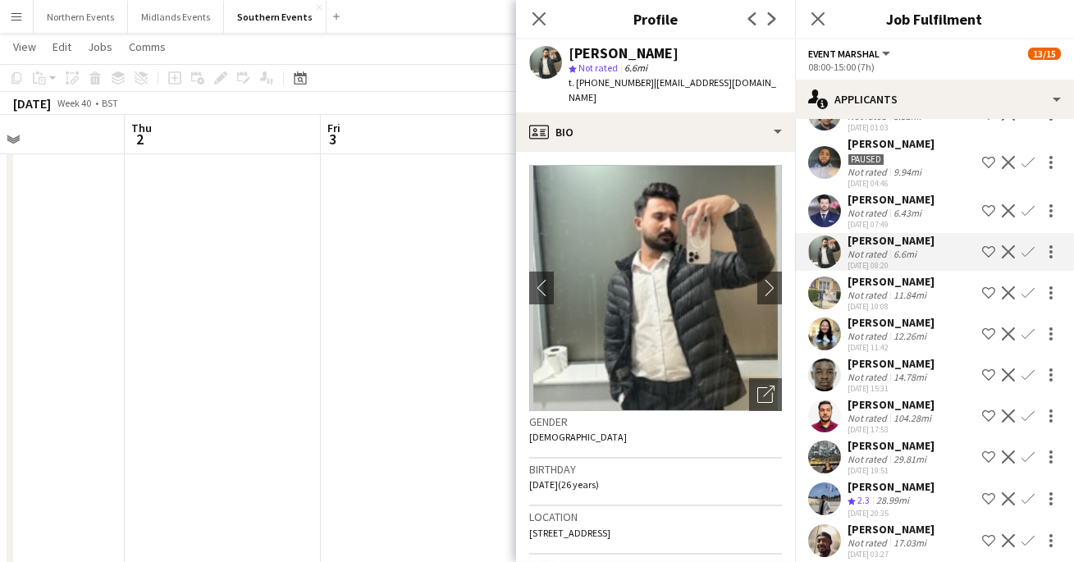
click at [822, 280] on app-user-avatar at bounding box center [824, 293] width 33 height 33
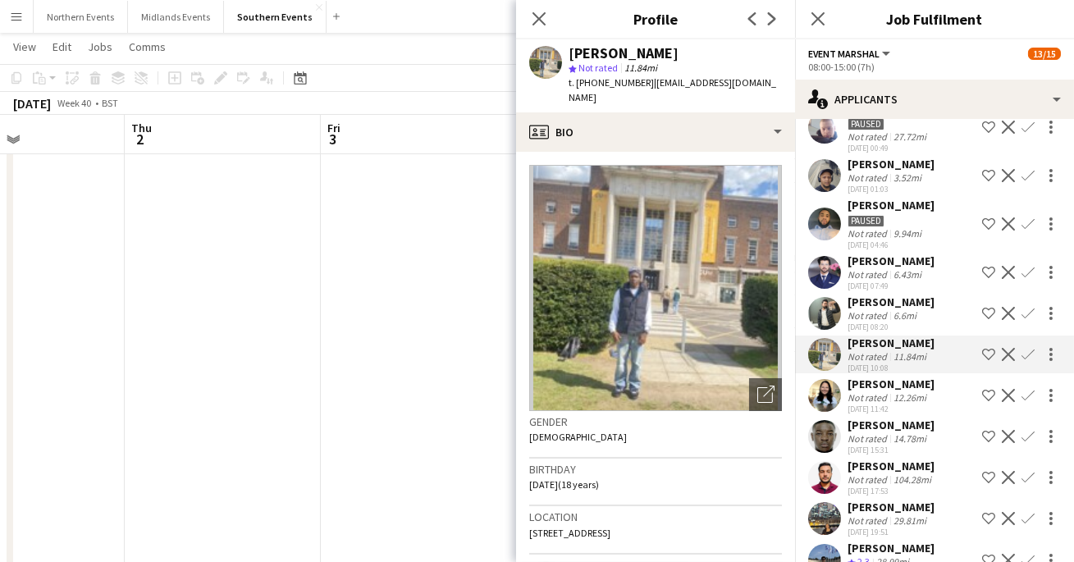
scroll to position [823, 0]
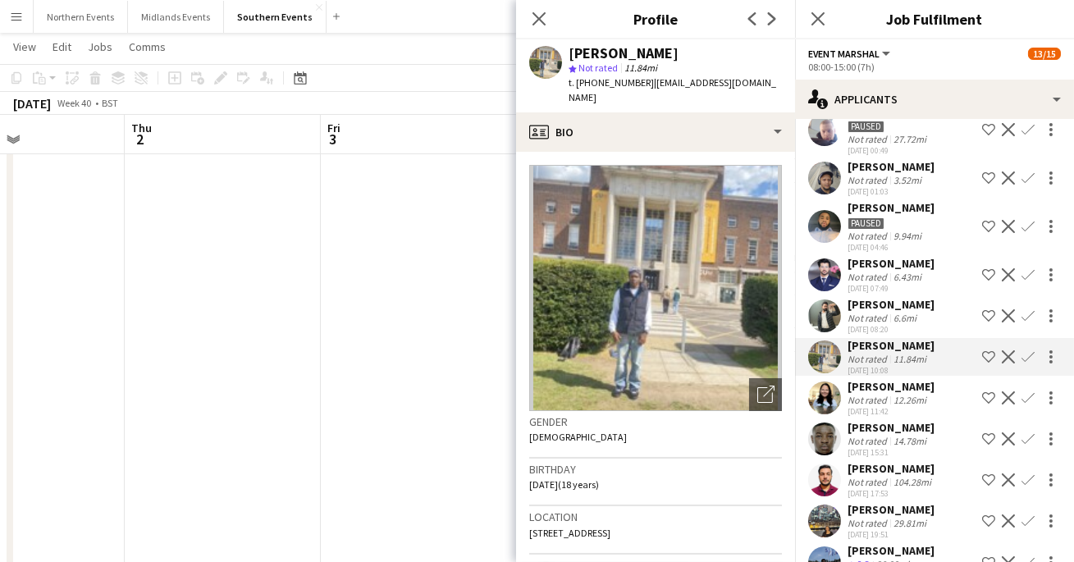
click at [828, 258] on app-user-avatar at bounding box center [824, 274] width 33 height 33
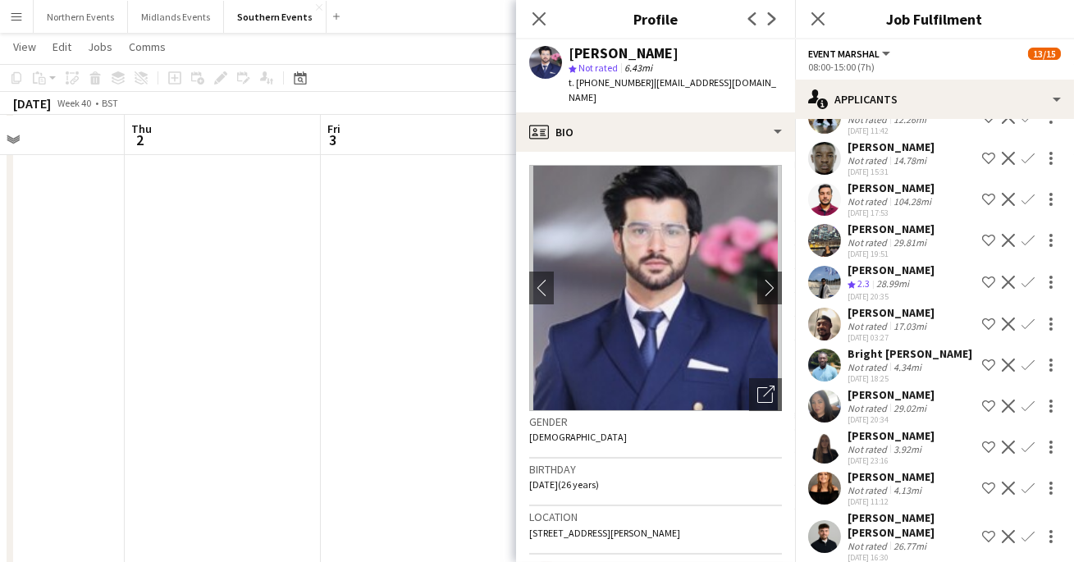
scroll to position [1123, 0]
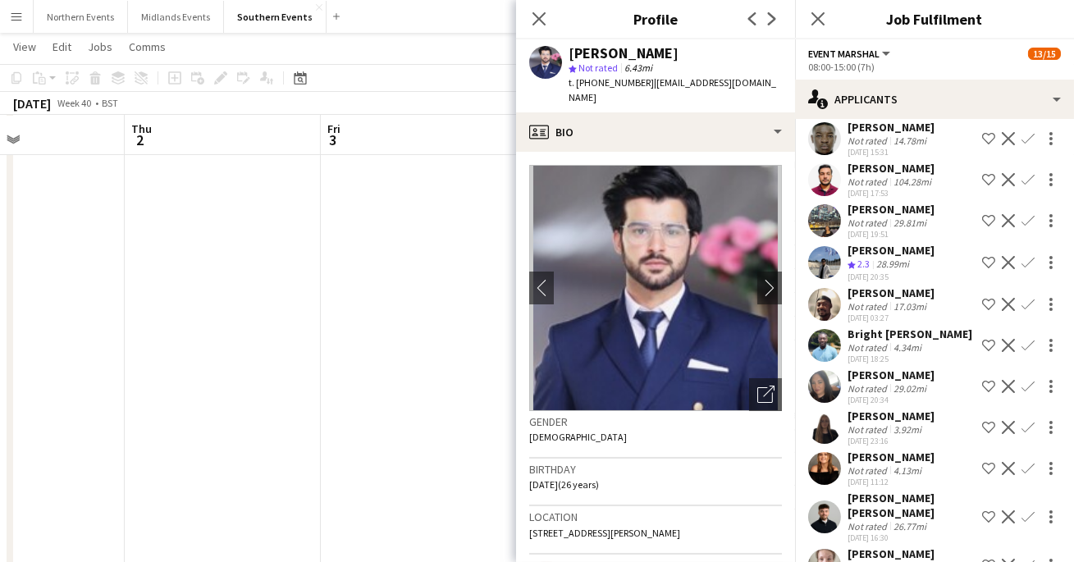
click at [827, 380] on app-user-avatar at bounding box center [824, 386] width 33 height 33
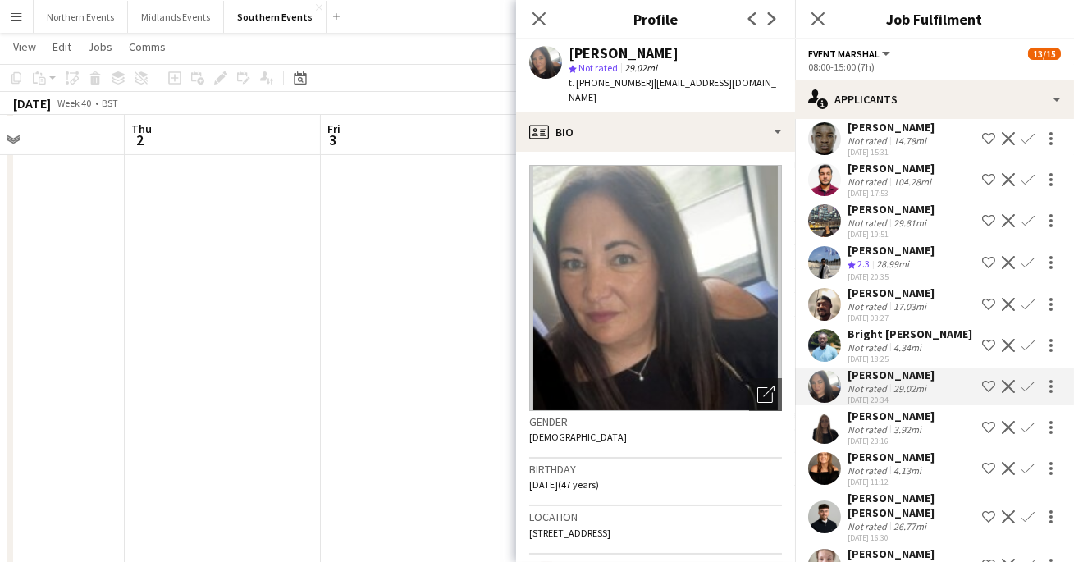
click at [830, 411] on app-user-avatar at bounding box center [824, 427] width 33 height 33
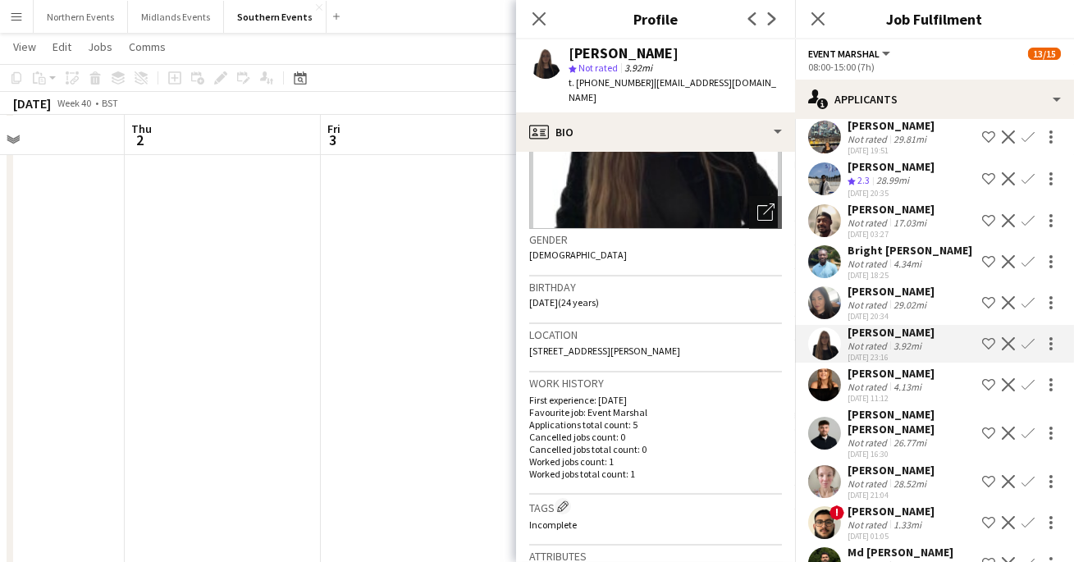
scroll to position [1217, 0]
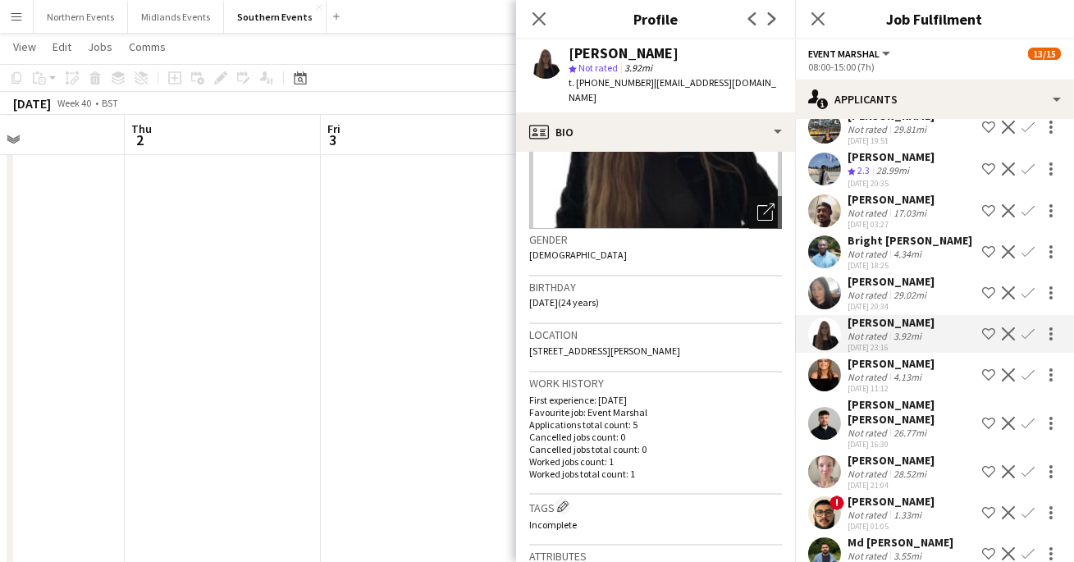
click at [827, 359] on app-user-avatar at bounding box center [824, 375] width 33 height 33
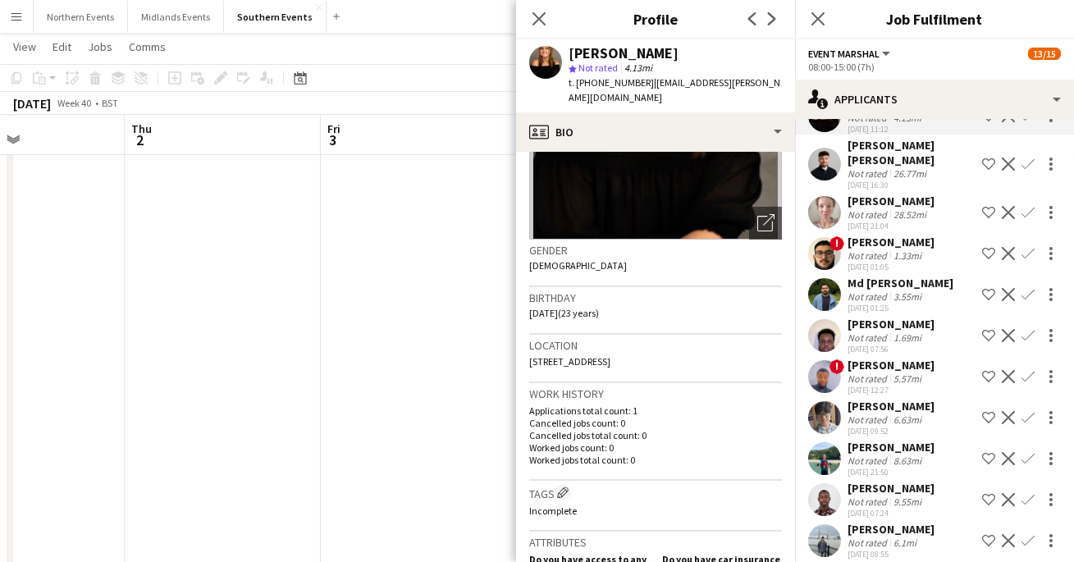
scroll to position [172, 0]
drag, startPoint x: 643, startPoint y: 394, endPoint x: 615, endPoint y: 394, distance: 28.7
click at [615, 404] on p "Applications total count: 1" at bounding box center [655, 410] width 253 height 12
click at [698, 404] on p "Applications total count: 1" at bounding box center [655, 410] width 253 height 12
click at [769, 11] on app-icon "Next" at bounding box center [772, 19] width 20 height 20
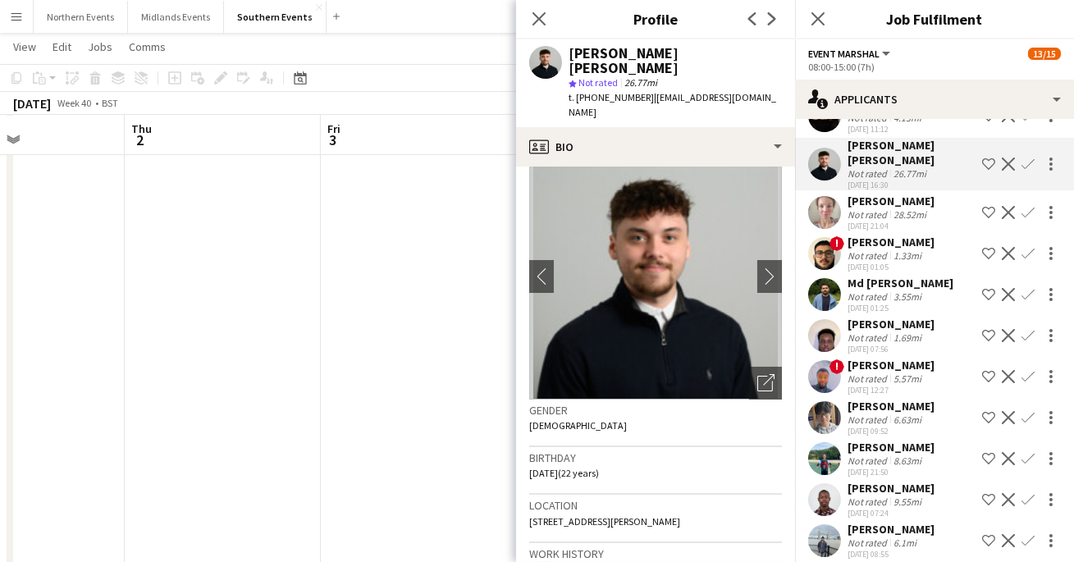
scroll to position [25, 0]
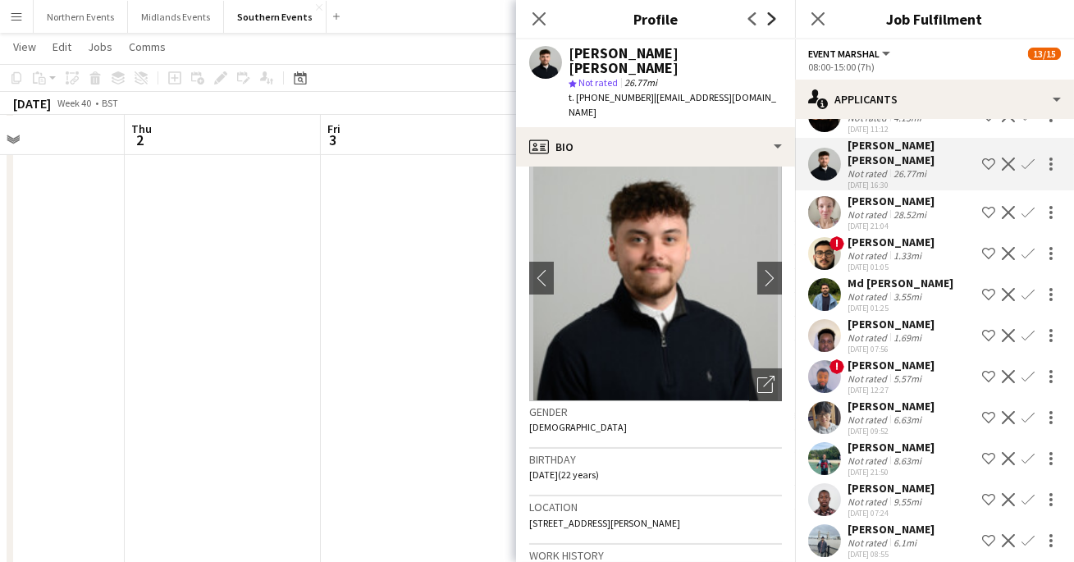
click at [768, 16] on icon "Next" at bounding box center [772, 18] width 13 height 13
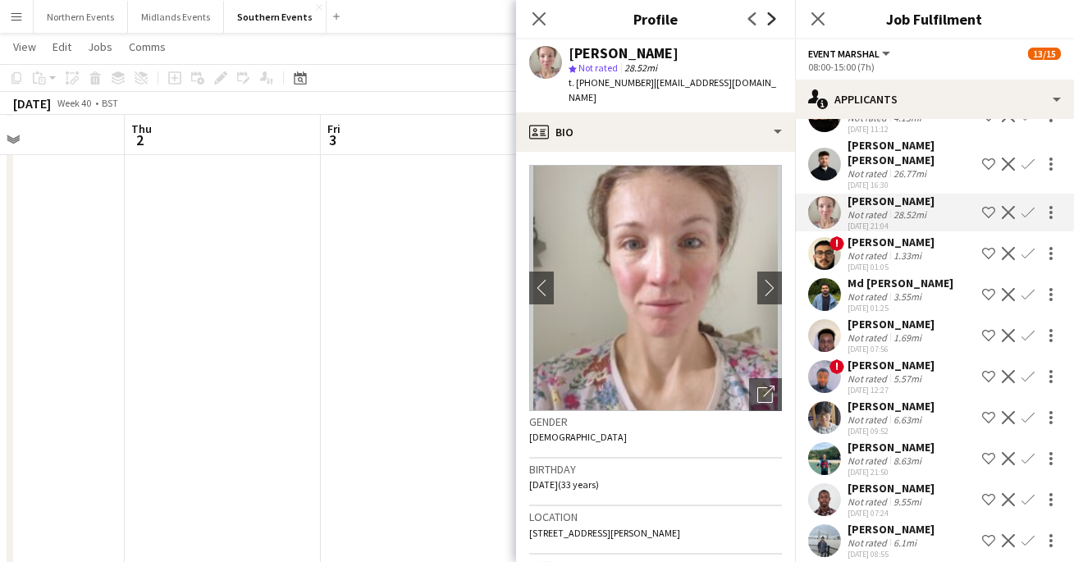
click at [768, 16] on icon "Next" at bounding box center [772, 18] width 13 height 13
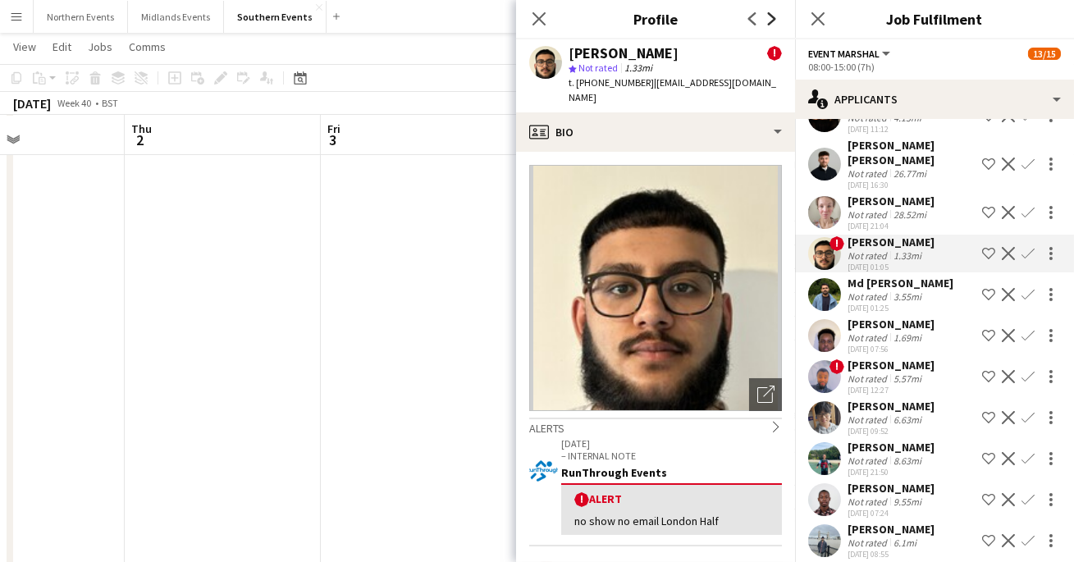
click at [768, 16] on icon "Next" at bounding box center [772, 18] width 13 height 13
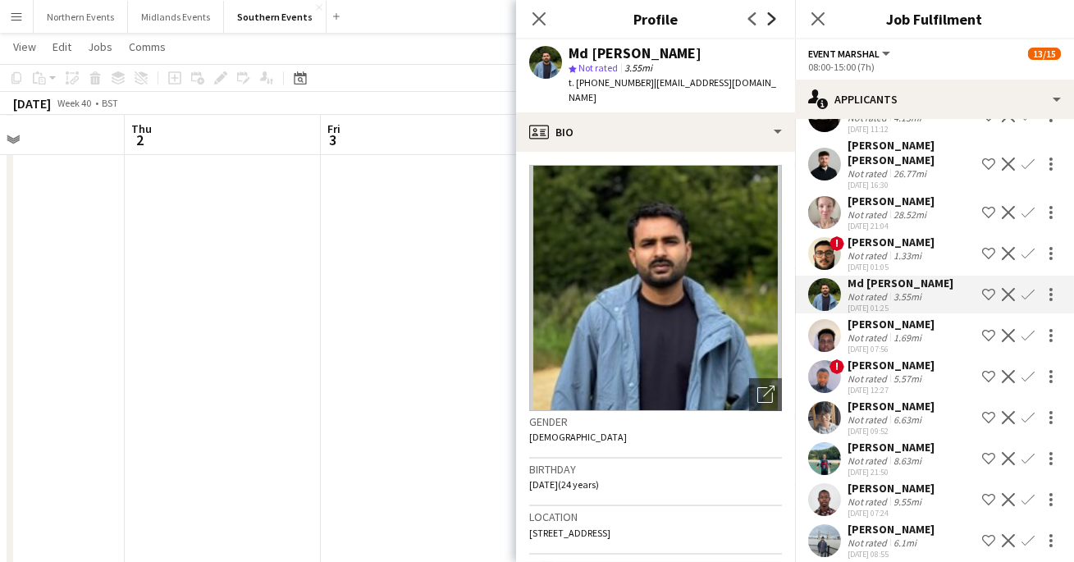
click at [766, 17] on icon "Next" at bounding box center [772, 18] width 13 height 13
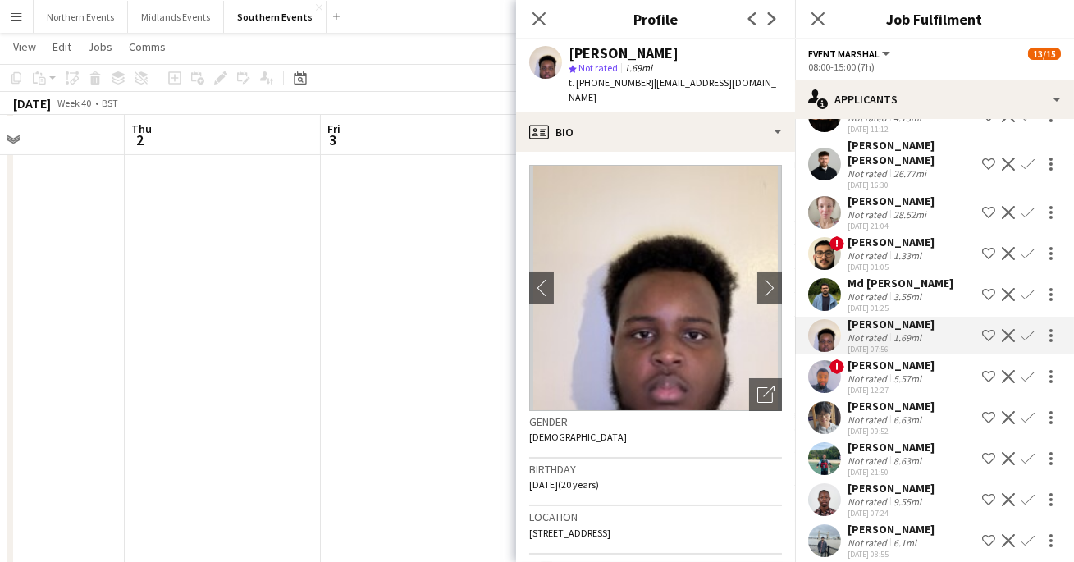
click at [743, 19] on app-icon "Previous" at bounding box center [753, 19] width 20 height 20
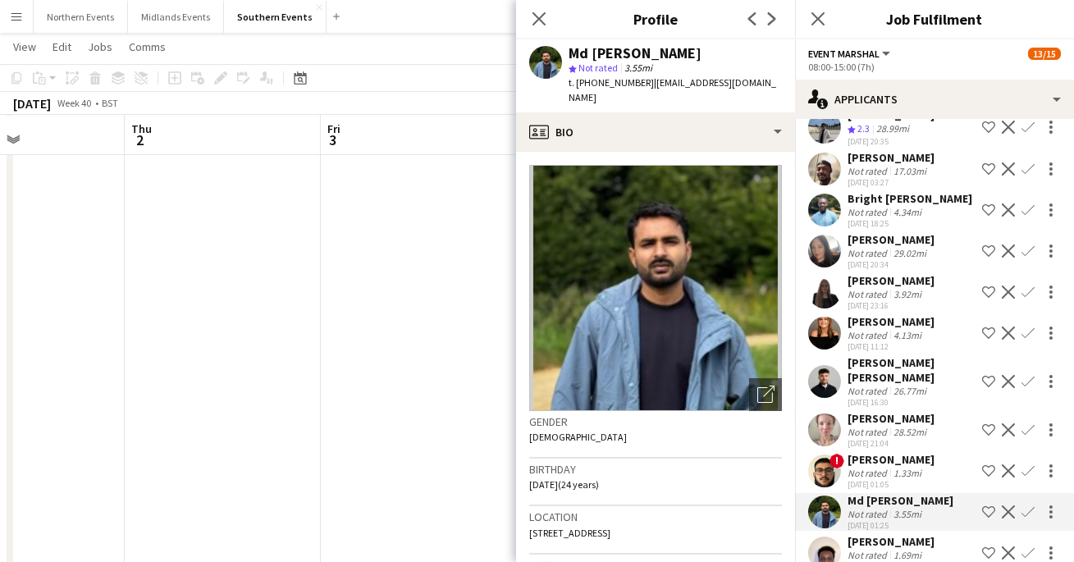
scroll to position [1256, 0]
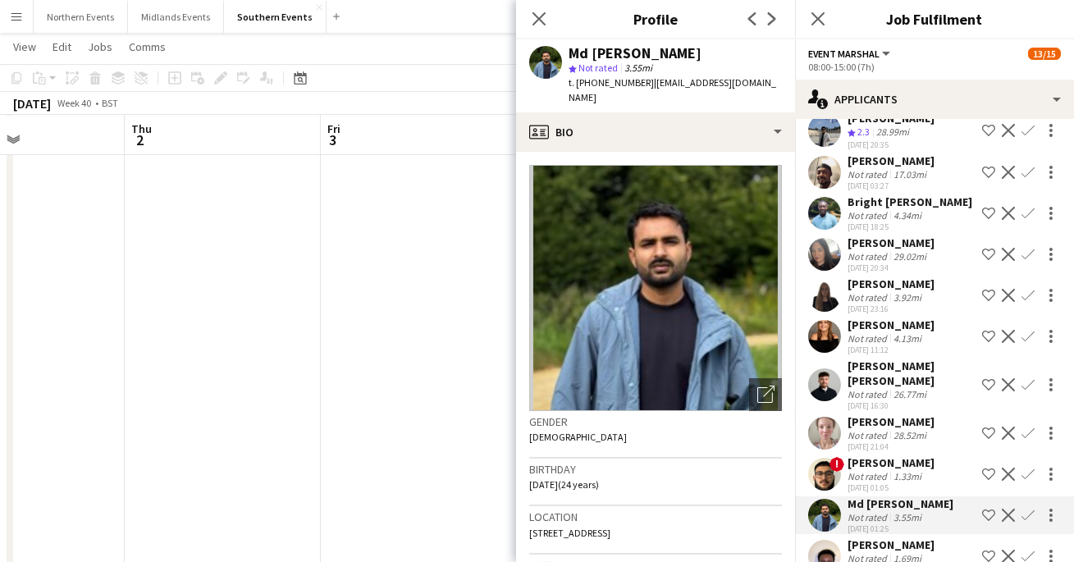
click at [892, 332] on div "4.13mi" at bounding box center [907, 338] width 34 height 12
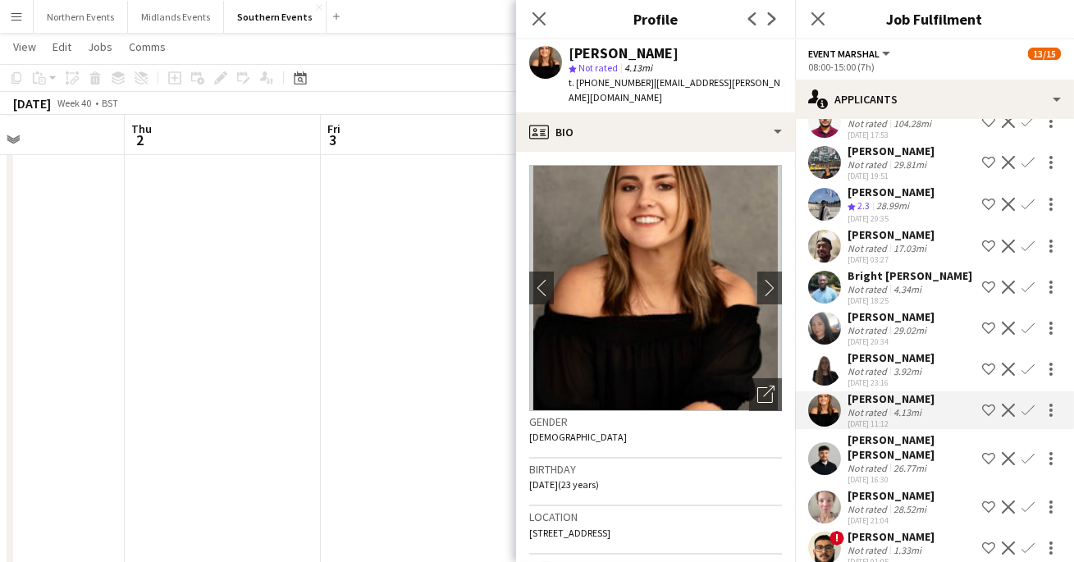
scroll to position [1196, 0]
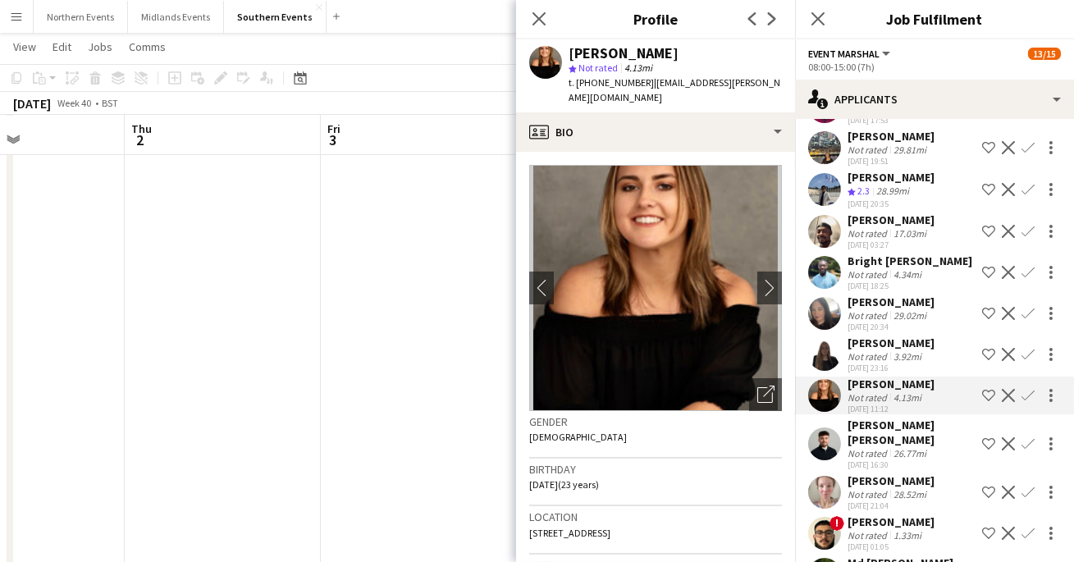
click at [1022, 389] on app-icon "Confirm" at bounding box center [1028, 395] width 13 height 13
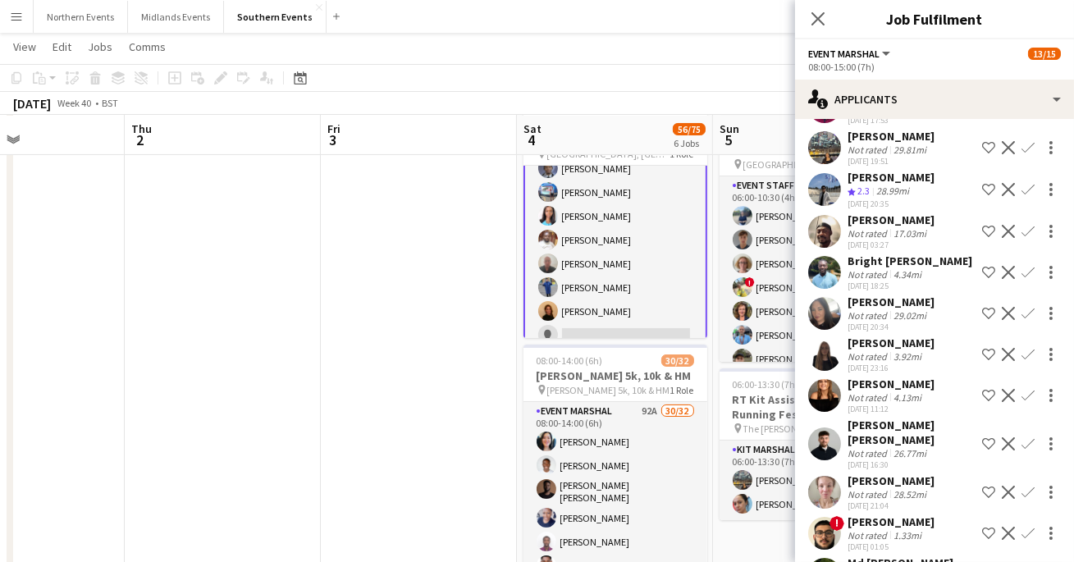
click at [1028, 389] on app-icon "Confirm" at bounding box center [1028, 395] width 13 height 13
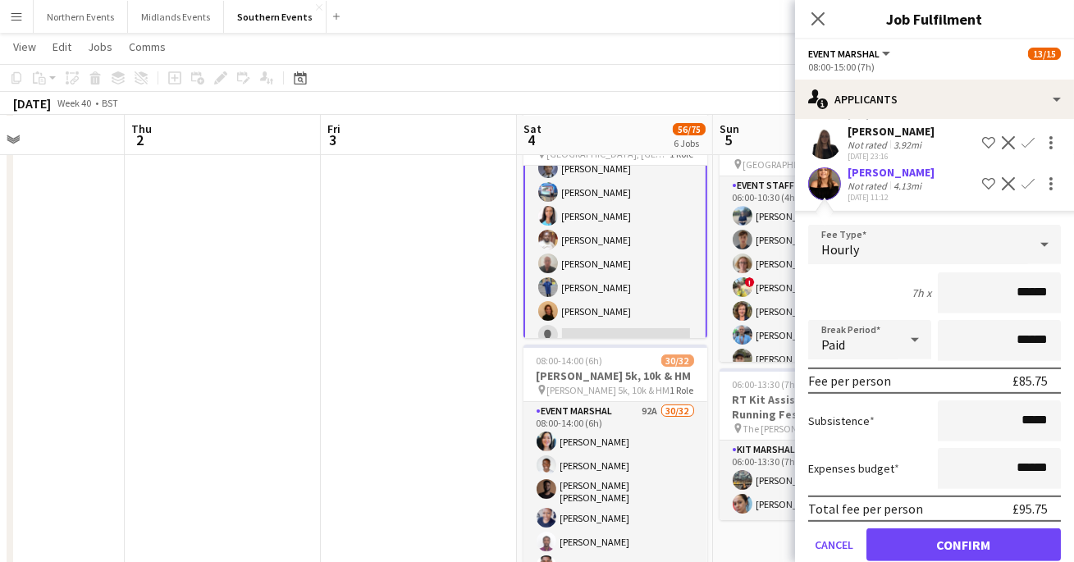
scroll to position [1415, 0]
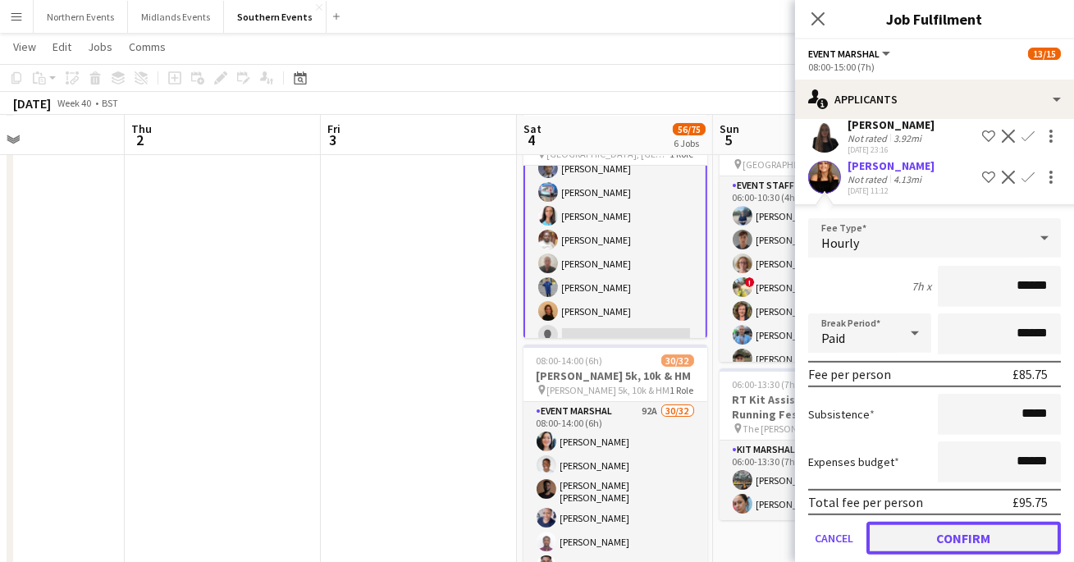
click at [963, 524] on button "Confirm" at bounding box center [964, 538] width 194 height 33
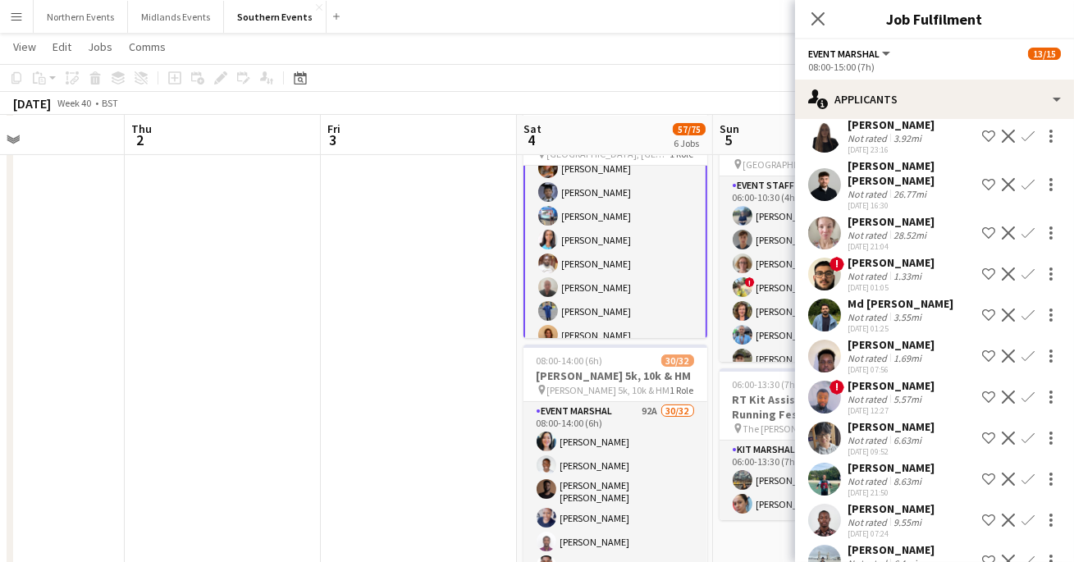
click at [569, 277] on app-card-role "Event Marshal 15/15 08:00-15:00 (7h) [PERSON_NAME] [PERSON_NAME] [PERSON_NAME] …" at bounding box center [616, 157] width 184 height 392
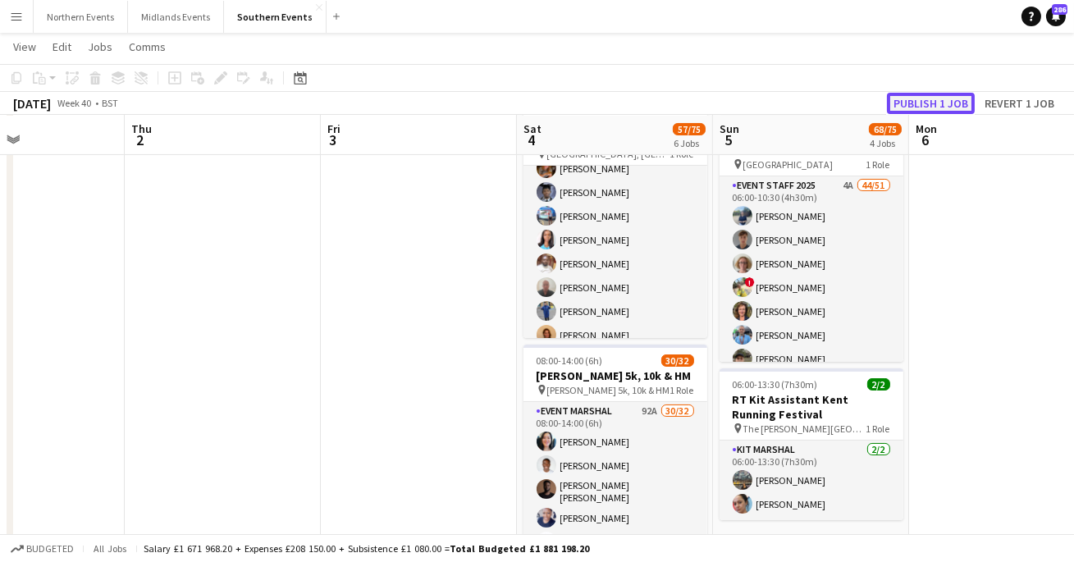
click at [909, 99] on button "Publish 1 job" at bounding box center [931, 103] width 88 height 21
